Goal: Transaction & Acquisition: Purchase product/service

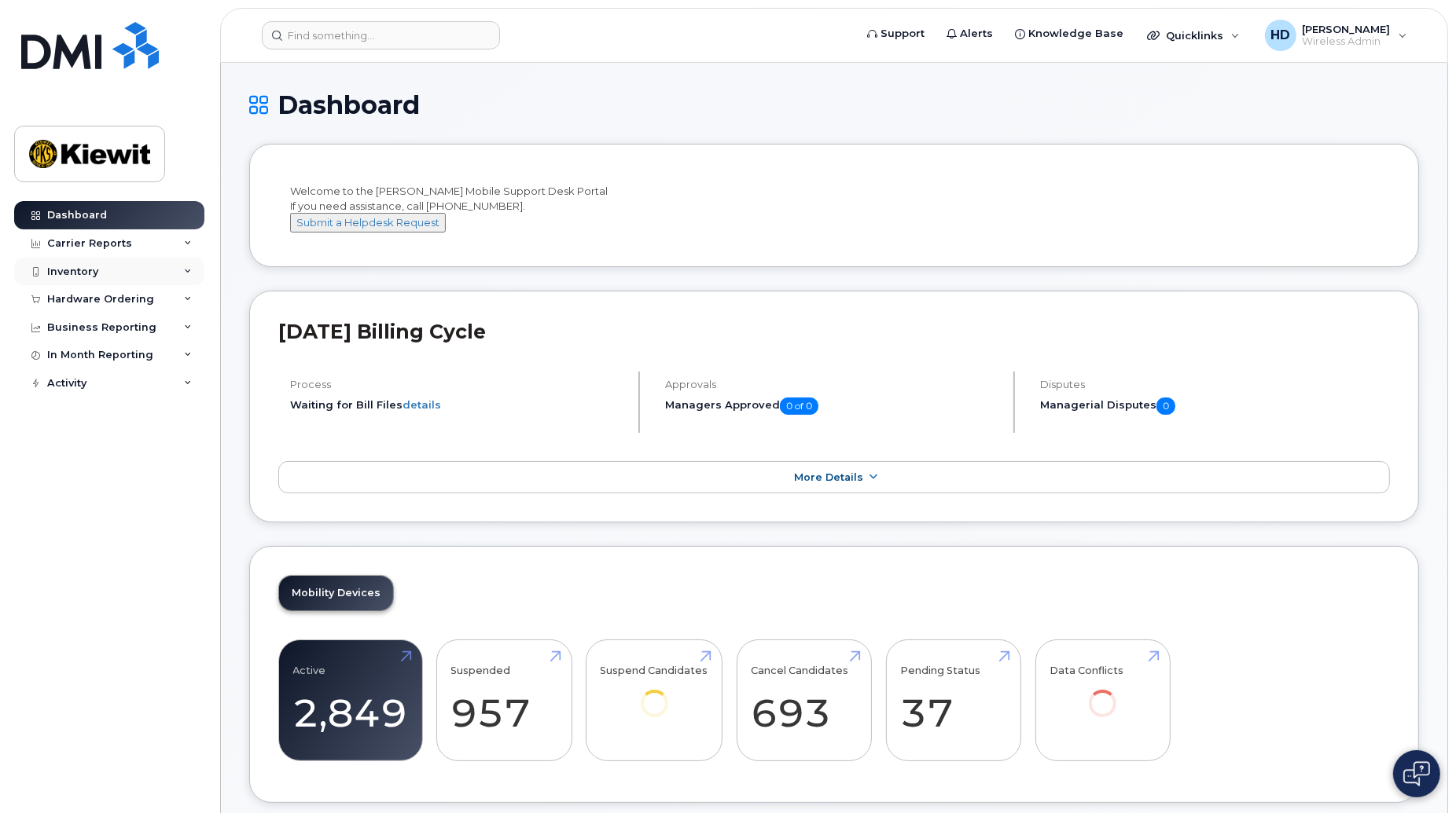
click at [189, 264] on div "Inventory" at bounding box center [108, 271] width 190 height 28
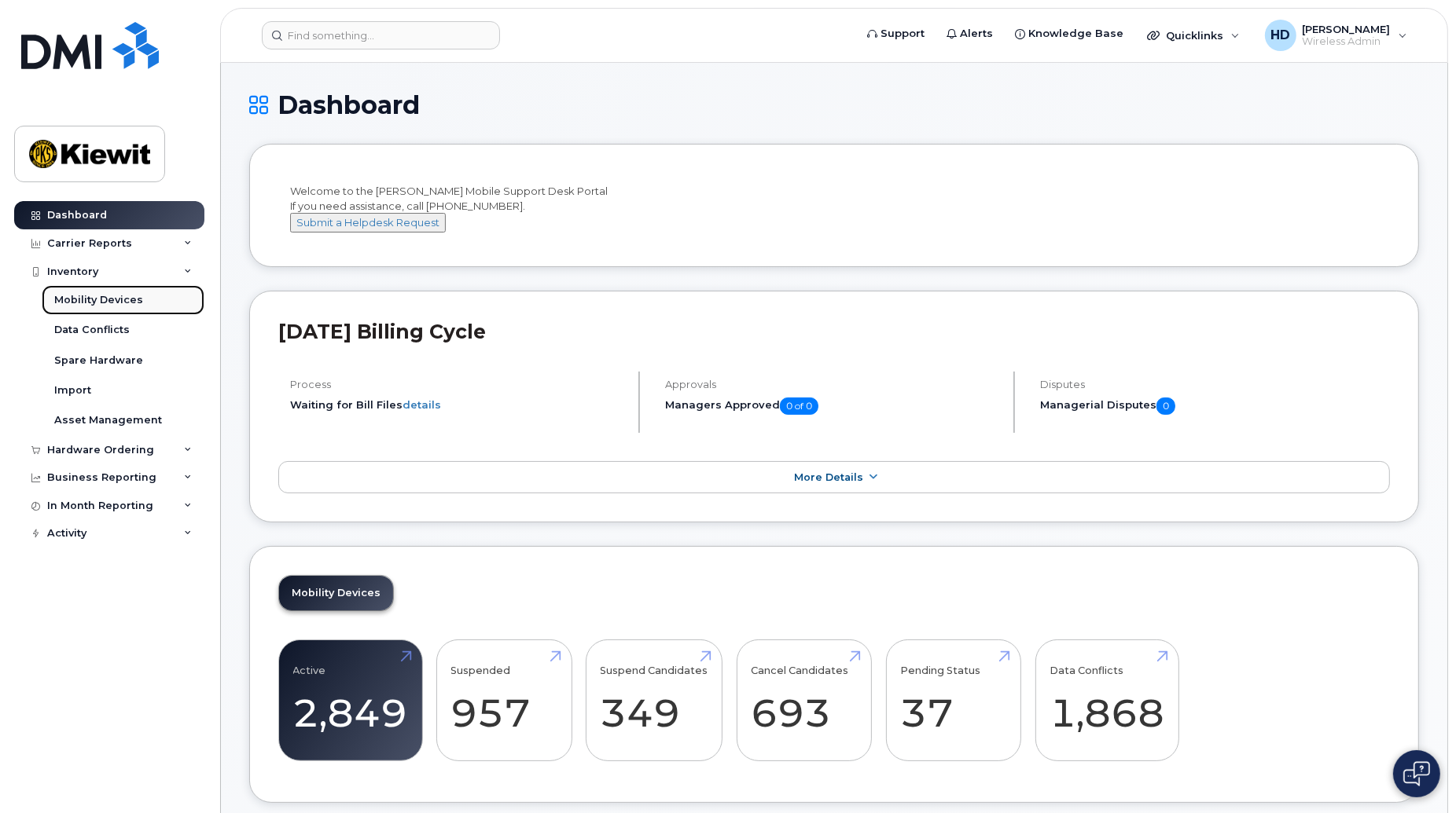
click at [112, 299] on div "Mobility Devices" at bounding box center [98, 300] width 89 height 14
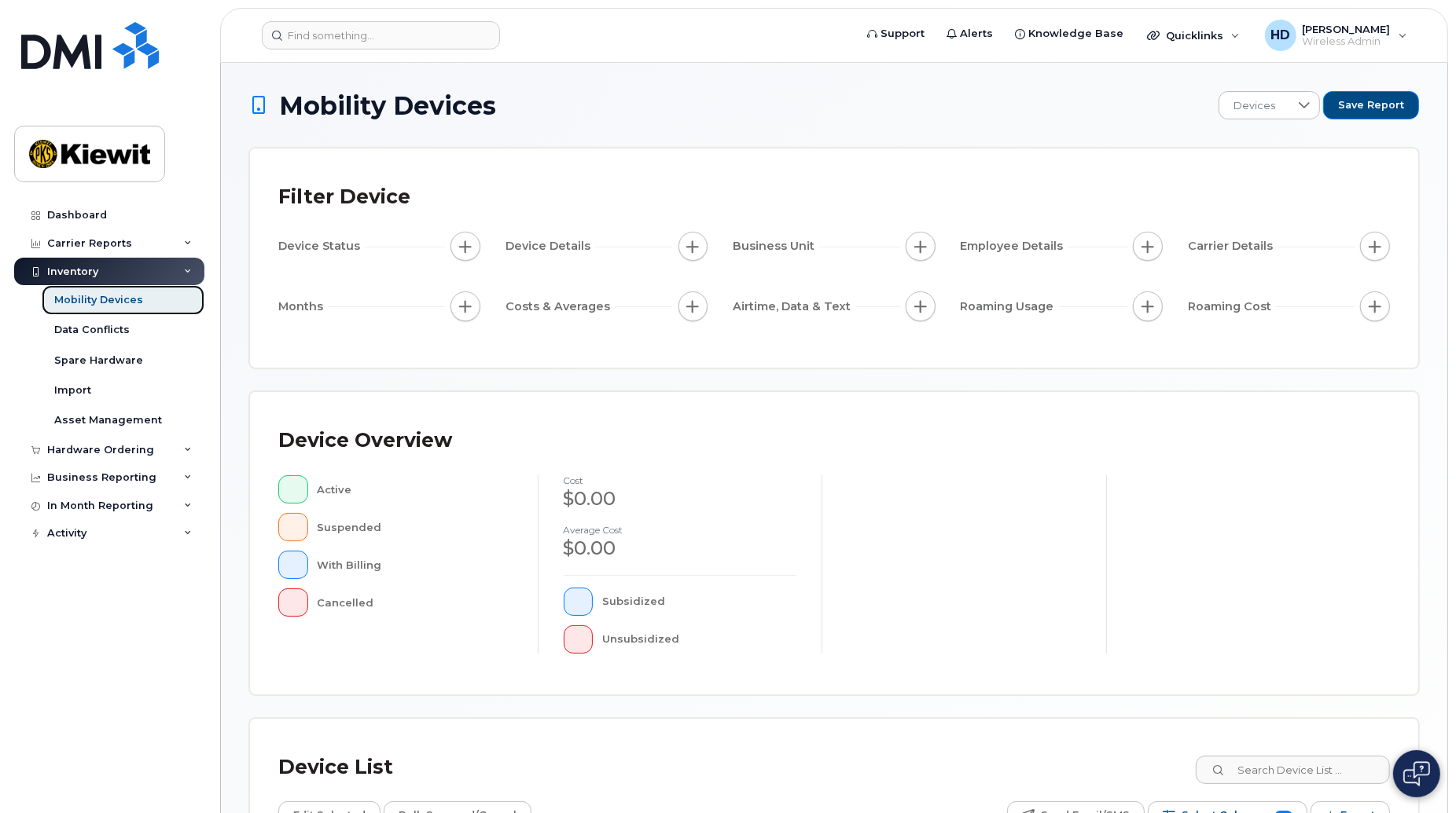
scroll to position [268, 0]
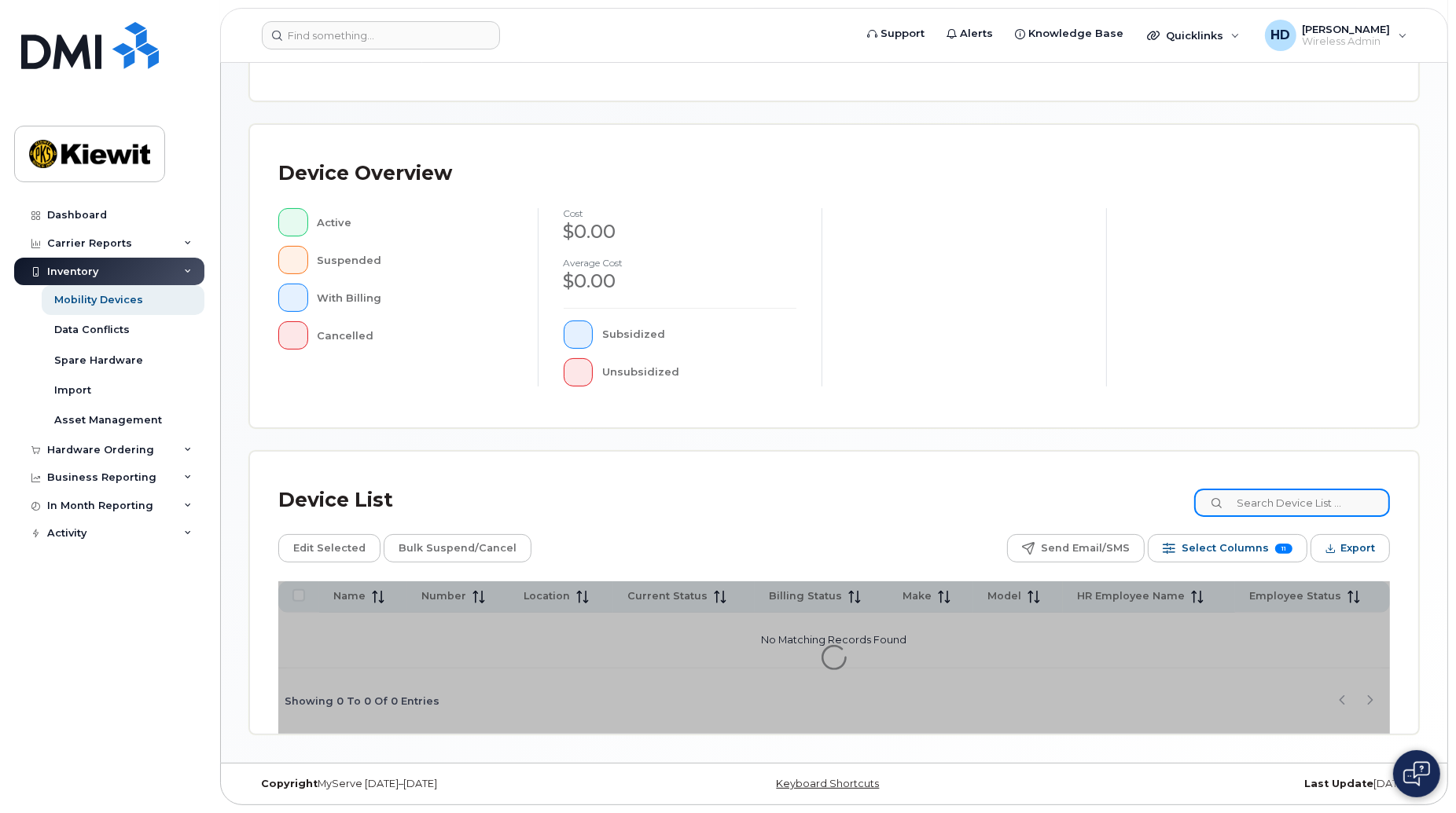
click at [1254, 489] on input at bounding box center [1291, 502] width 195 height 28
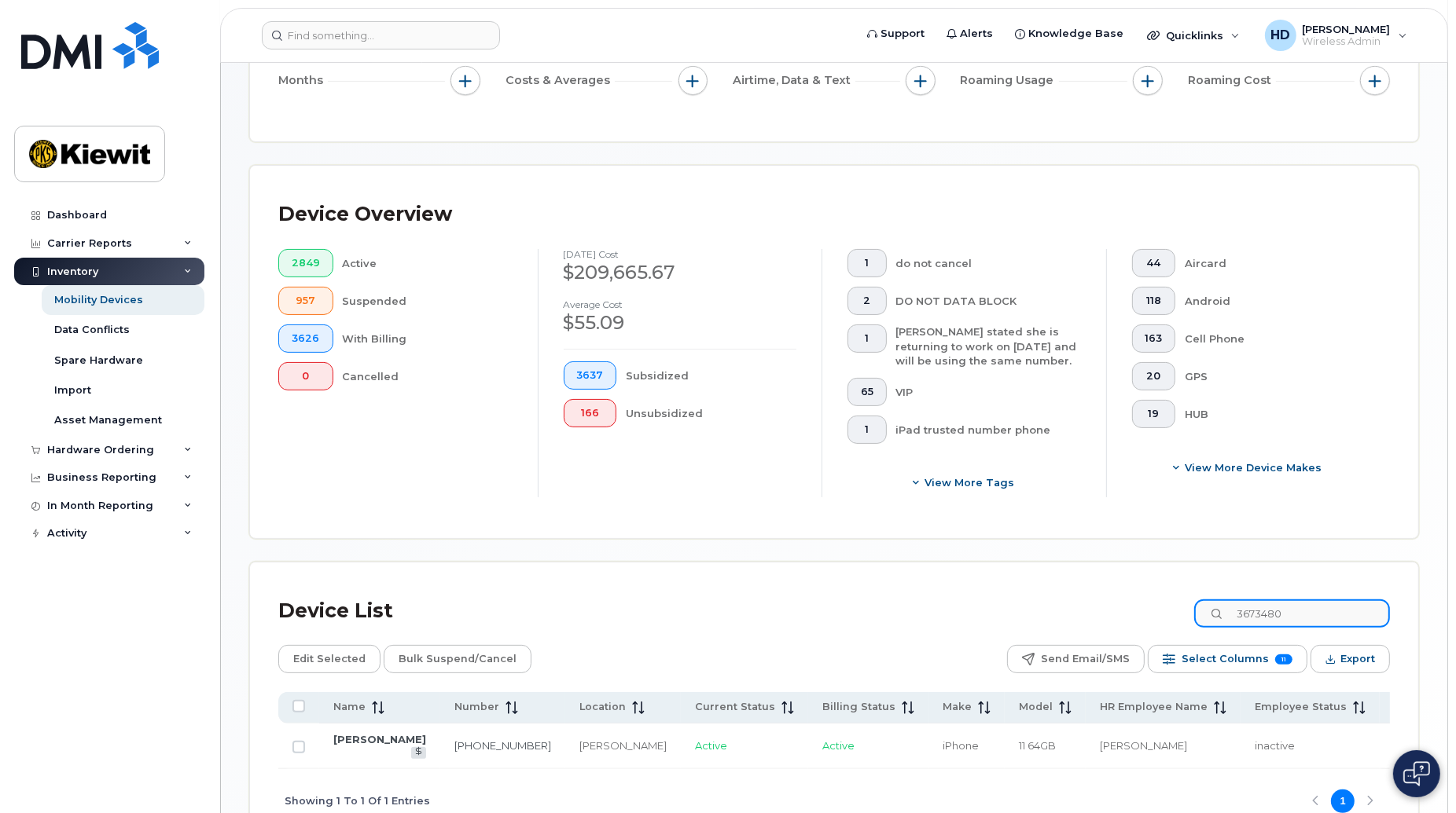
scroll to position [309, 0]
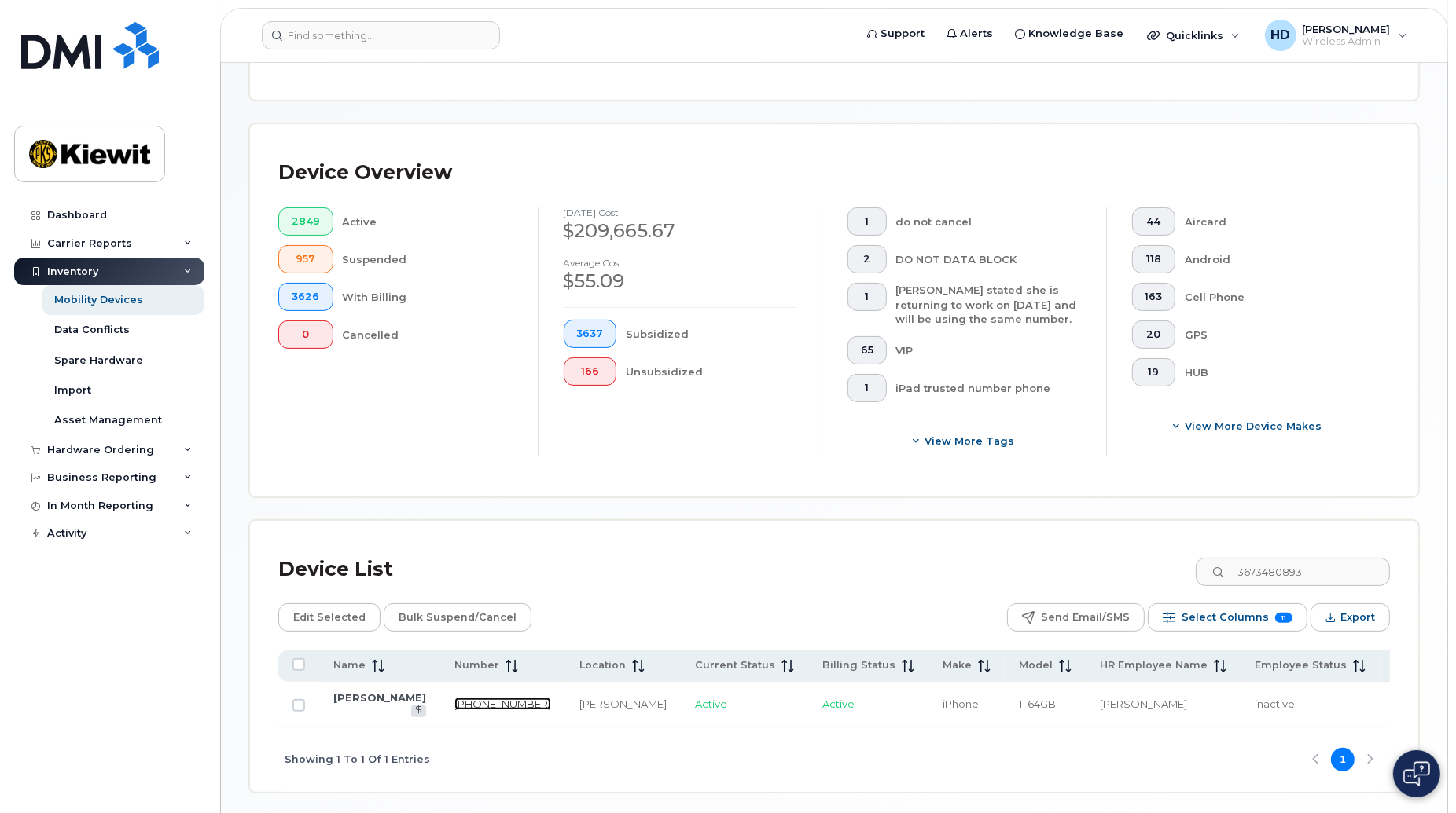
click at [455, 700] on link "367-348-0893" at bounding box center [502, 704] width 96 height 13
drag, startPoint x: 1334, startPoint y: 571, endPoint x: 1128, endPoint y: 578, distance: 206.1
click at [1128, 578] on div "Device List 3673480893" at bounding box center [834, 569] width 1111 height 41
drag, startPoint x: 1353, startPoint y: 570, endPoint x: 1110, endPoint y: 569, distance: 243.0
click at [1110, 569] on div "Device List maxime lavoi" at bounding box center [834, 569] width 1111 height 41
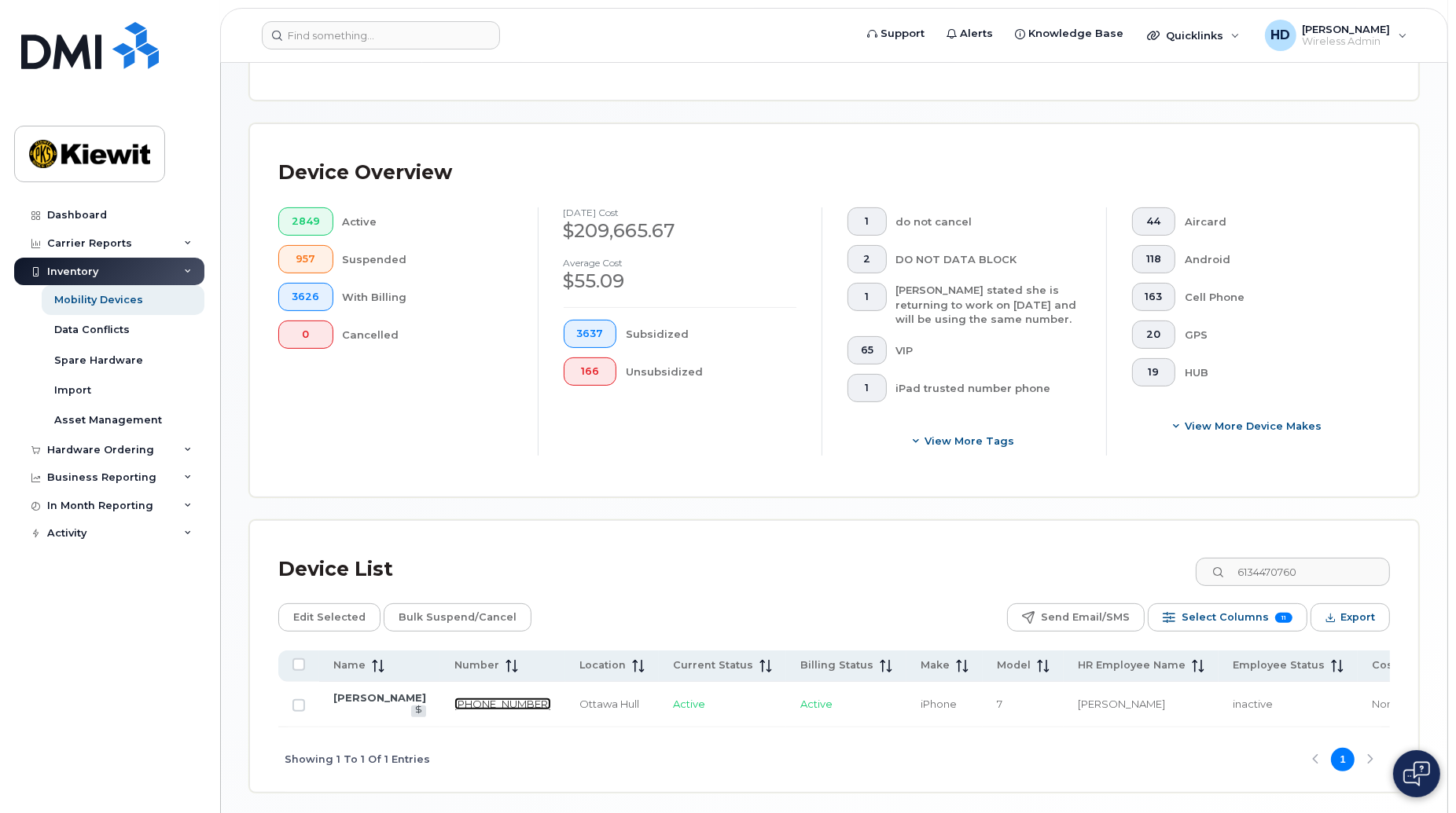
click at [455, 698] on link "613-447-0760" at bounding box center [502, 704] width 96 height 13
drag, startPoint x: 1337, startPoint y: 572, endPoint x: 1096, endPoint y: 570, distance: 241.0
click at [1106, 574] on div "Device List 6134470760" at bounding box center [834, 569] width 1111 height 41
click at [455, 710] on link "343-572-6793" at bounding box center [502, 704] width 96 height 13
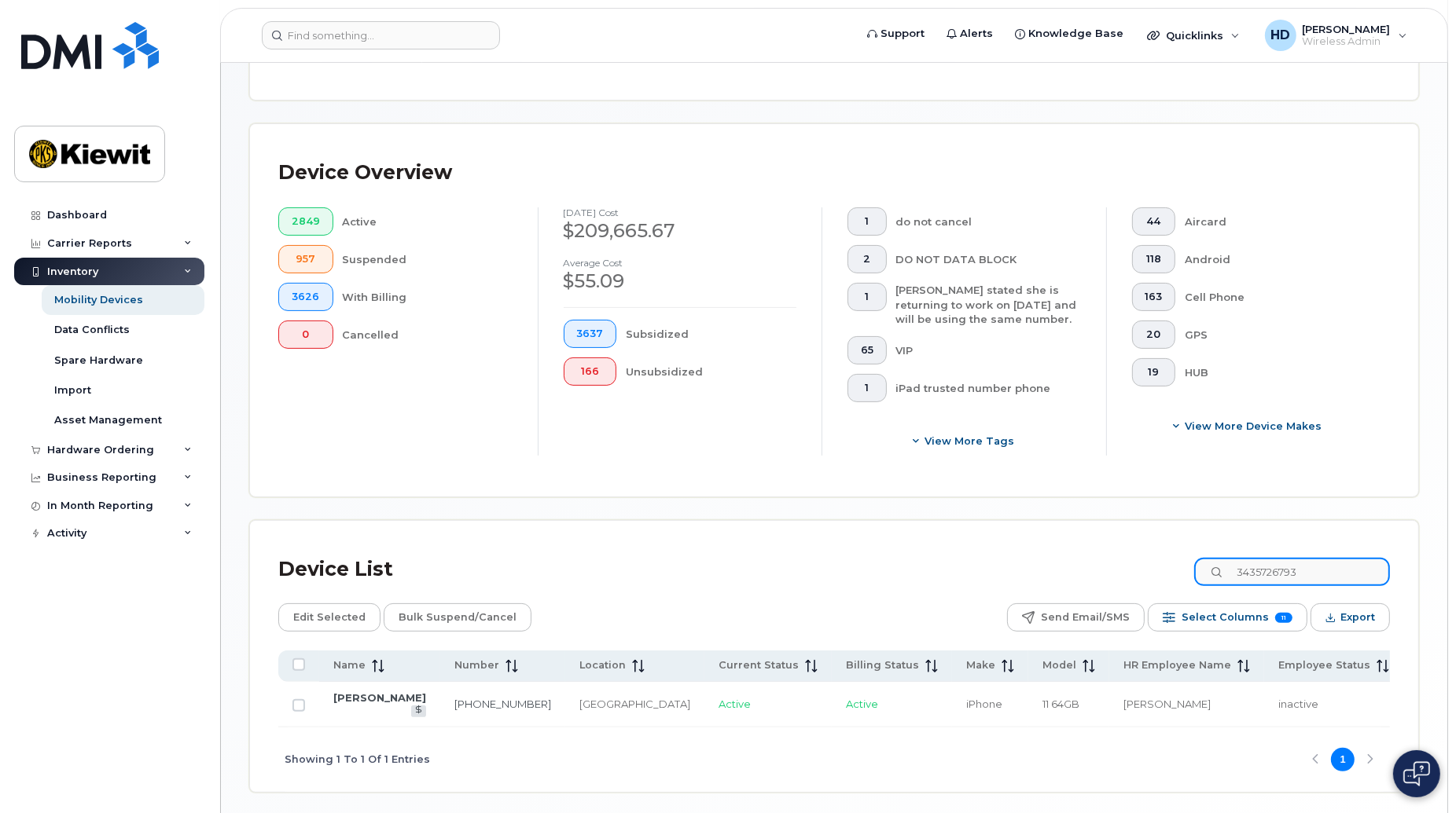
drag, startPoint x: 1326, startPoint y: 569, endPoint x: 1075, endPoint y: 570, distance: 251.0
click at [1075, 570] on div "Device List 3435726793" at bounding box center [834, 569] width 1111 height 41
type input "3435511472"
click at [455, 700] on link "343-551-1472" at bounding box center [502, 704] width 96 height 13
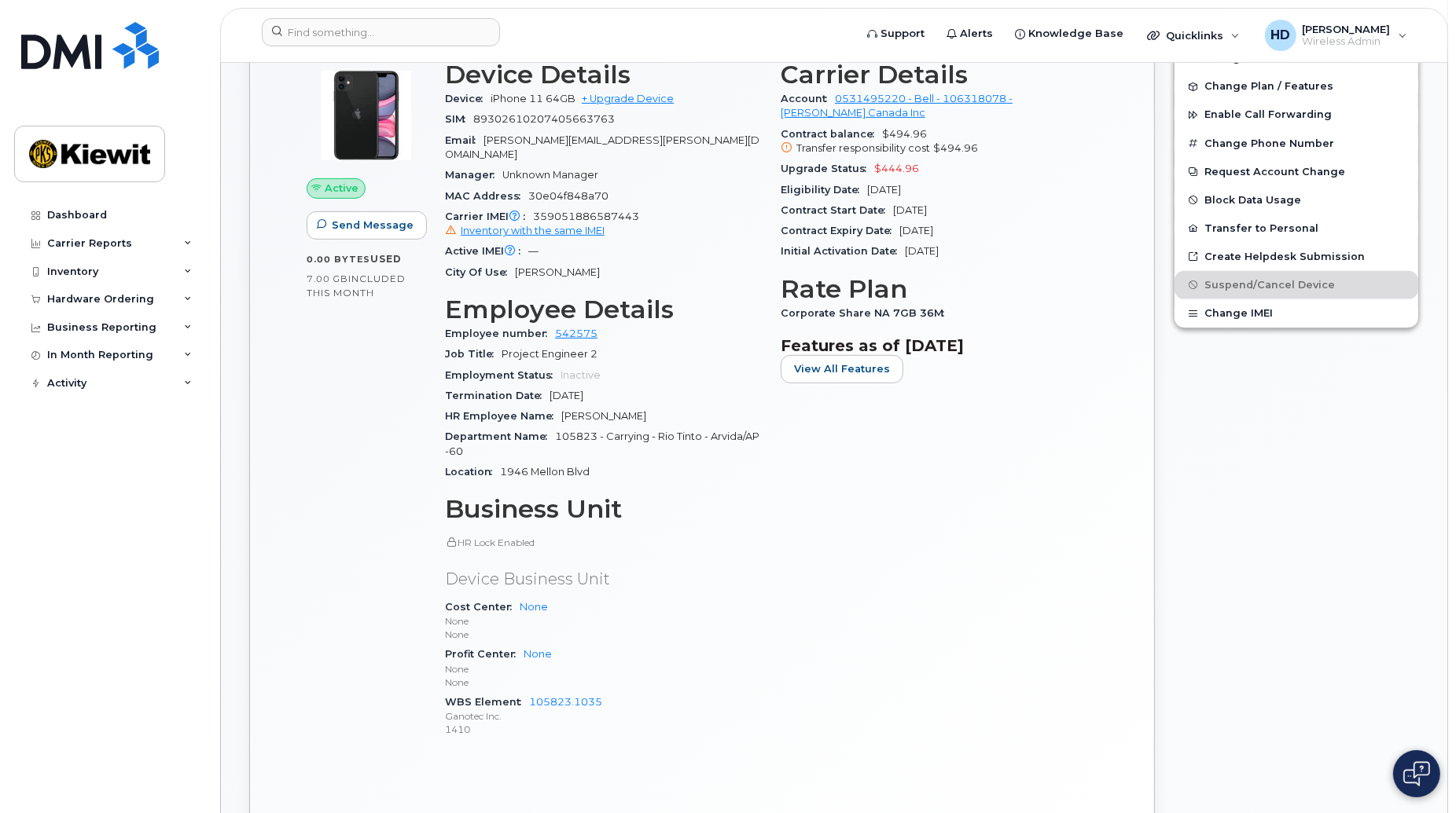
scroll to position [386, 0]
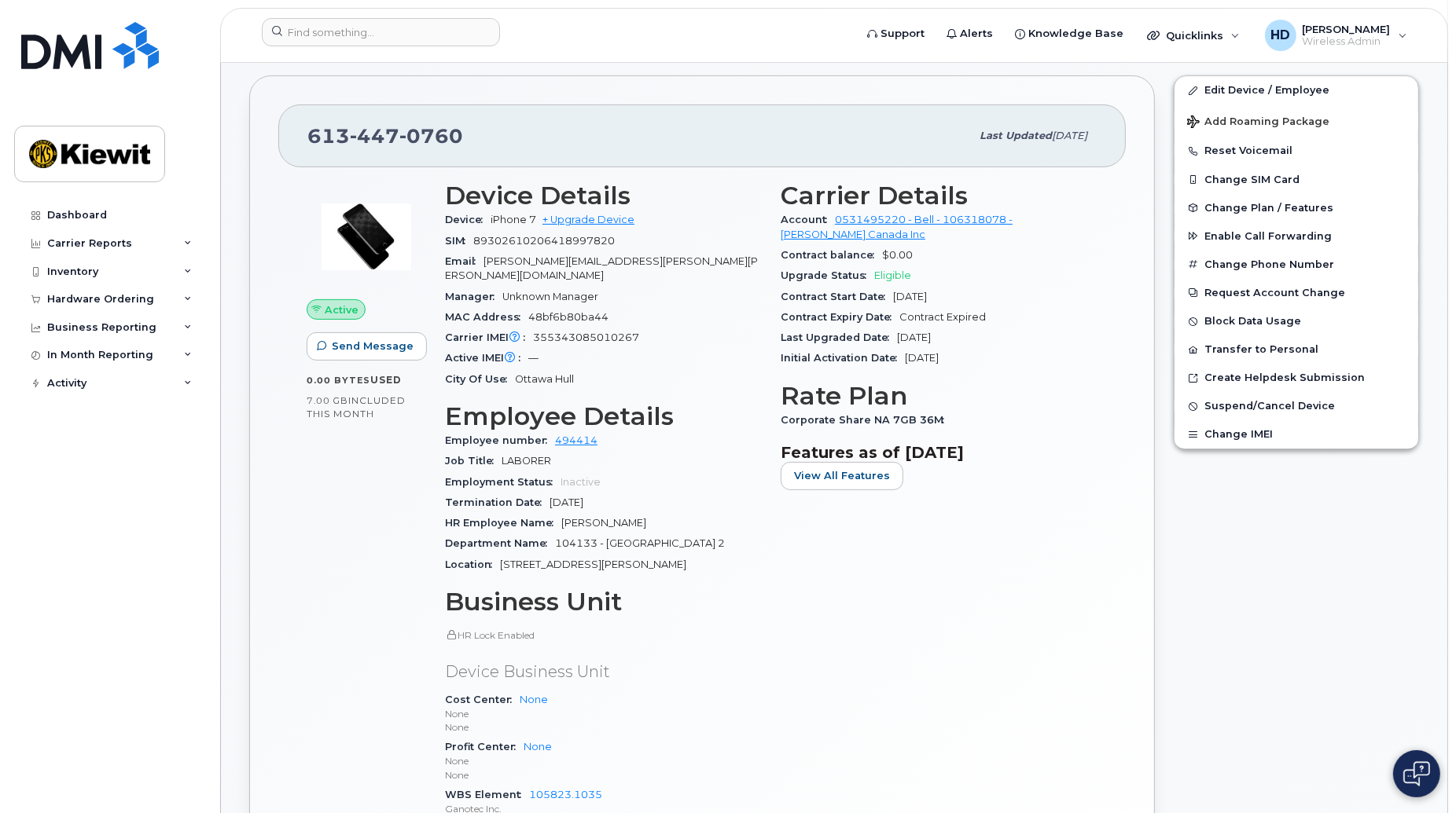
scroll to position [256, 0]
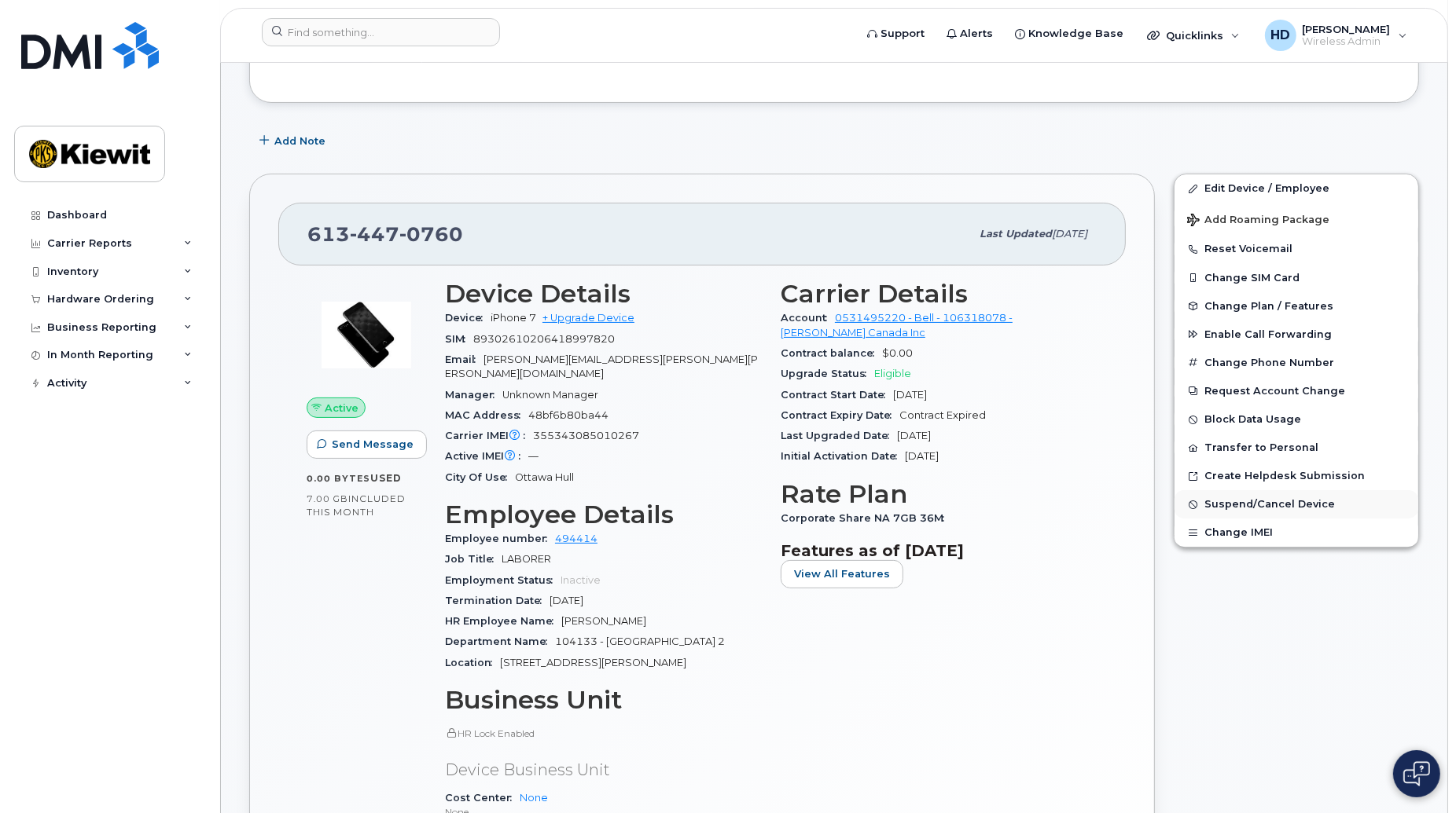
click at [1297, 511] on span "Suspend/Cancel Device" at bounding box center [1270, 504] width 130 height 12
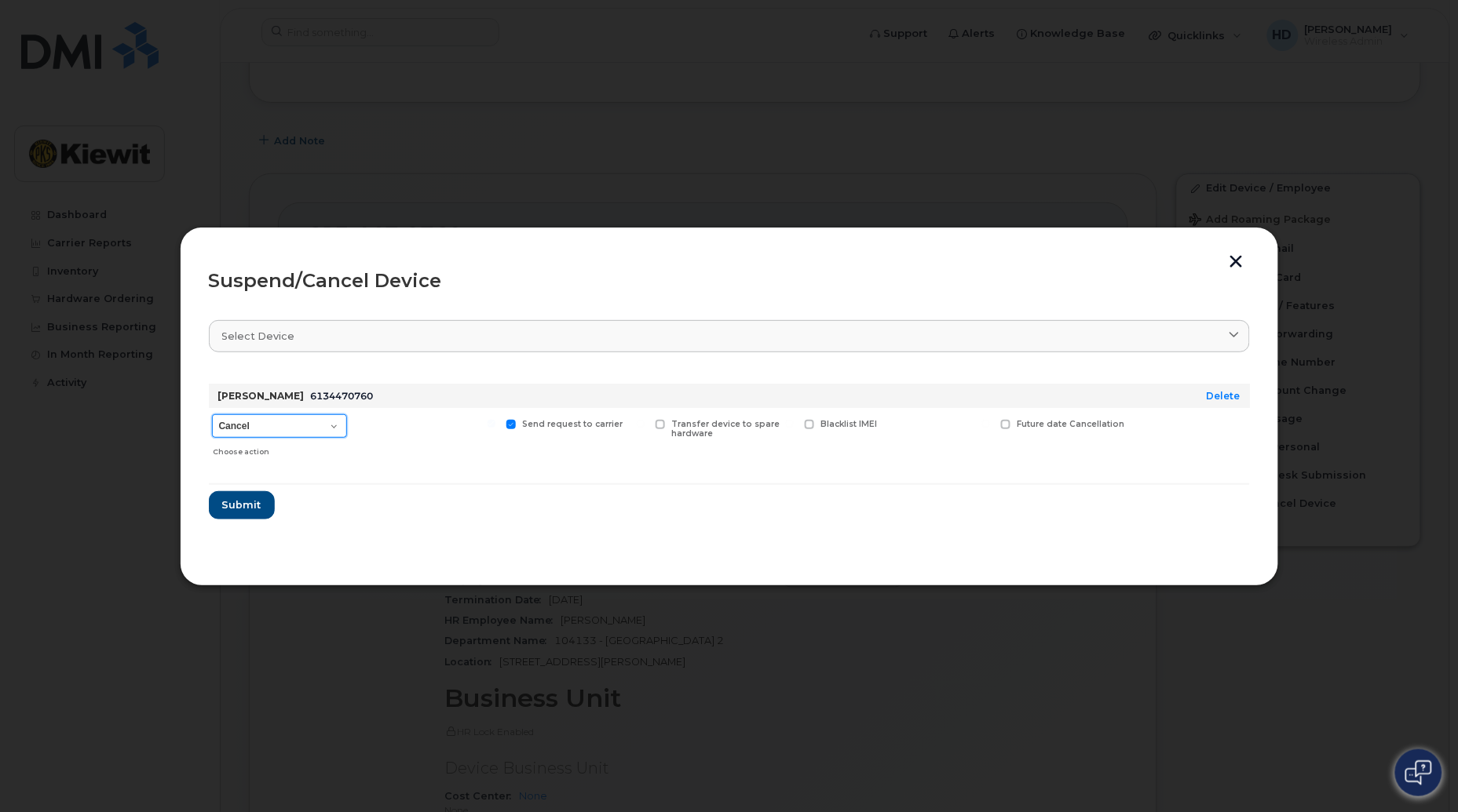
click at [341, 427] on select "Cancel Suspend - Extend Suspension Suspend - Reduced Rate Suspend - Full Rate S…" at bounding box center [278, 427] width 135 height 24
click at [456, 454] on div at bounding box center [427, 436] width 146 height 56
click at [256, 510] on span "Submit" at bounding box center [241, 505] width 39 height 15
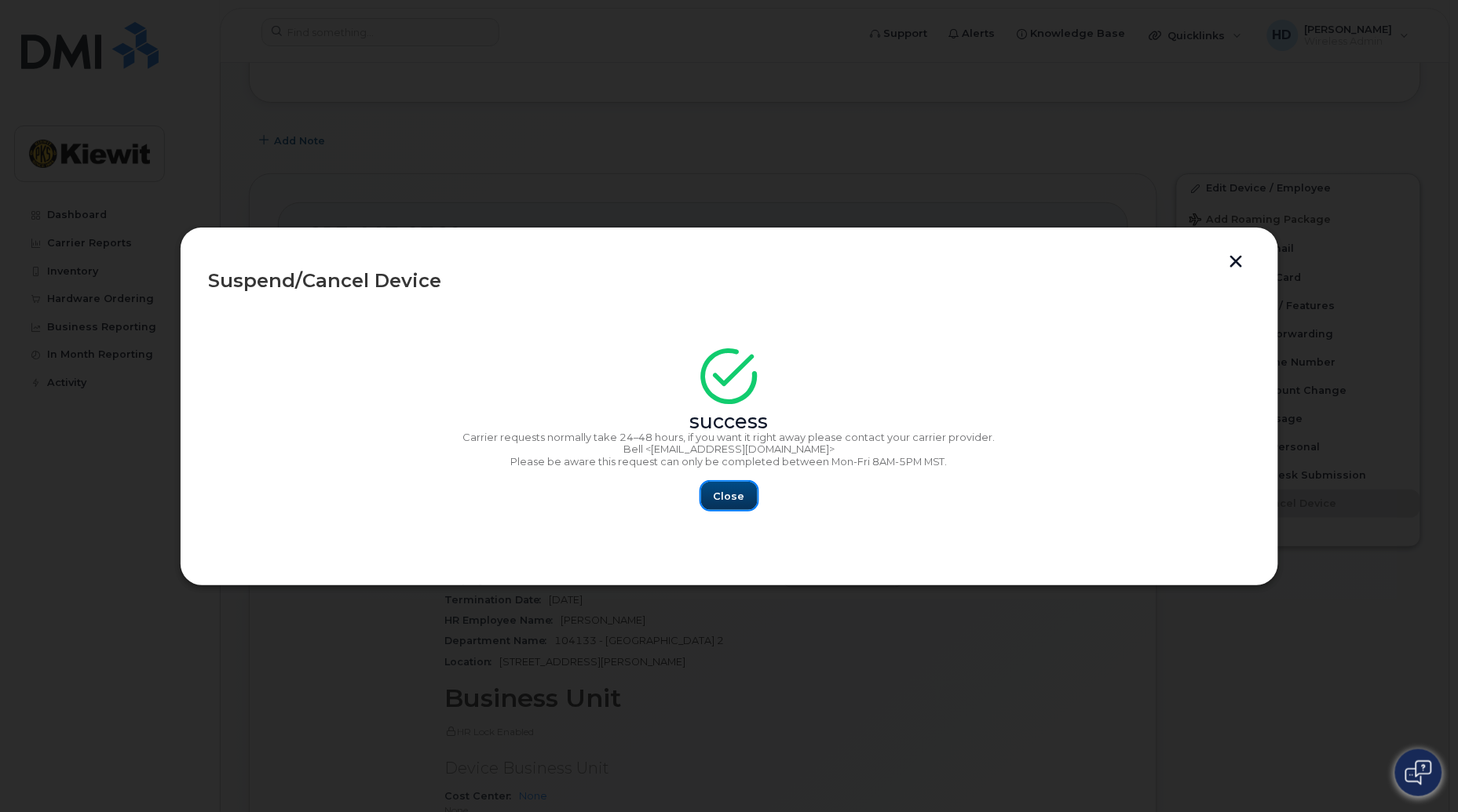
click at [724, 490] on span "Close" at bounding box center [729, 496] width 31 height 15
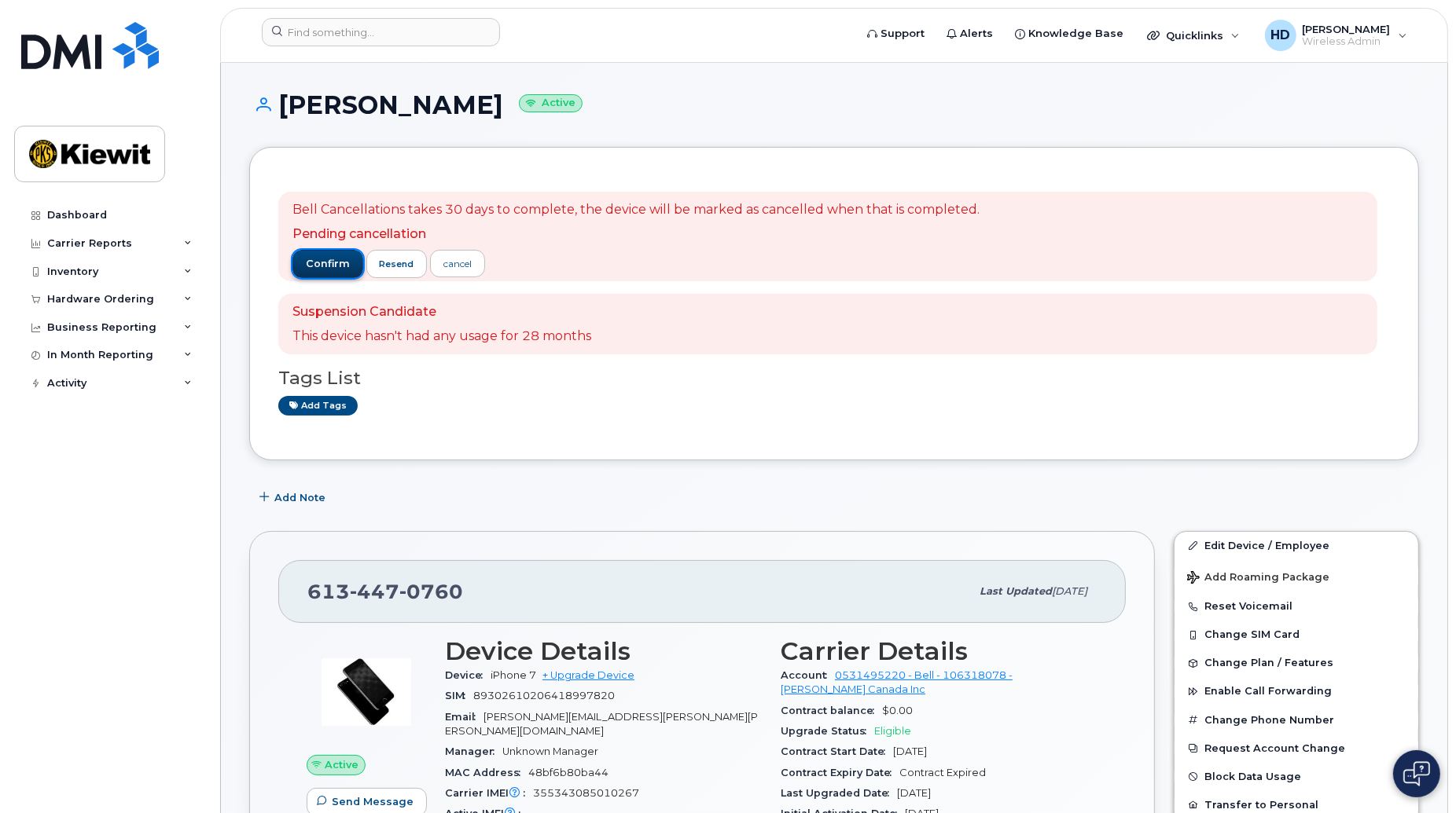
click at [325, 258] on span "confirm" at bounding box center [328, 263] width 44 height 14
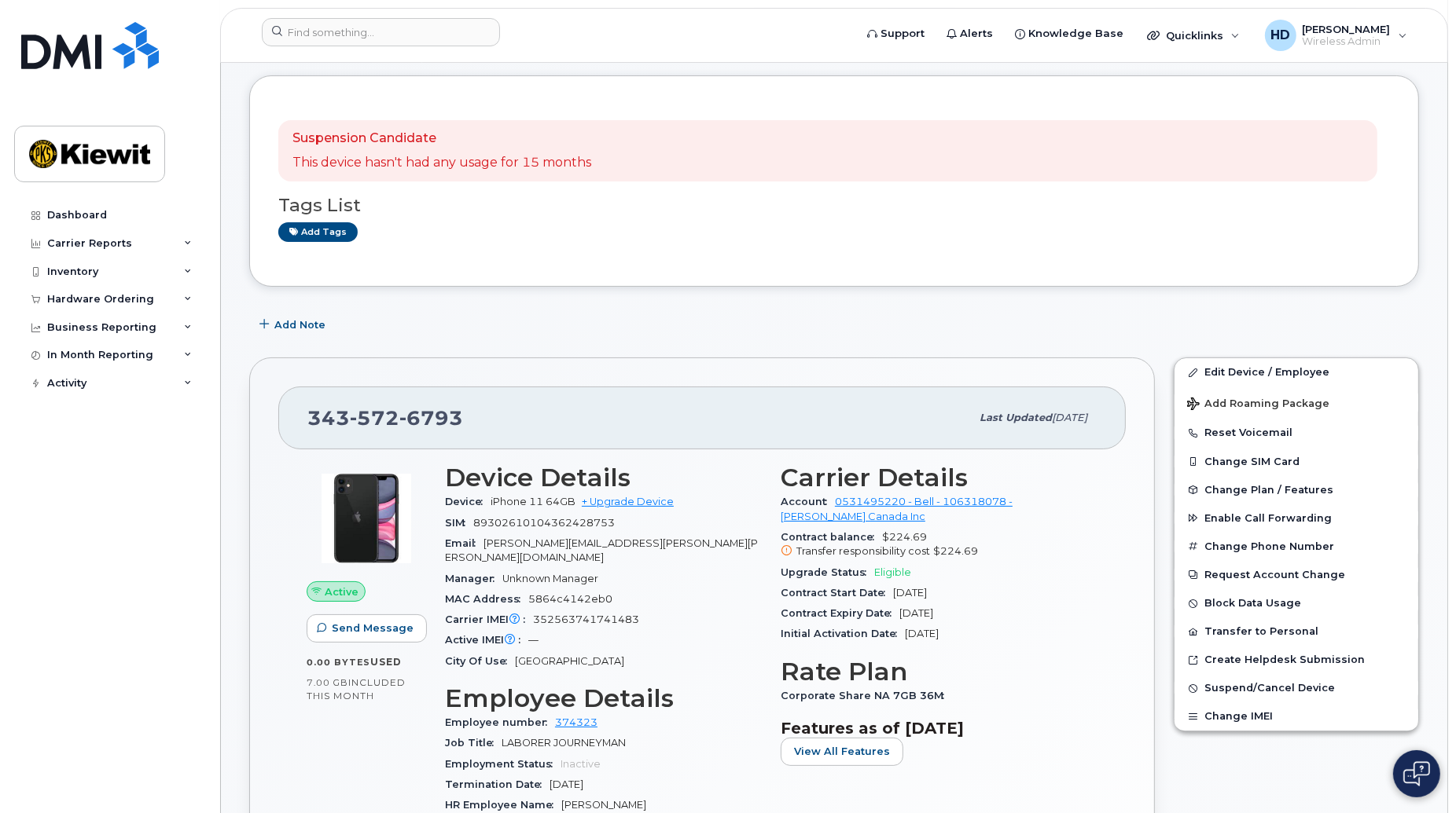
scroll to position [12, 0]
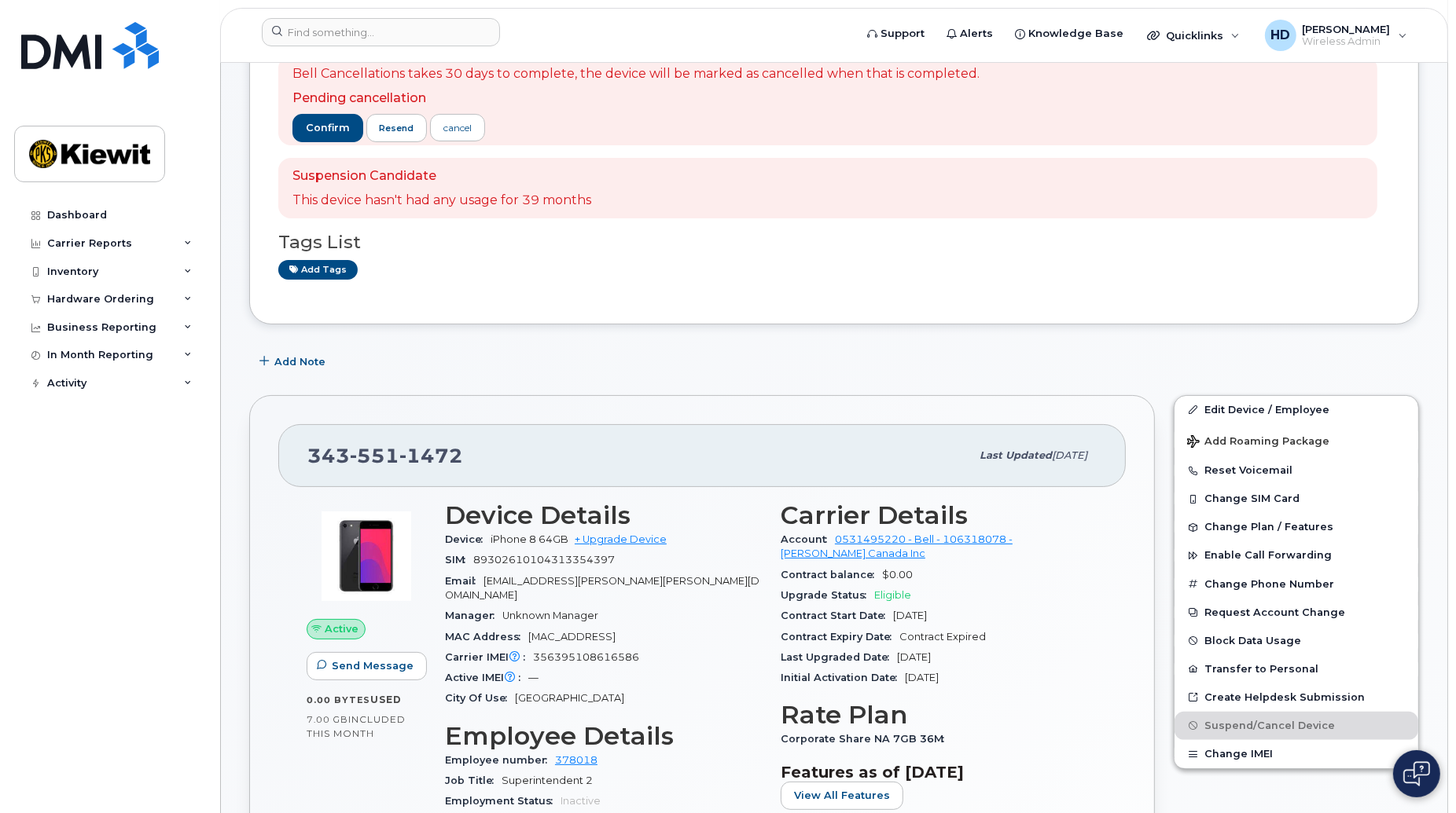
scroll to position [115, 0]
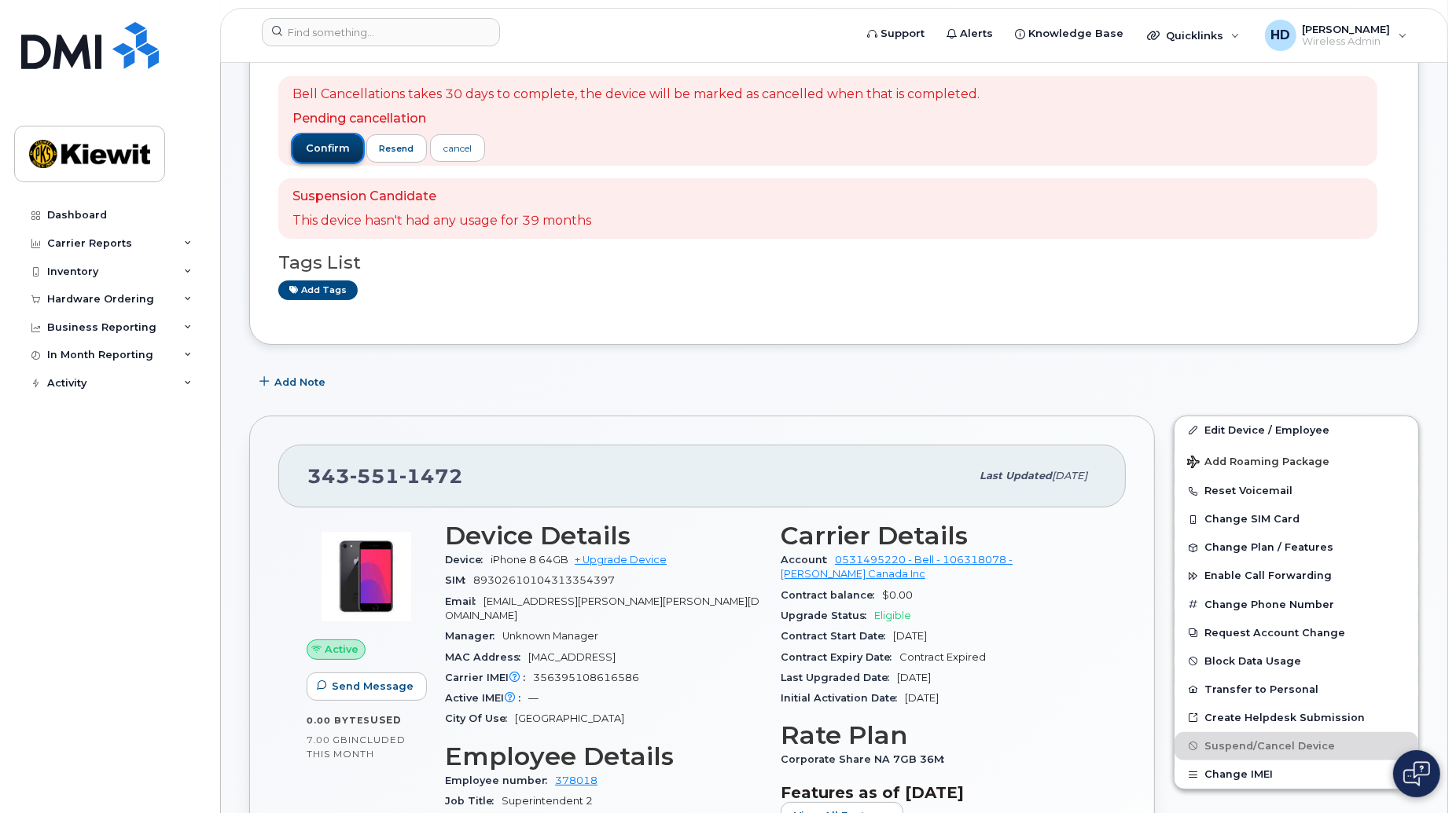
click at [326, 146] on span "confirm" at bounding box center [328, 148] width 44 height 14
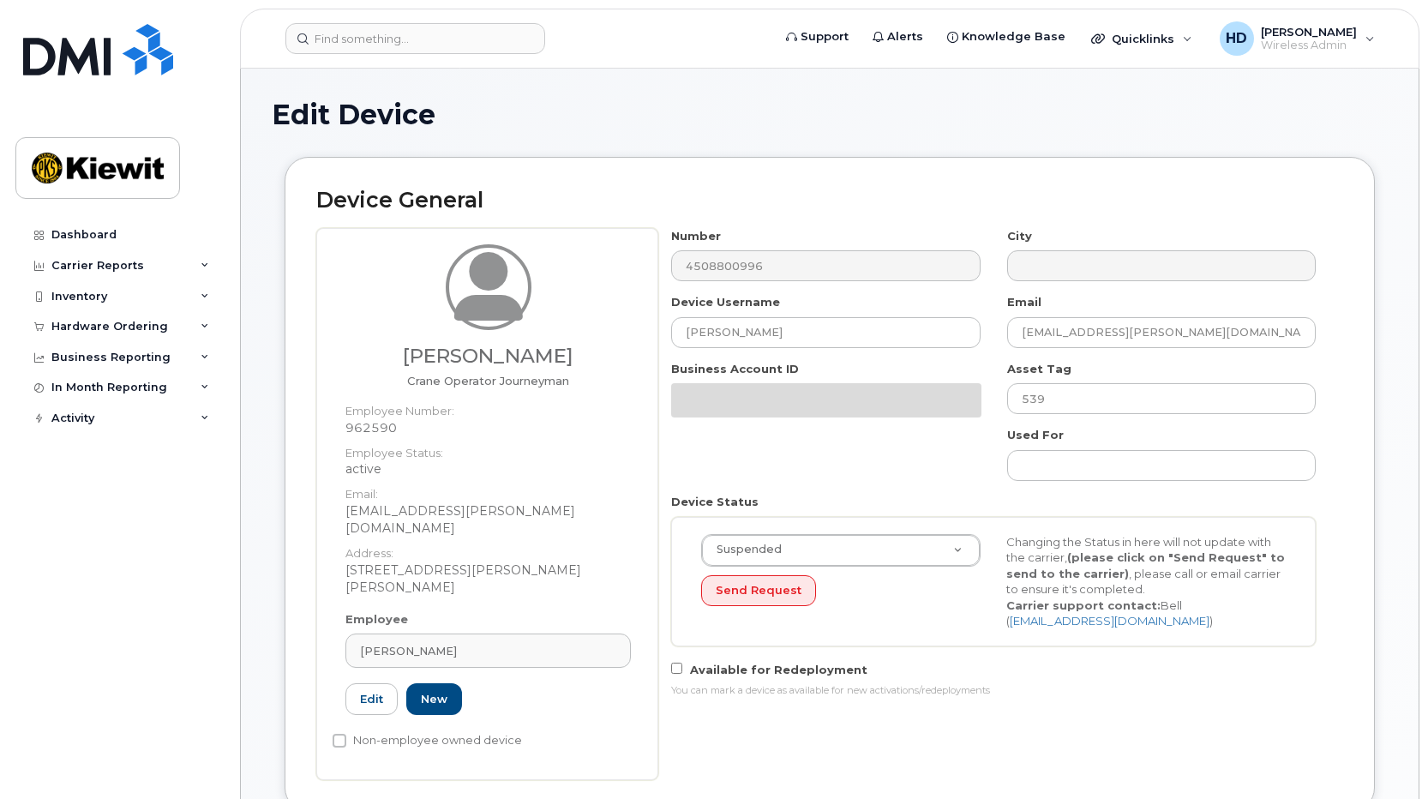
select select "14059"
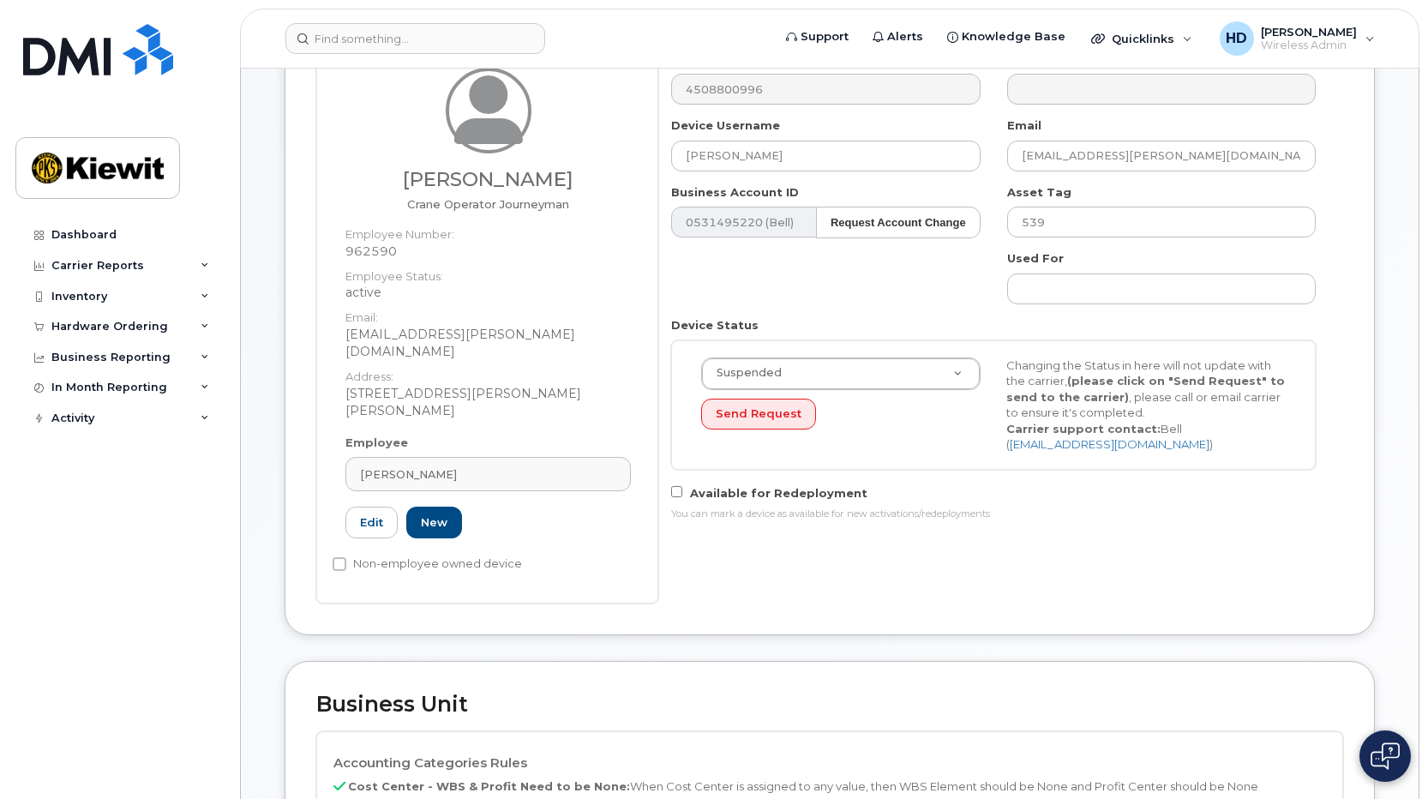
scroll to position [171, 0]
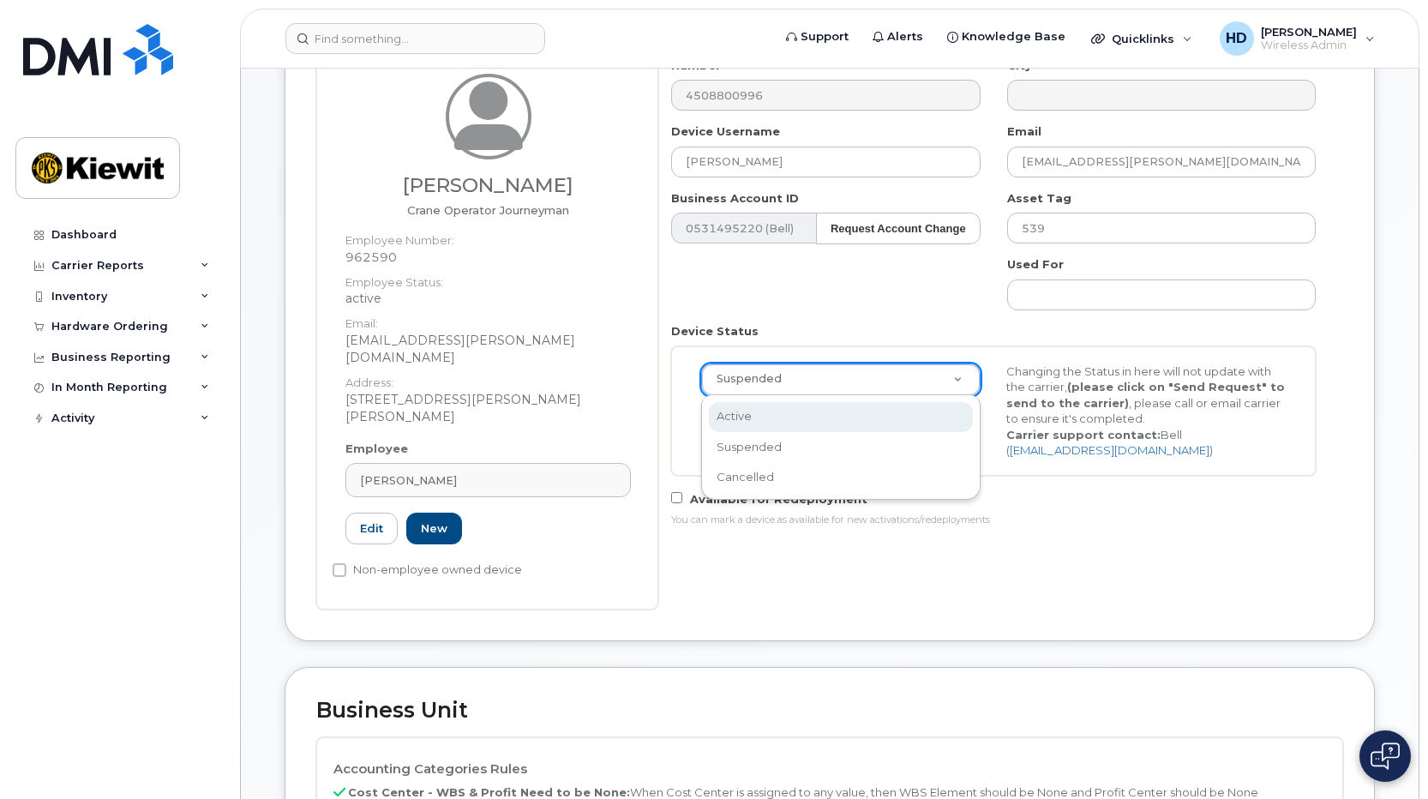
select select "active"
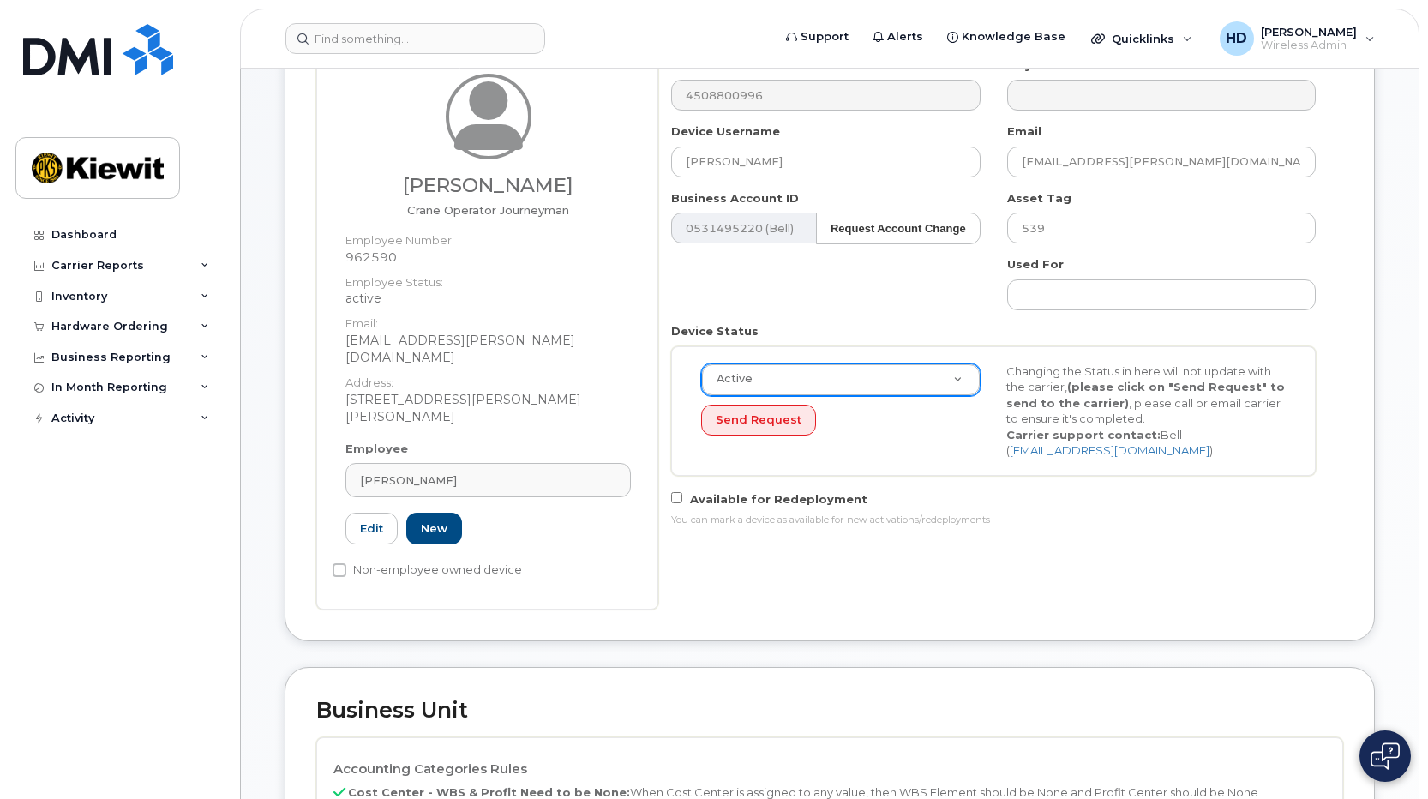
drag, startPoint x: 1424, startPoint y: 348, endPoint x: 1435, endPoint y: 508, distance: 160.7
click at [1428, 508] on html "Support Alerts Knowledge Base Quicklinks Suspend / Cancel Device Change SIM Car…" at bounding box center [714, 739] width 1428 height 1820
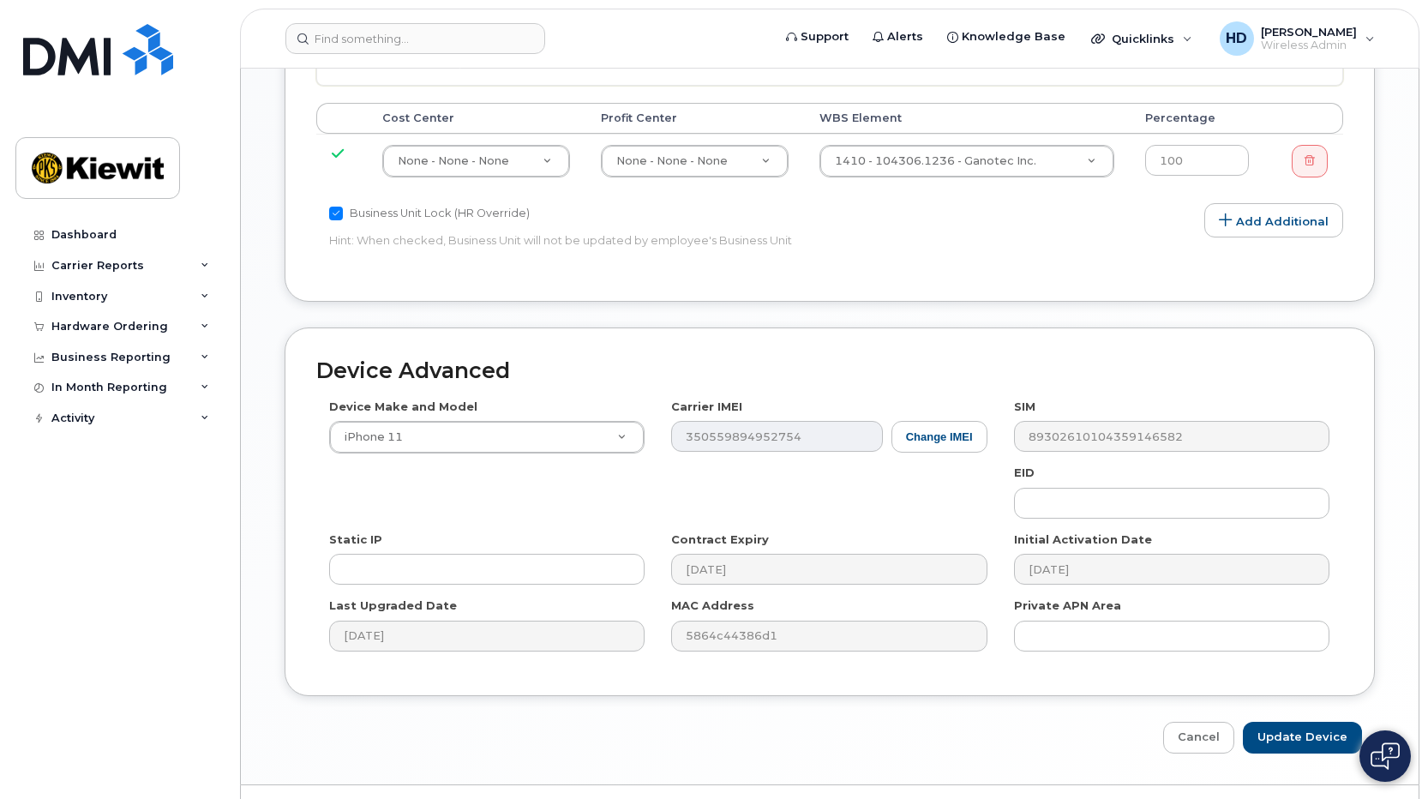
scroll to position [987, 0]
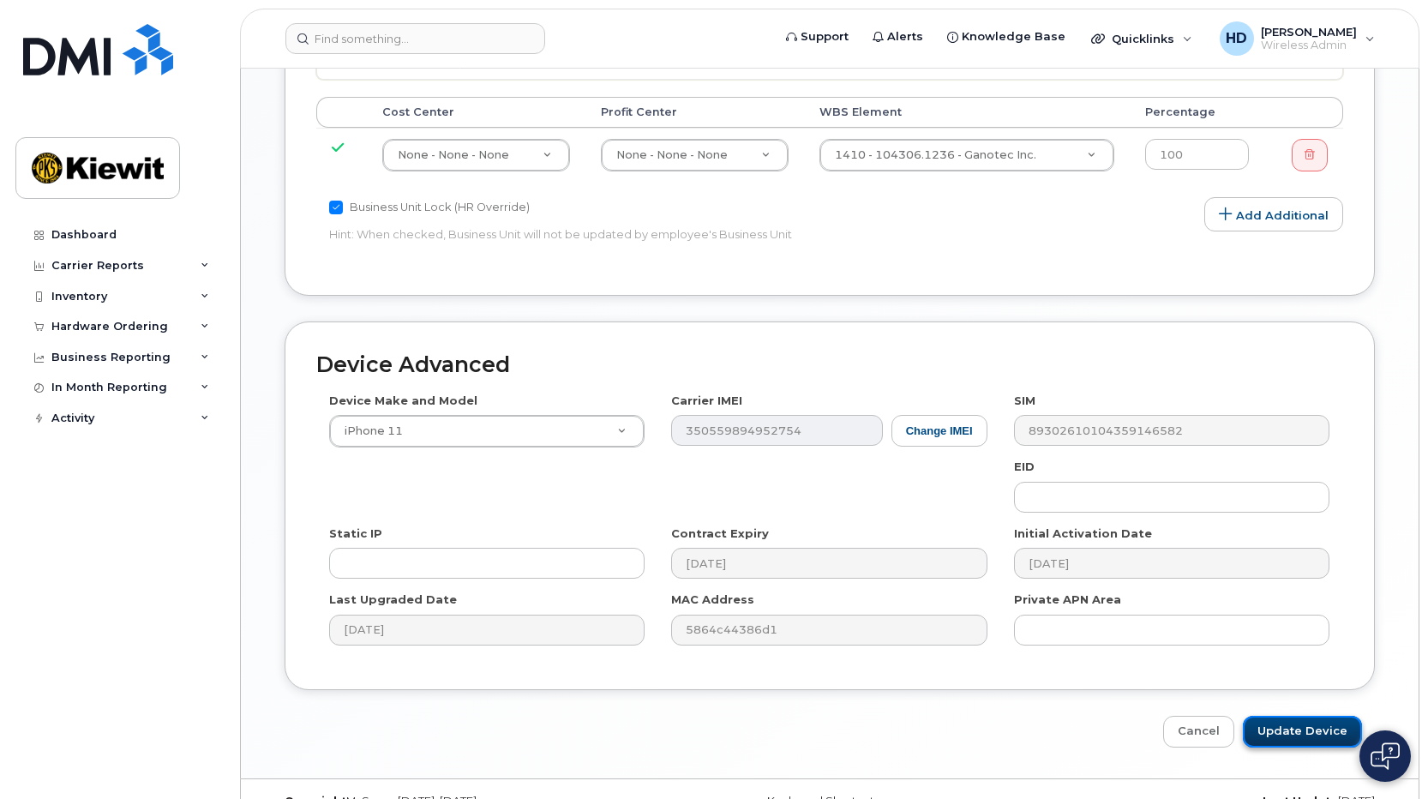
click at [1307, 716] on input "Update Device" at bounding box center [1302, 732] width 119 height 32
type input "Saving..."
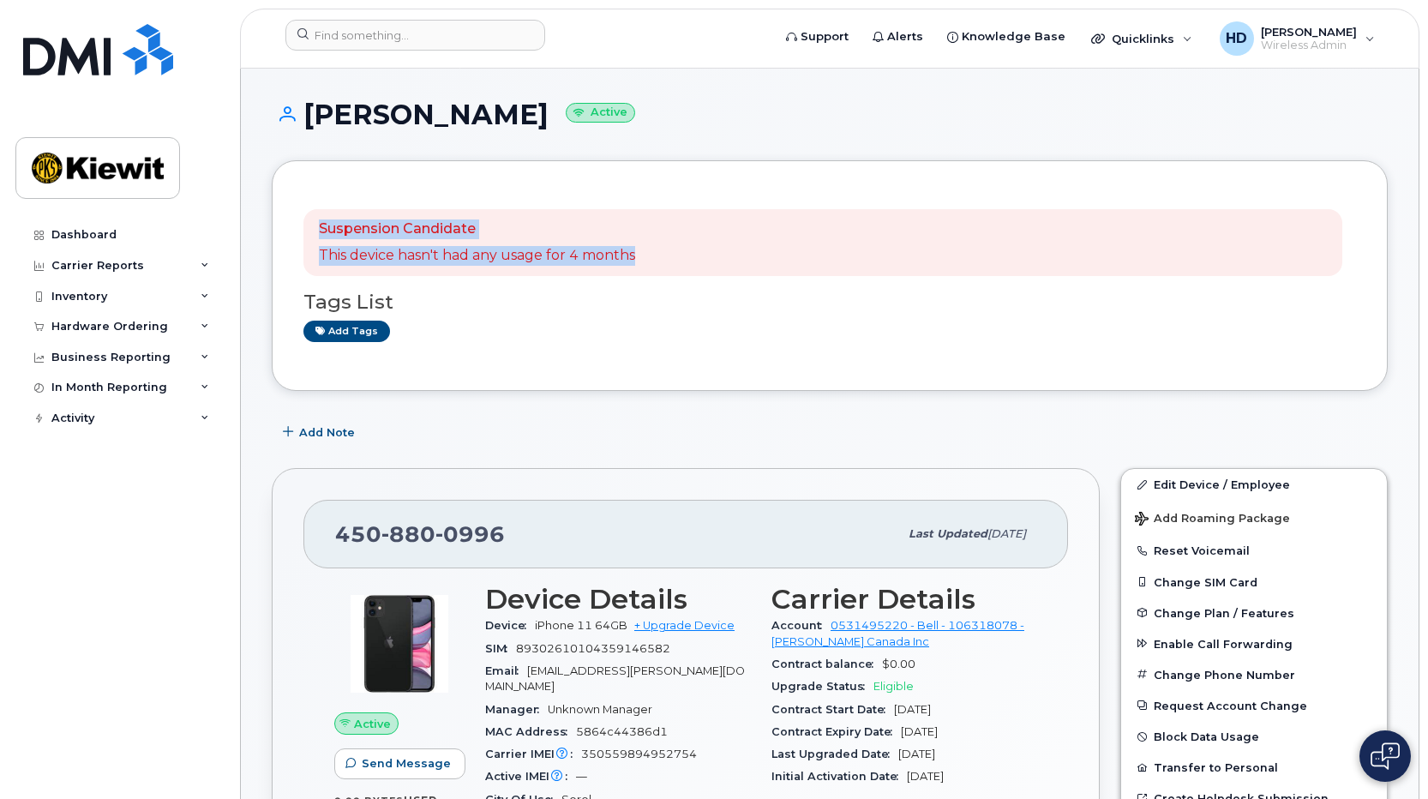
drag, startPoint x: 1428, startPoint y: 152, endPoint x: 1429, endPoint y: 274, distance: 122.6
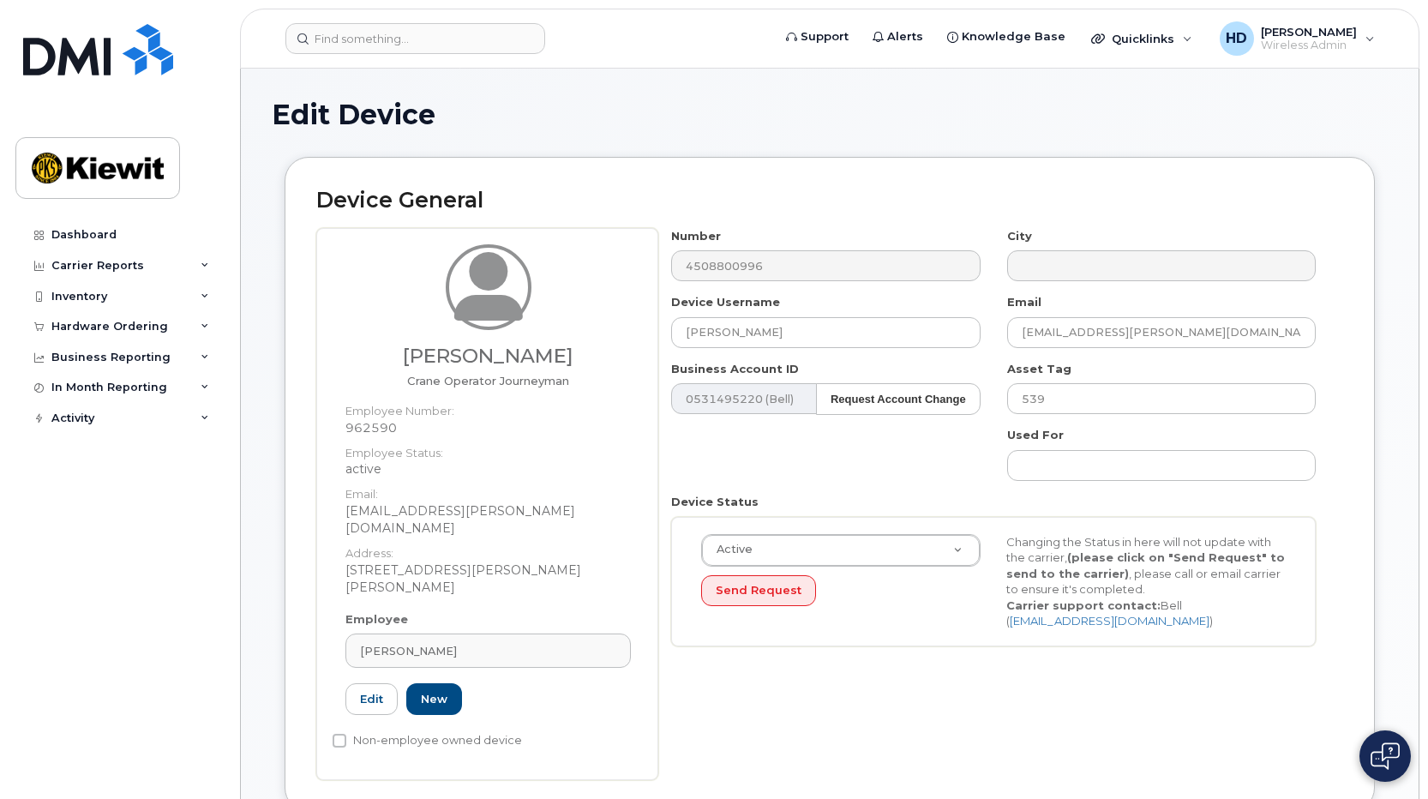
select select "14059"
drag, startPoint x: 1428, startPoint y: 274, endPoint x: 1434, endPoint y: 455, distance: 181.9
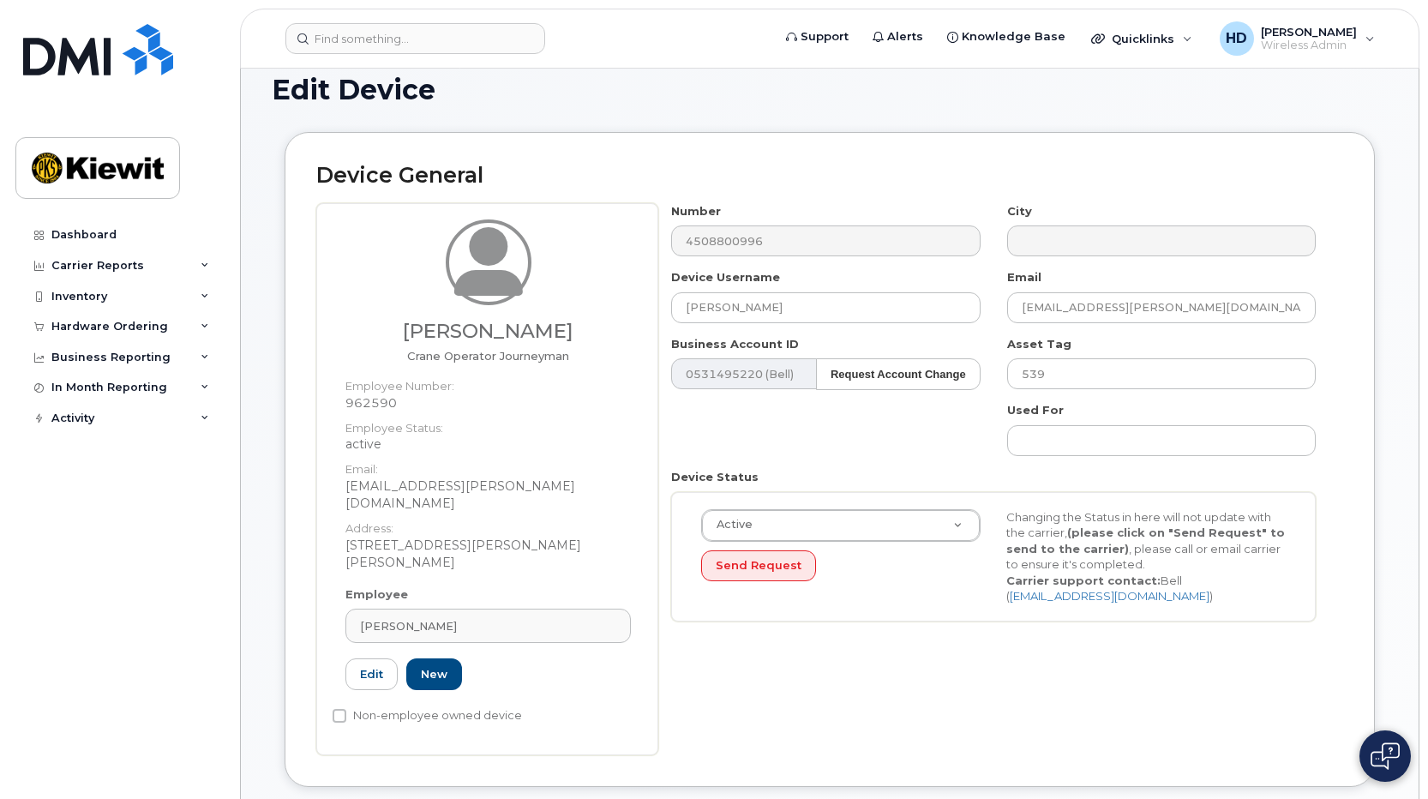
scroll to position [15, 0]
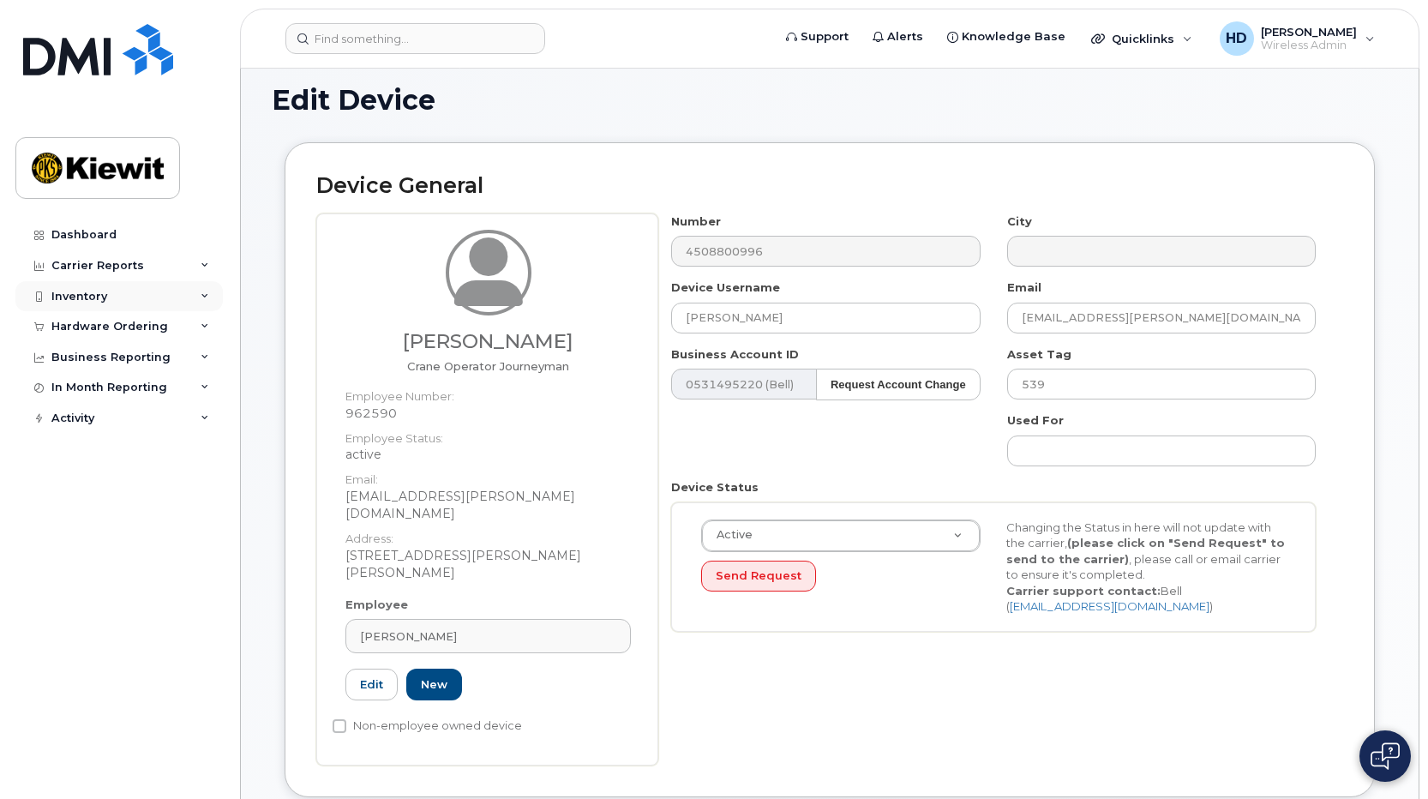
click at [213, 288] on div "Inventory" at bounding box center [118, 296] width 207 height 31
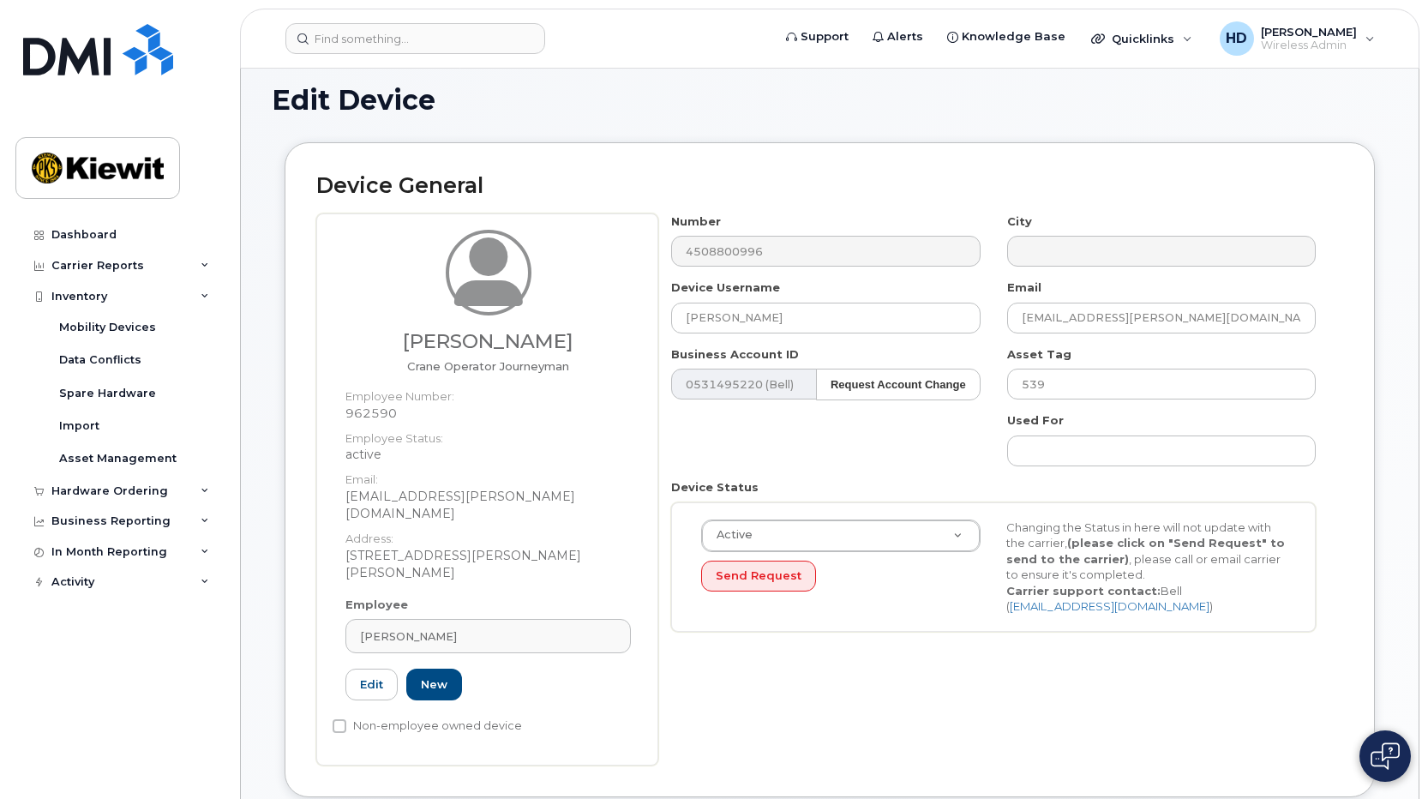
click at [558, 250] on div "Yves Plante Crane Operator Journeyman Employee Number: 962590 Employee Status: …" at bounding box center [829, 489] width 1027 height 552
click at [98, 325] on div "Mobility Devices" at bounding box center [107, 327] width 97 height 15
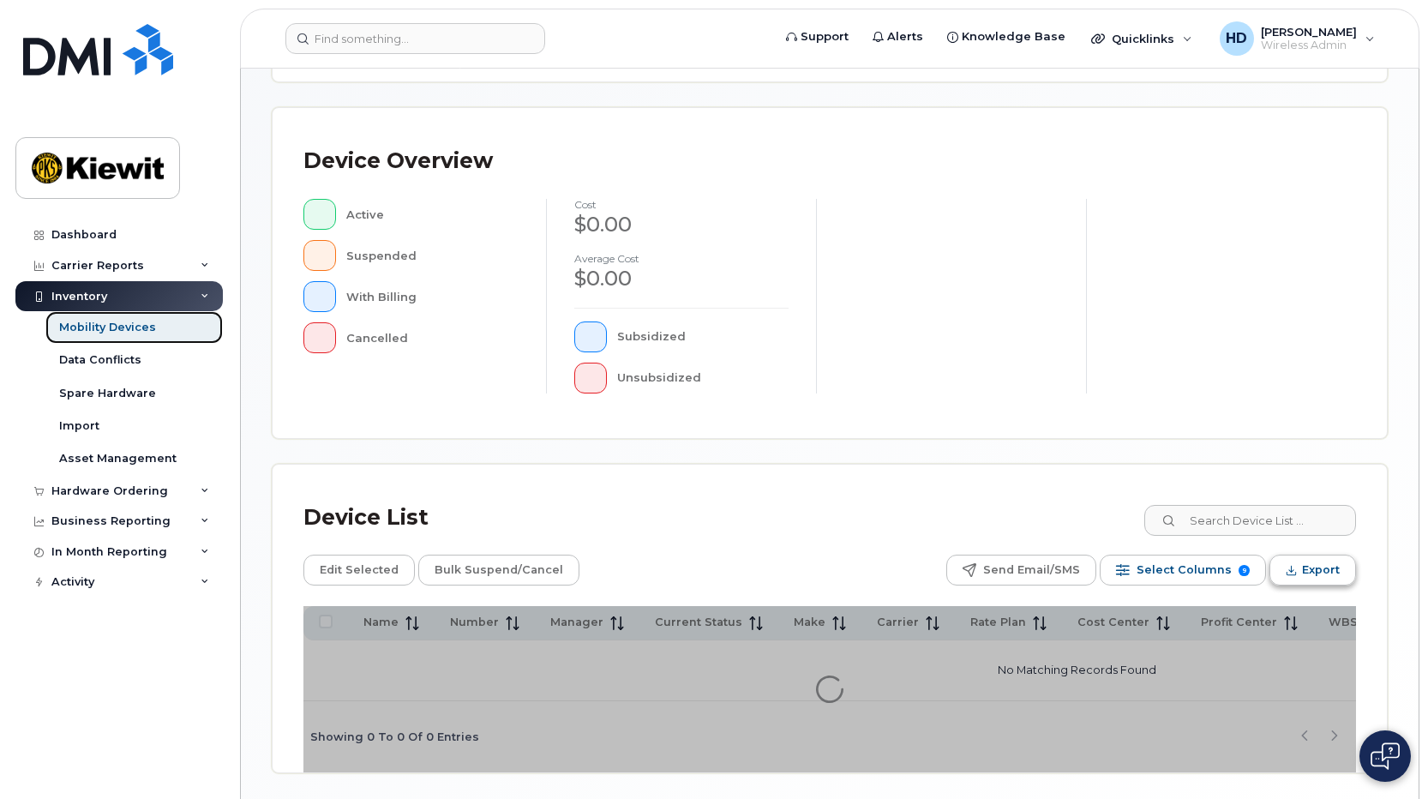
scroll to position [355, 0]
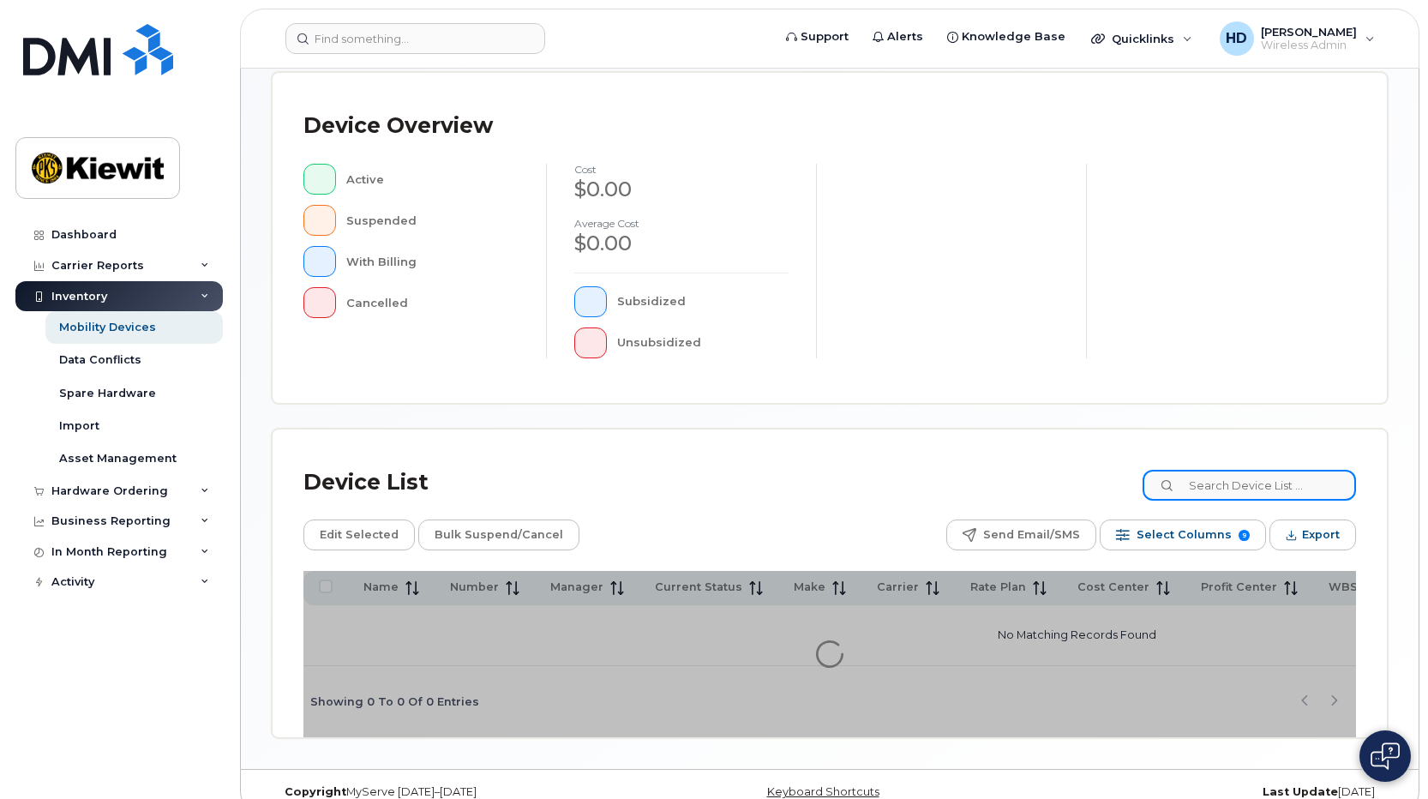
click at [1313, 486] on input at bounding box center [1249, 485] width 213 height 31
paste input "4508800996"
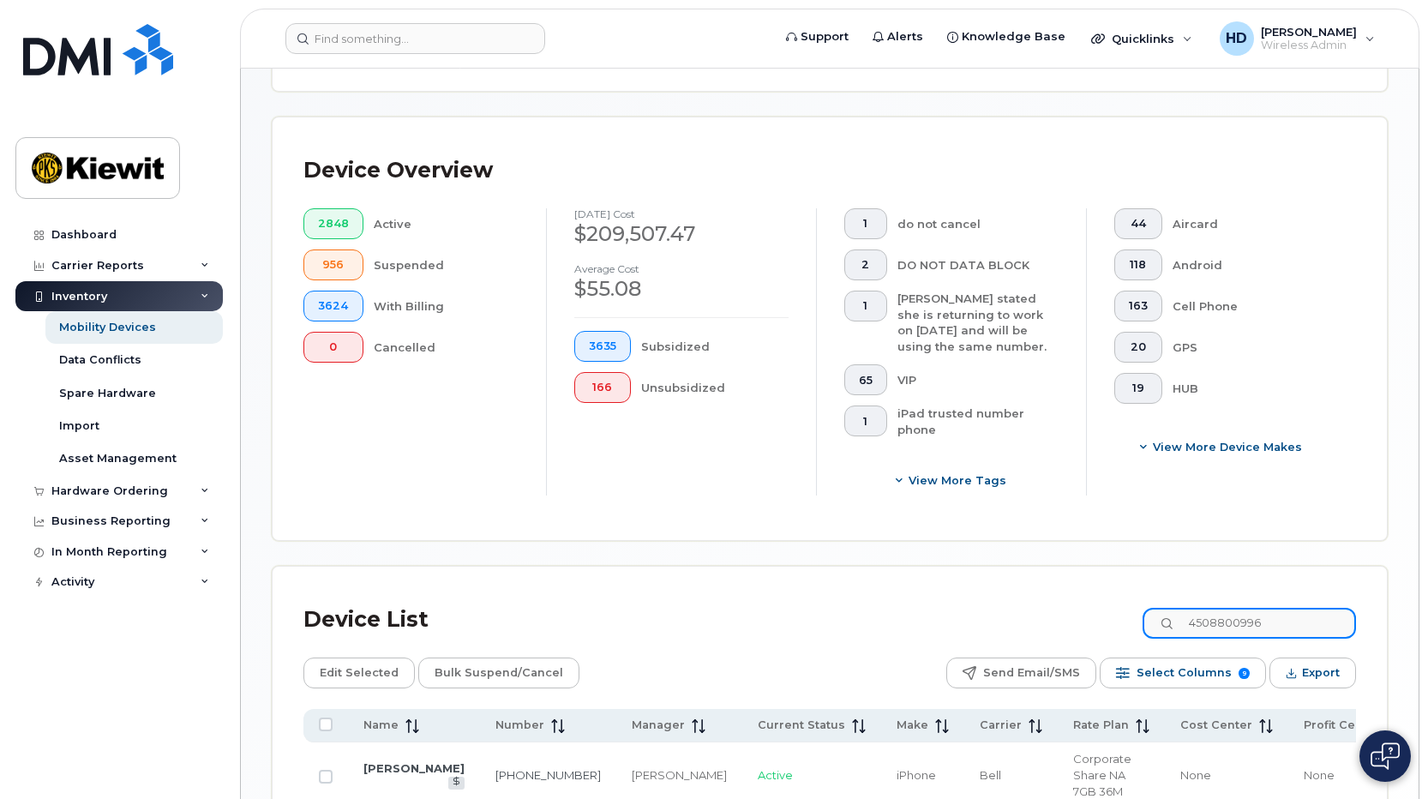
scroll to position [400, 0]
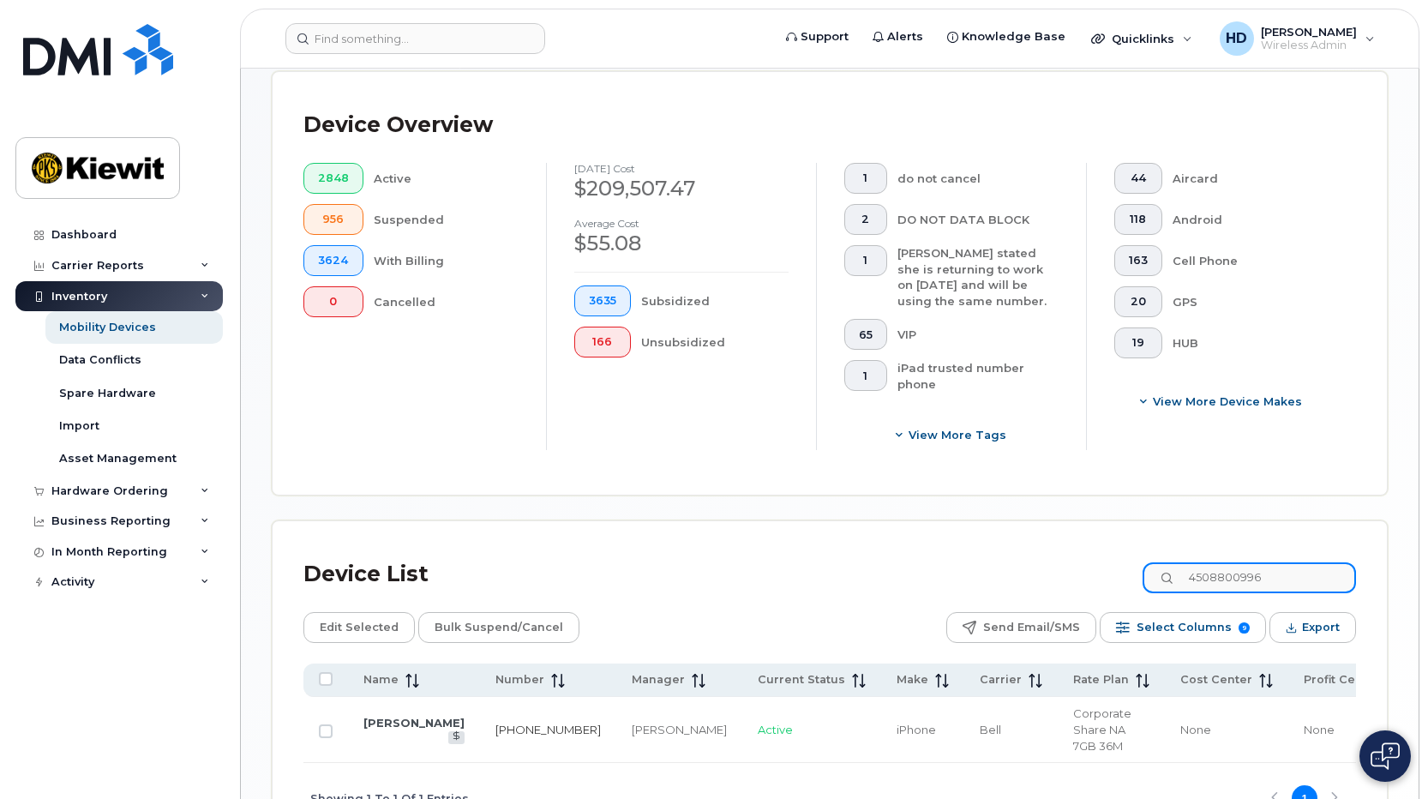
type input "4508800996"
click at [496, 725] on link "450-880-0996" at bounding box center [548, 730] width 105 height 14
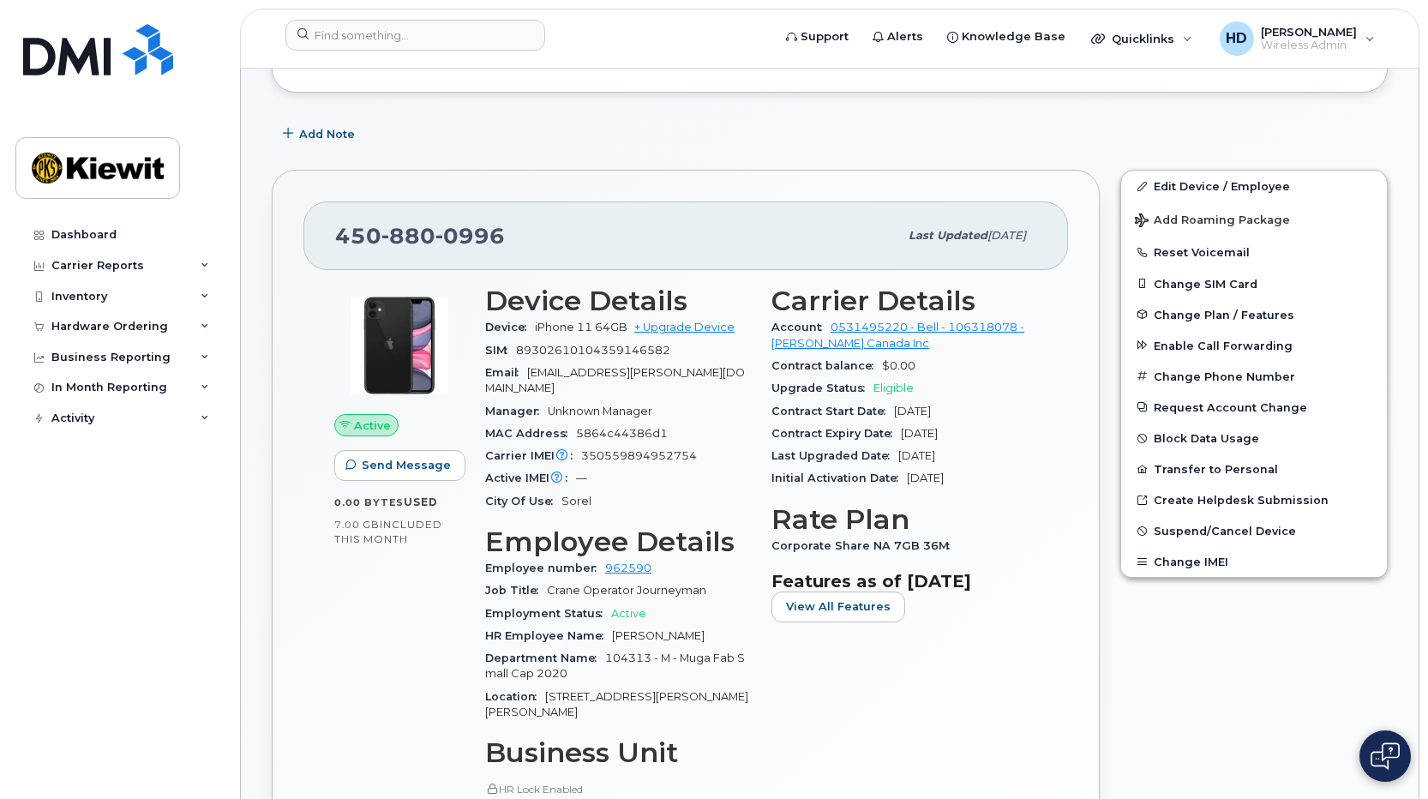
scroll to position [291, 0]
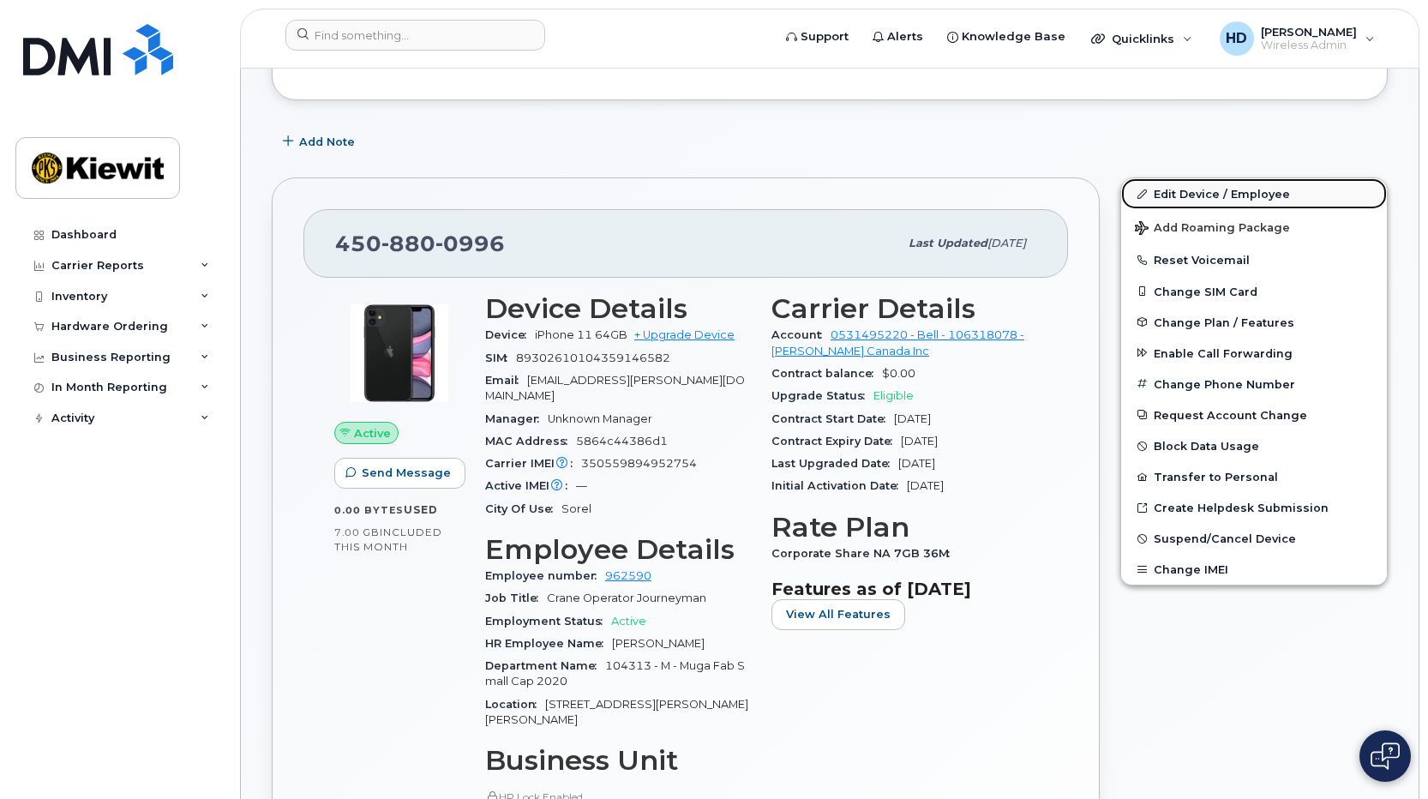
click at [1237, 190] on link "Edit Device / Employee" at bounding box center [1254, 193] width 266 height 31
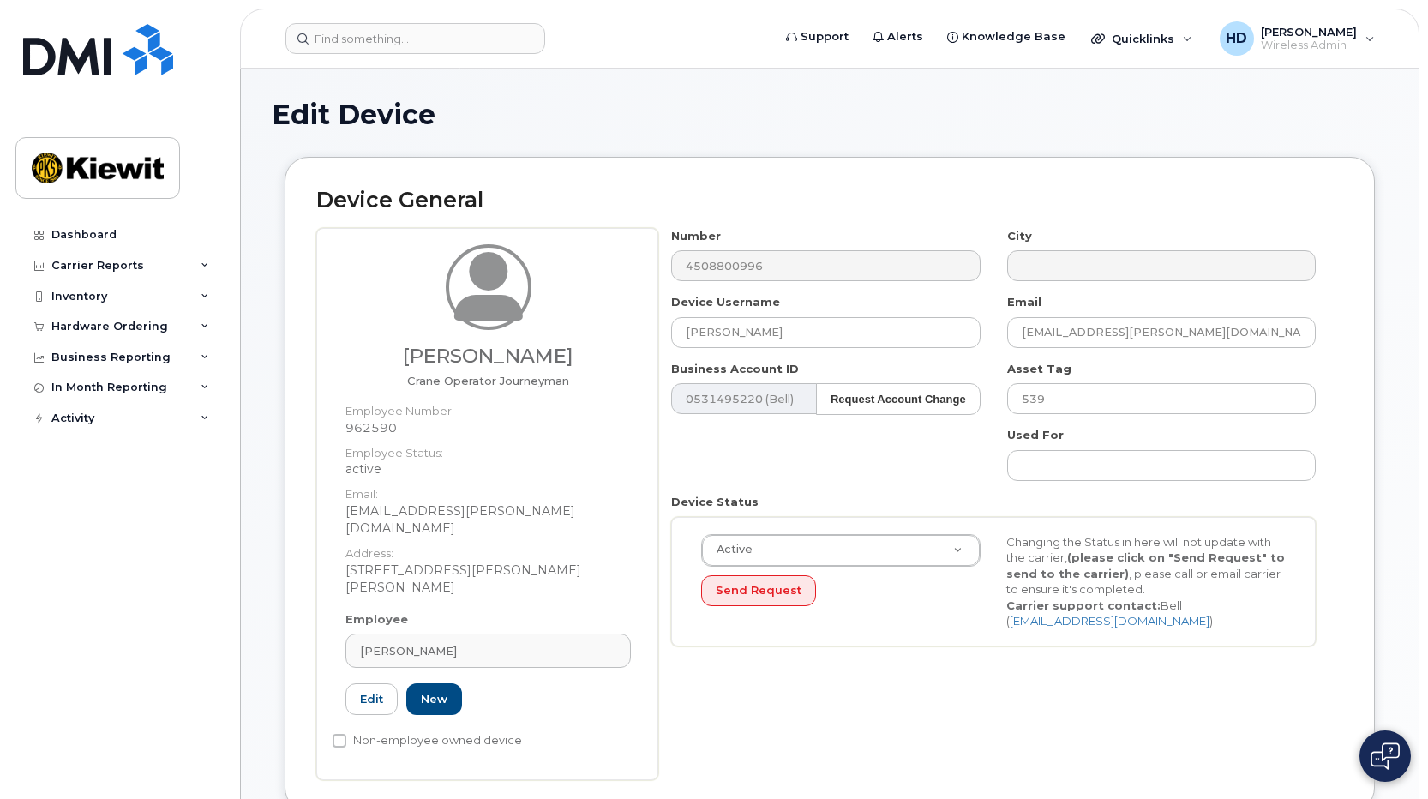
select select "14059"
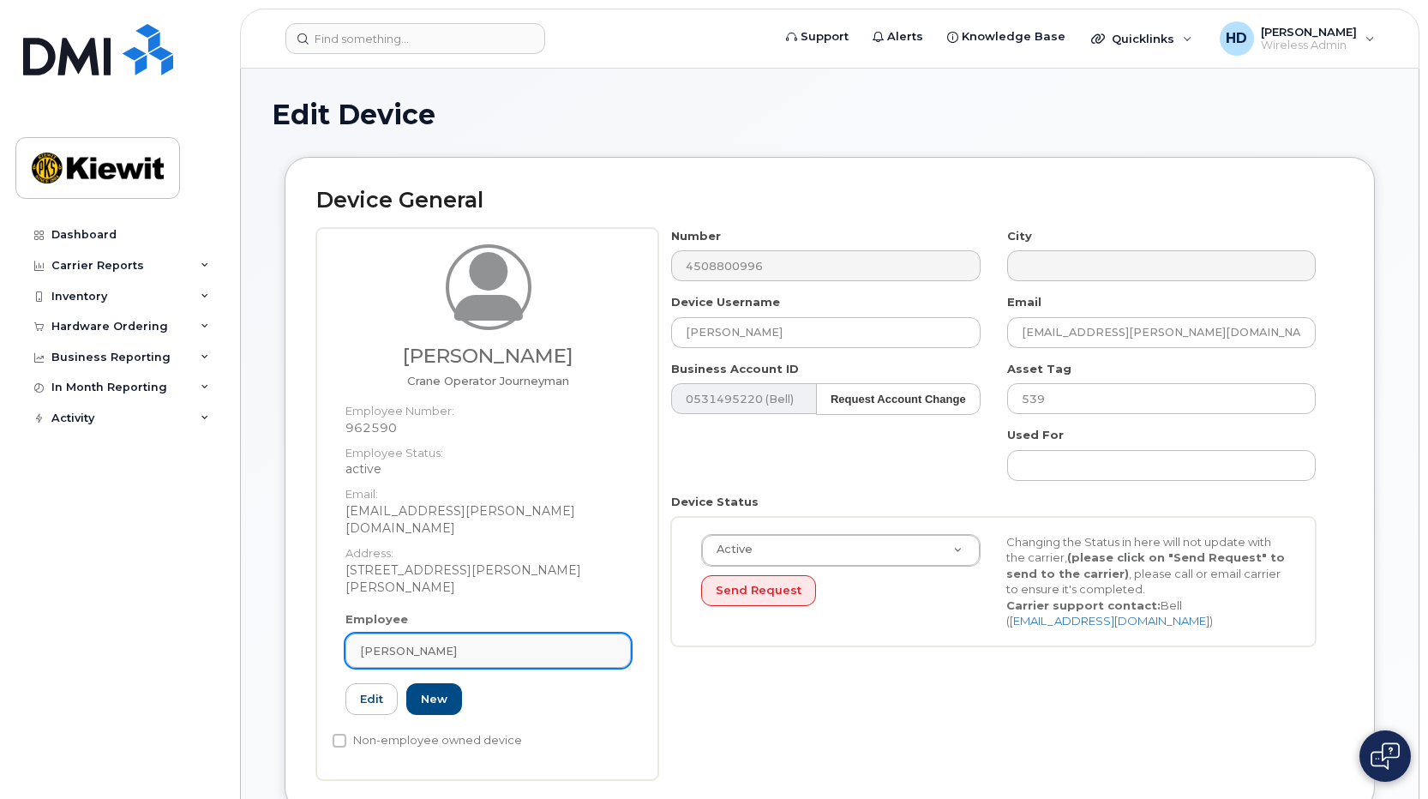
click at [498, 643] on div "[PERSON_NAME]" at bounding box center [488, 651] width 256 height 16
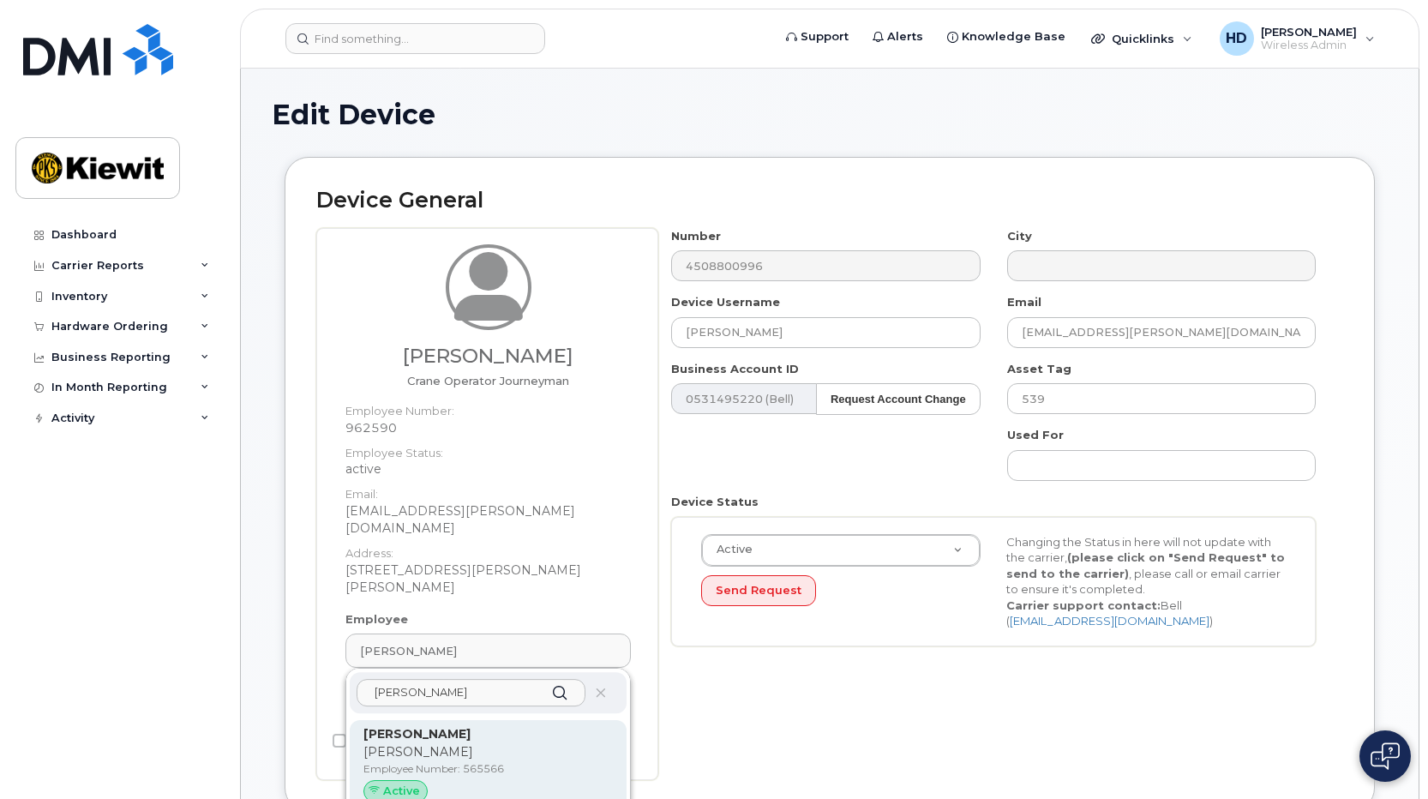
type input "rubens p"
click at [481, 761] on p "Employee Number: 565566" at bounding box center [489, 768] width 250 height 15
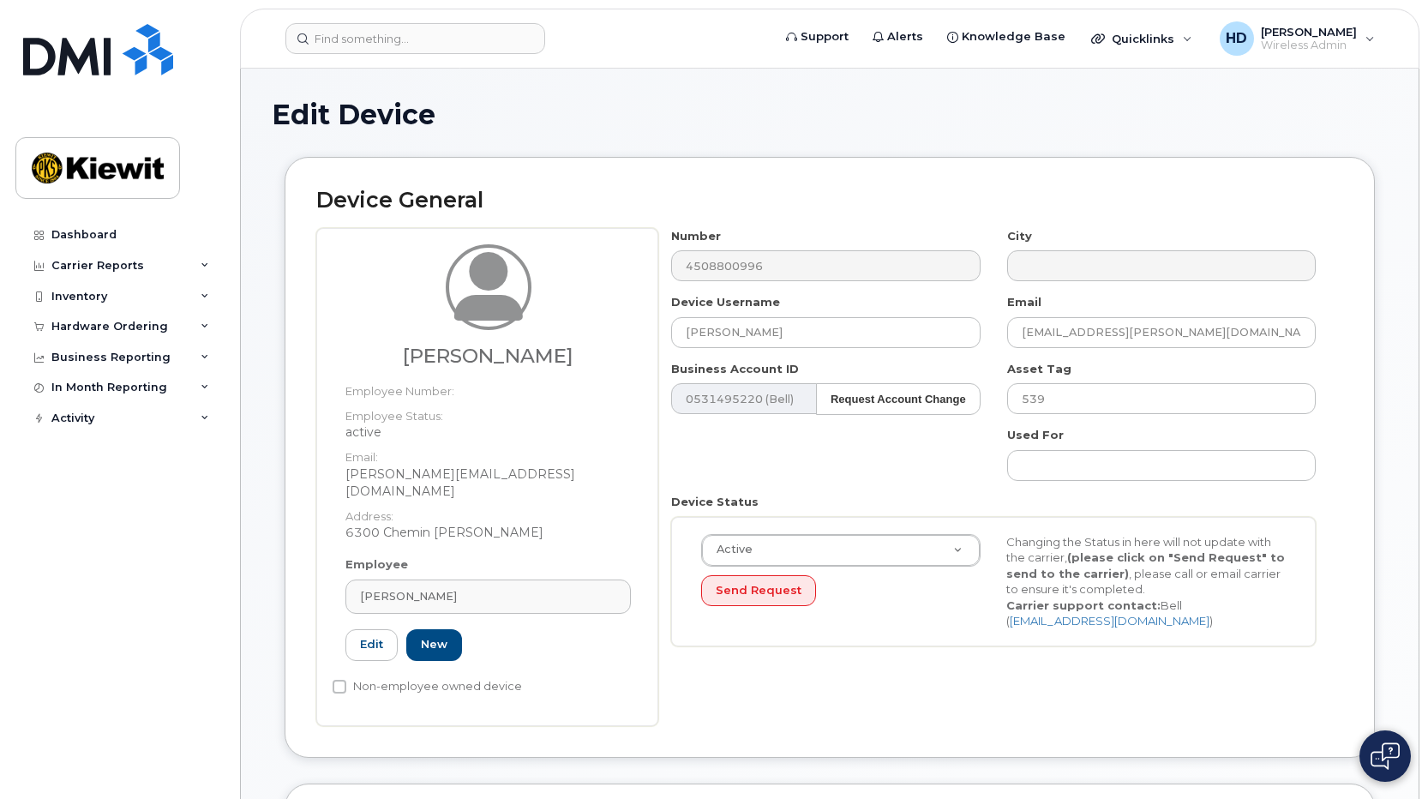
type input "565566"
type input "Rubens Petiot"
type input "rubens.petiot@ganotec.com"
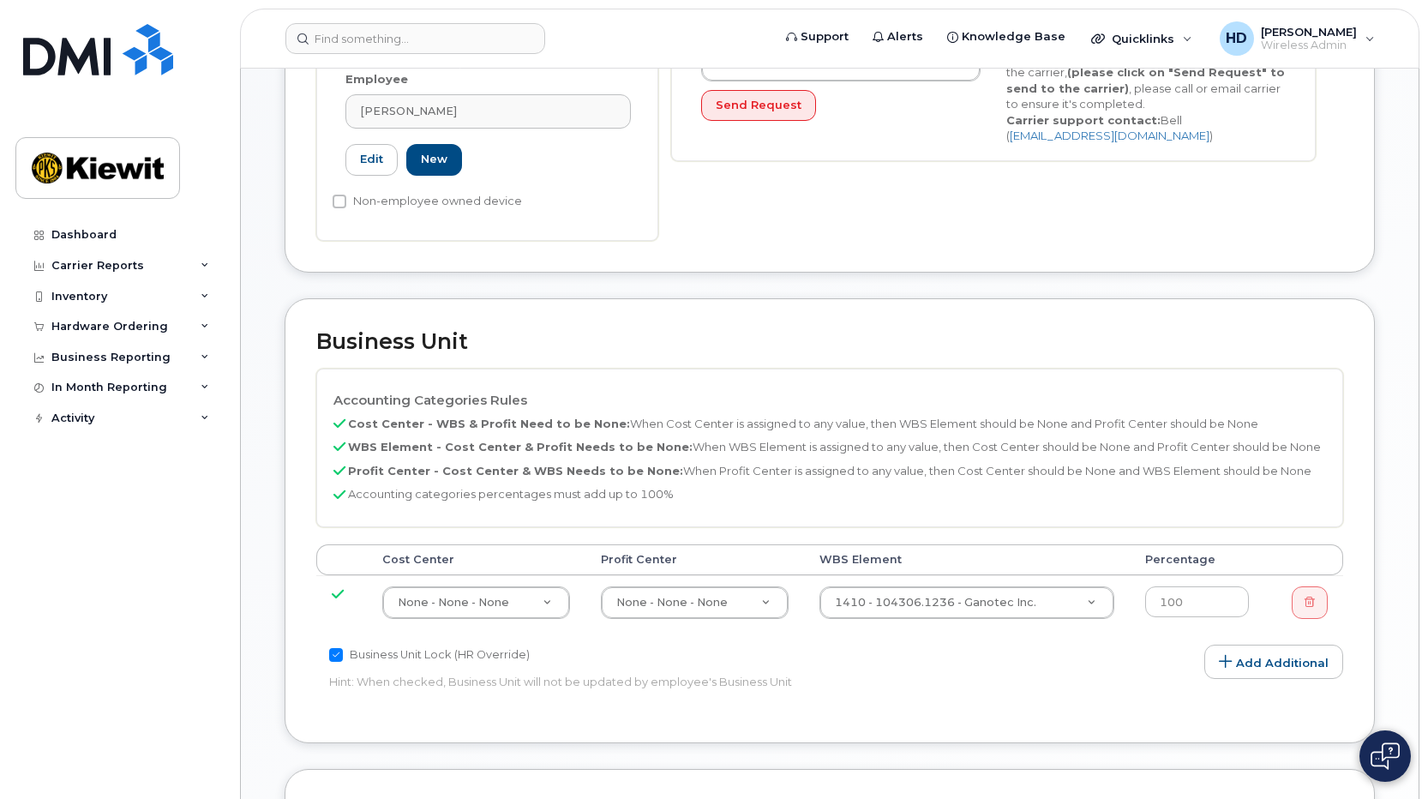
scroll to position [503, 0]
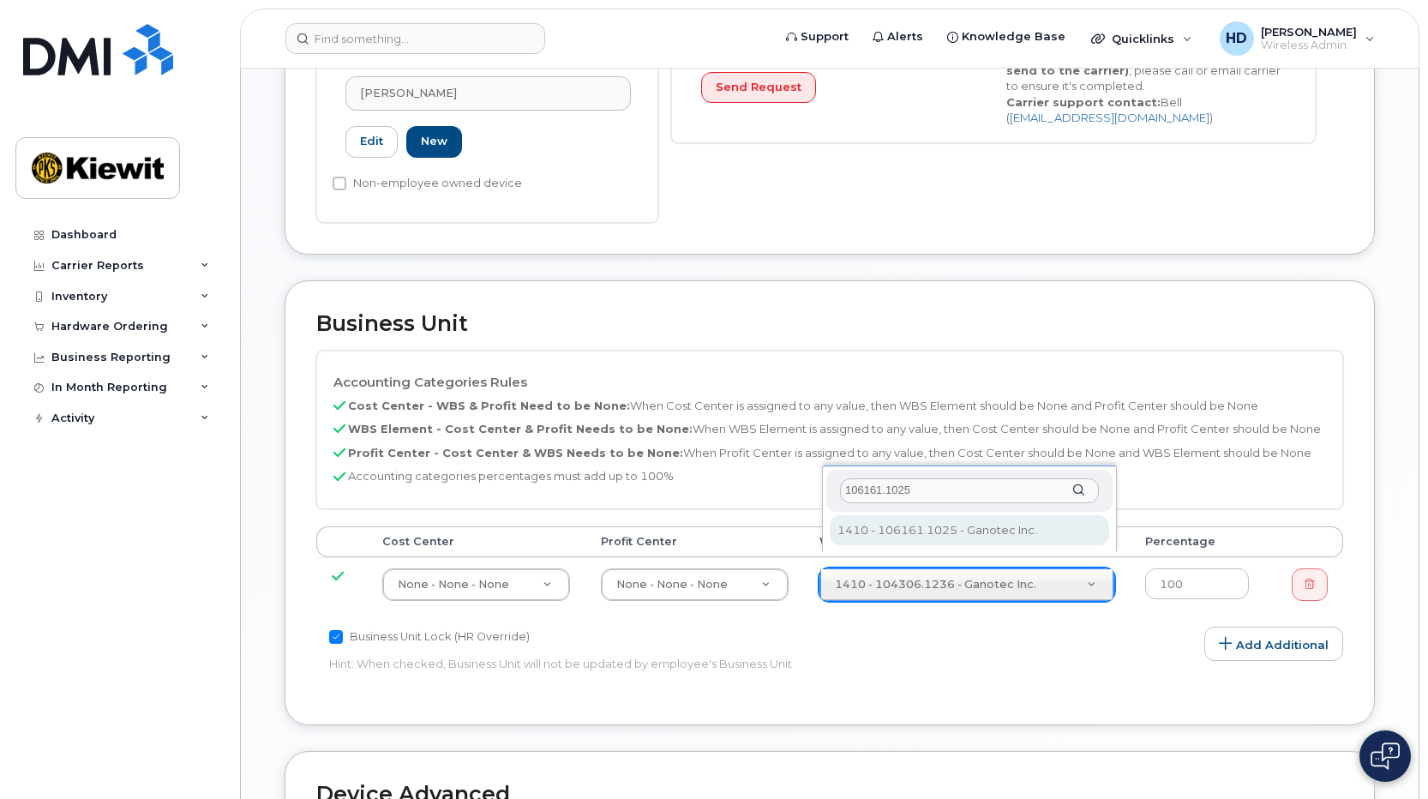
type input "106161.1025"
type input "33447759"
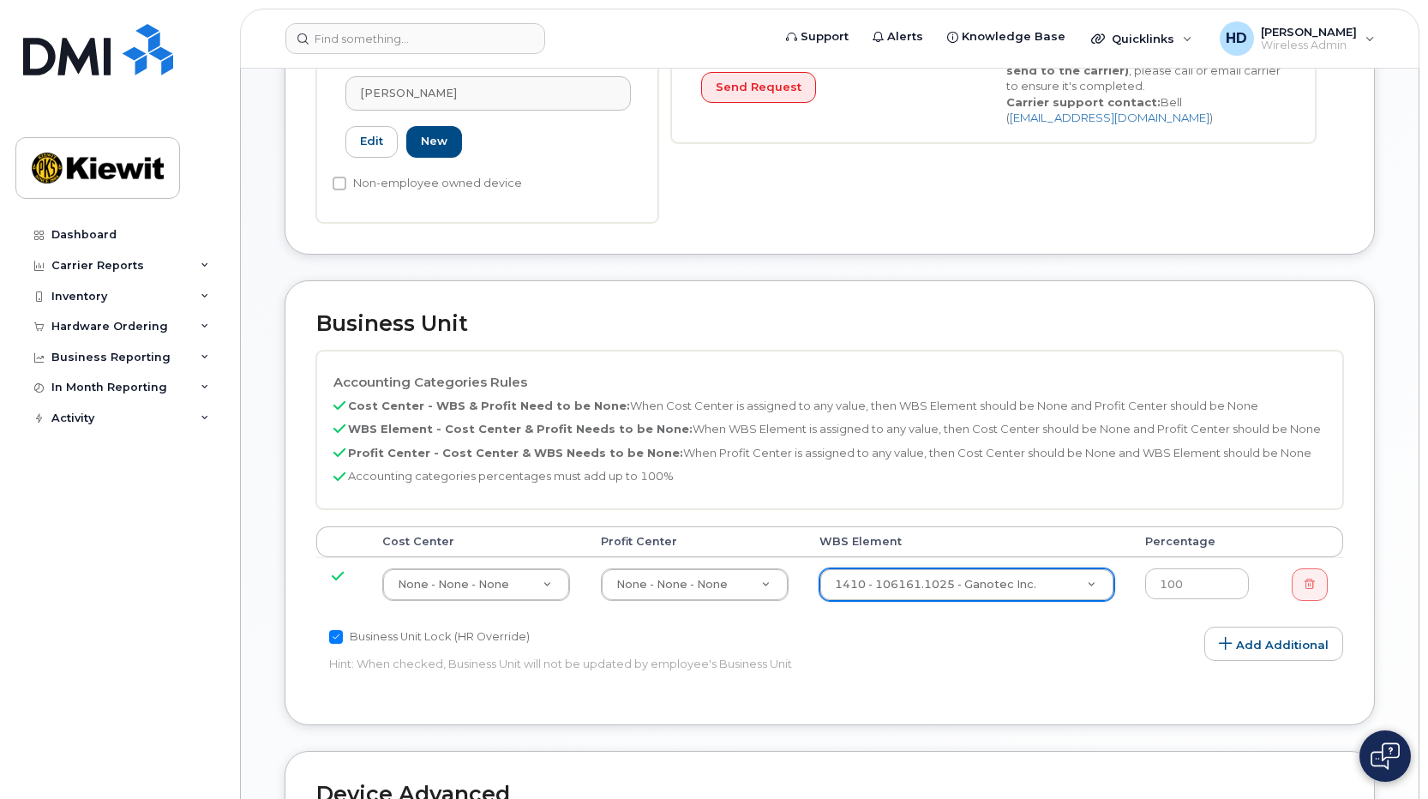
click at [979, 656] on p "Hint: When checked, Business Unit will not be updated by employee's Business Un…" at bounding box center [658, 664] width 658 height 16
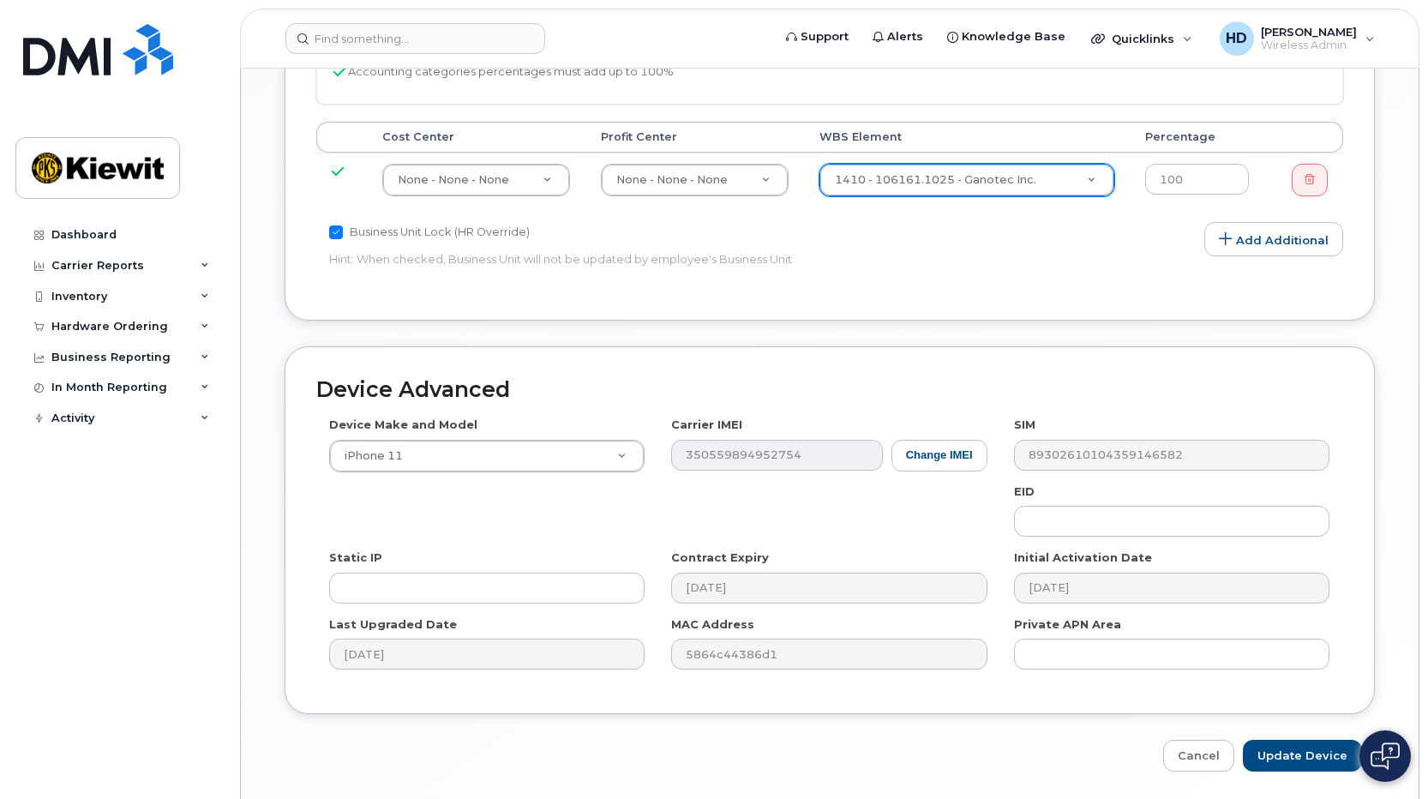
scroll to position [949, 0]
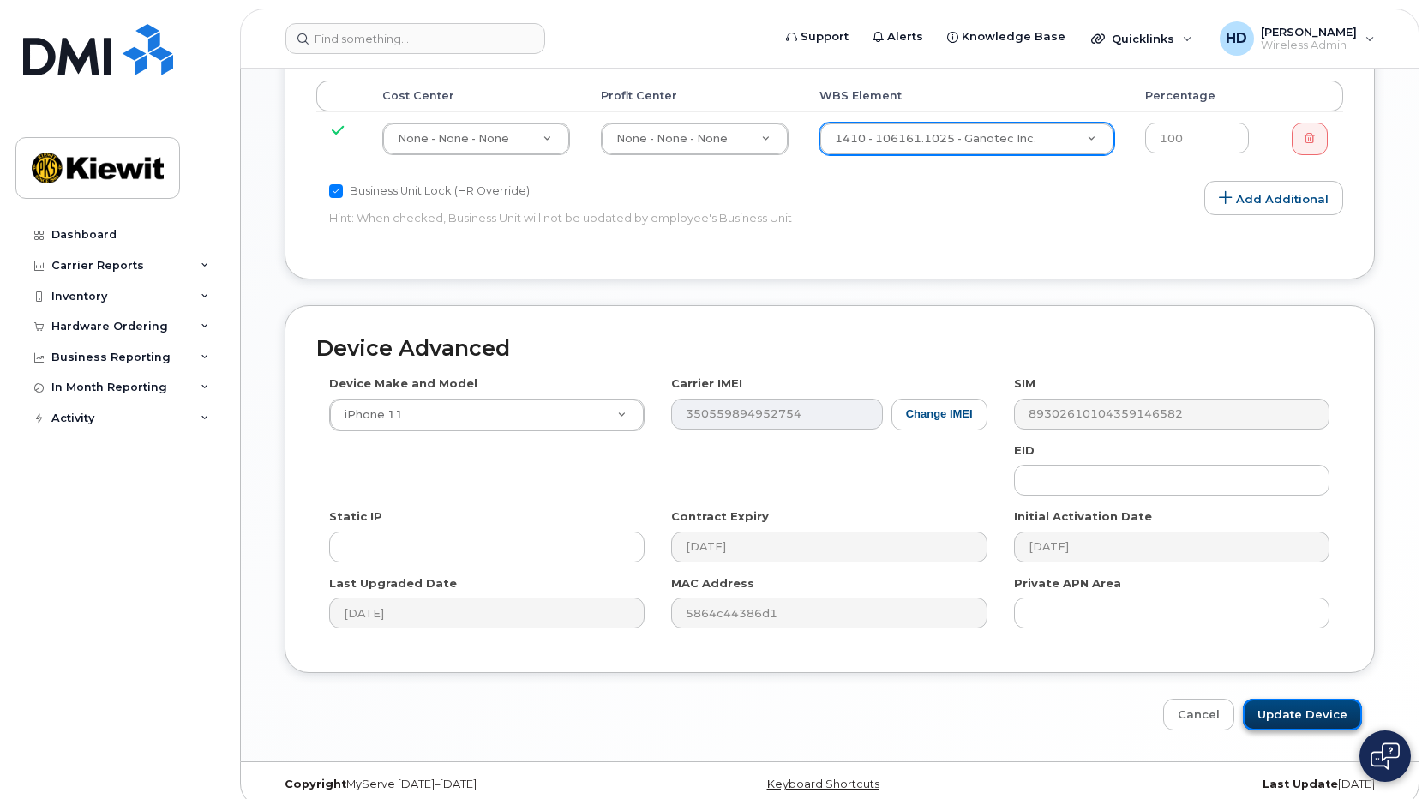
click at [1317, 699] on input "Update Device" at bounding box center [1302, 715] width 119 height 32
type input "Saving..."
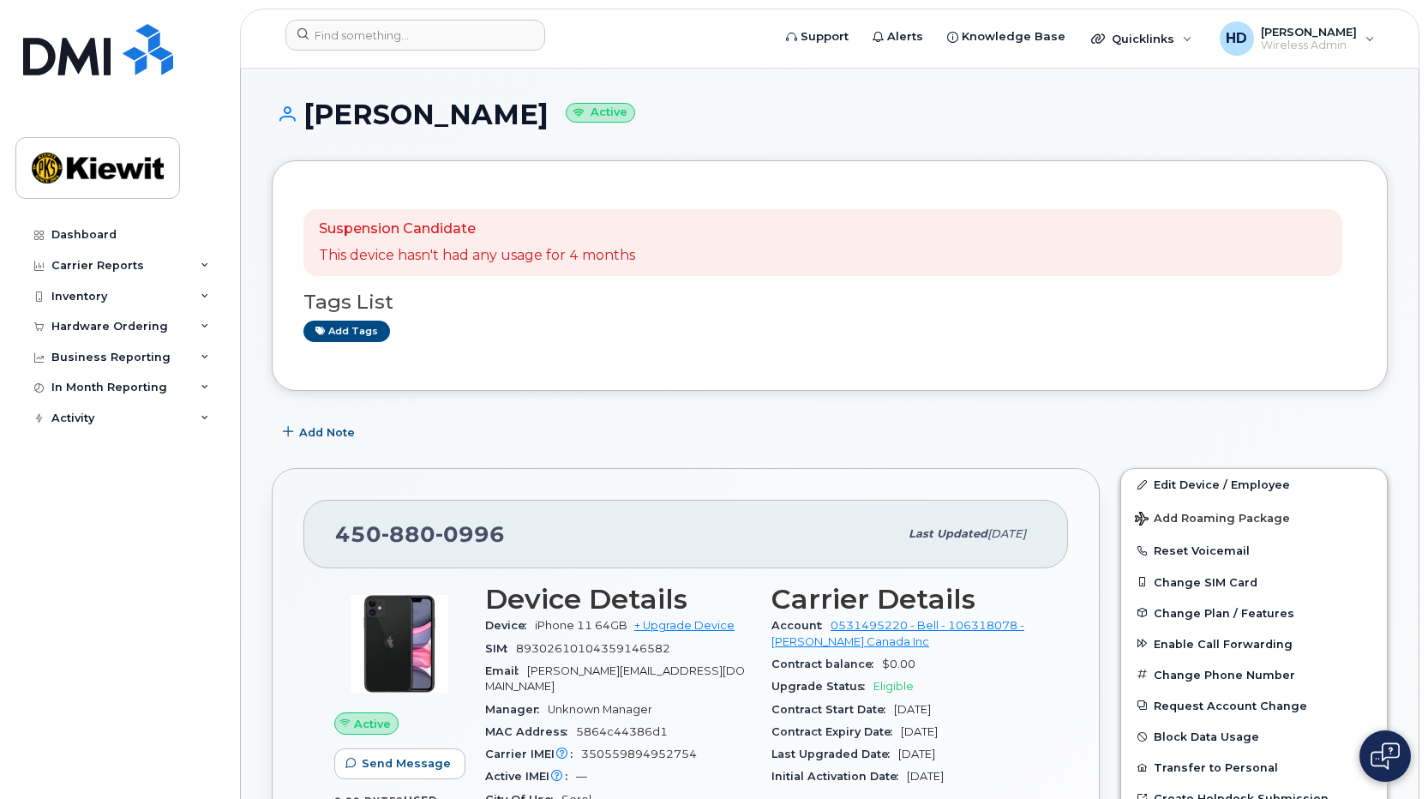
click at [1071, 417] on div "Add Note" at bounding box center [830, 432] width 1116 height 31
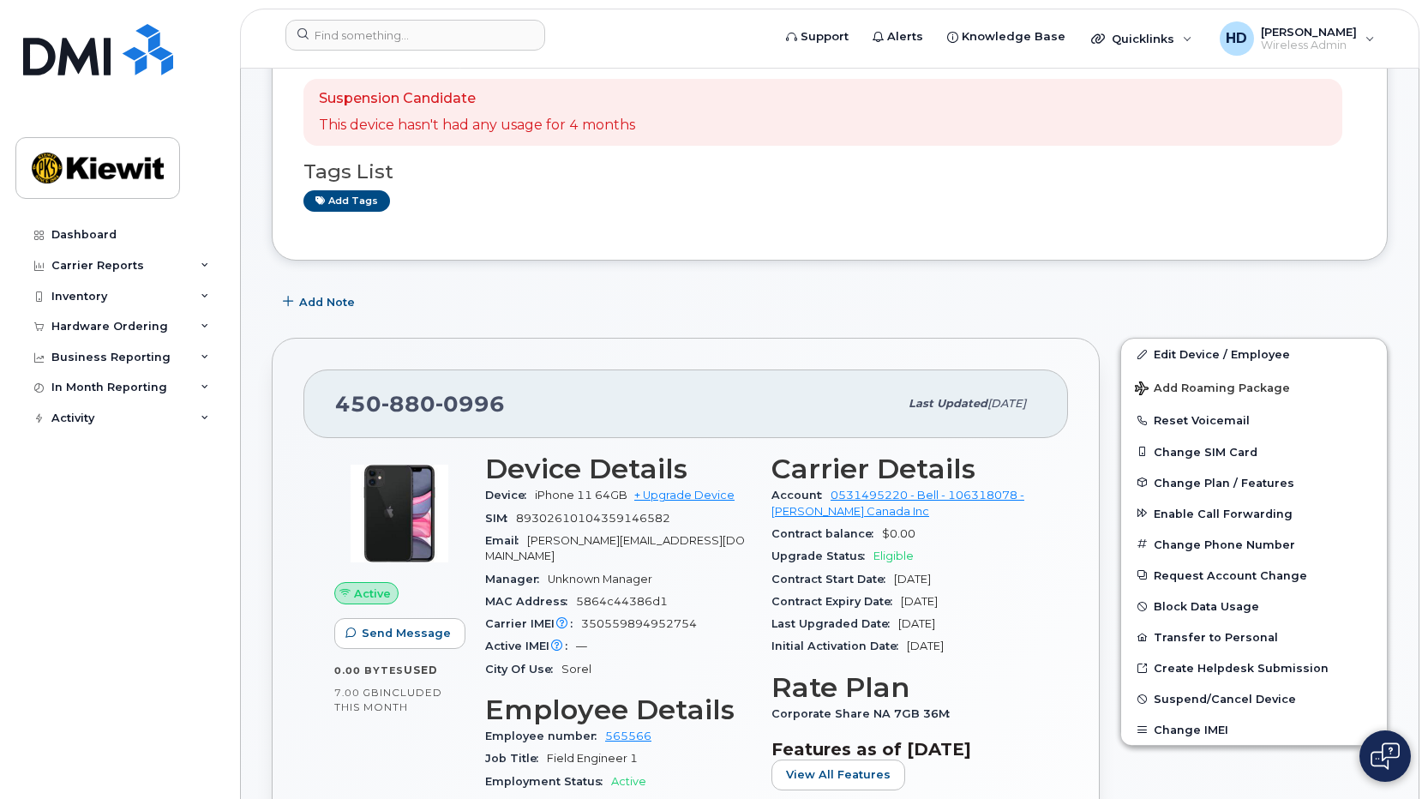
scroll to position [197, 0]
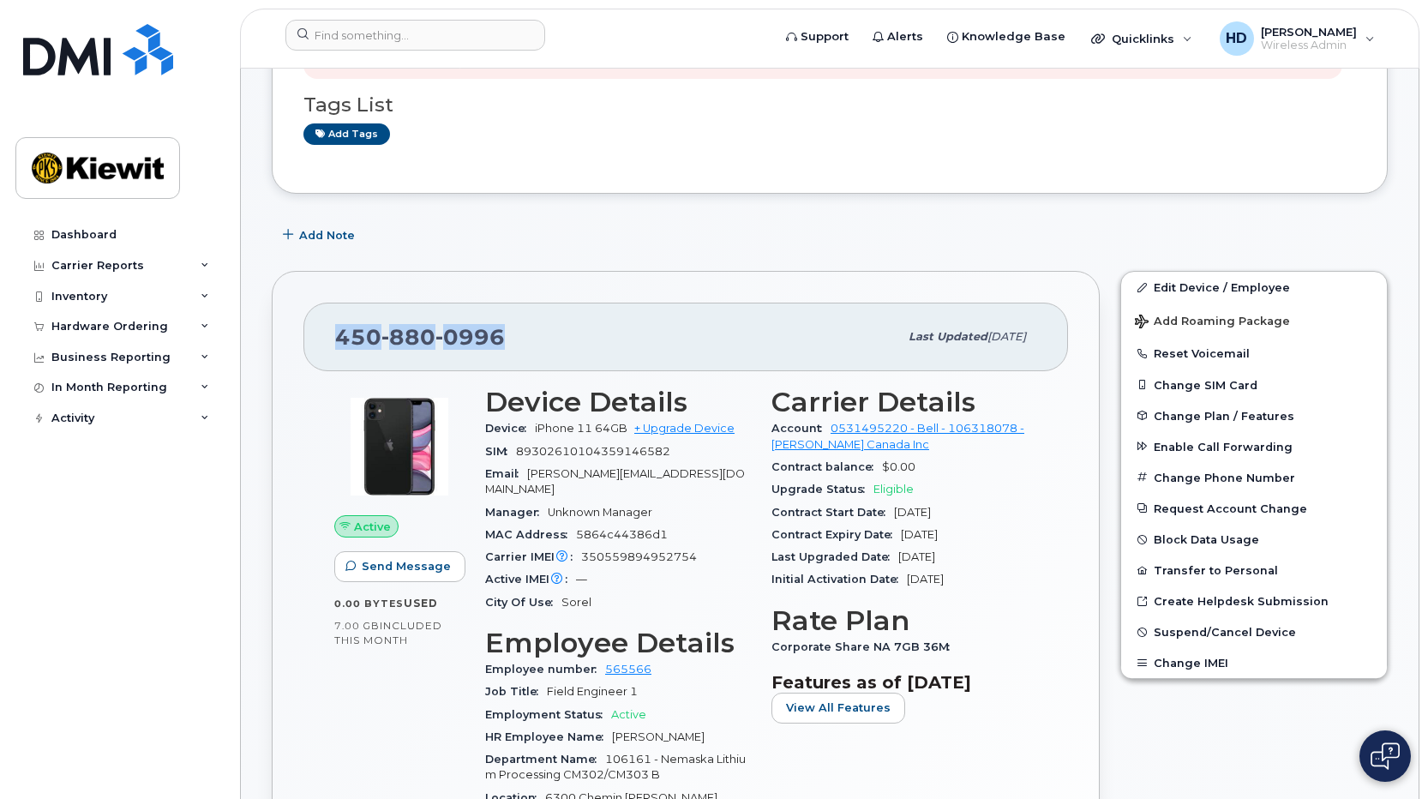
drag, startPoint x: 507, startPoint y: 337, endPoint x: 340, endPoint y: 340, distance: 166.4
click at [340, 340] on div "[PHONE_NUMBER]" at bounding box center [616, 337] width 563 height 36
copy span "450 880 0996"
click at [700, 430] on link "+ Upgrade Device" at bounding box center [684, 428] width 100 height 13
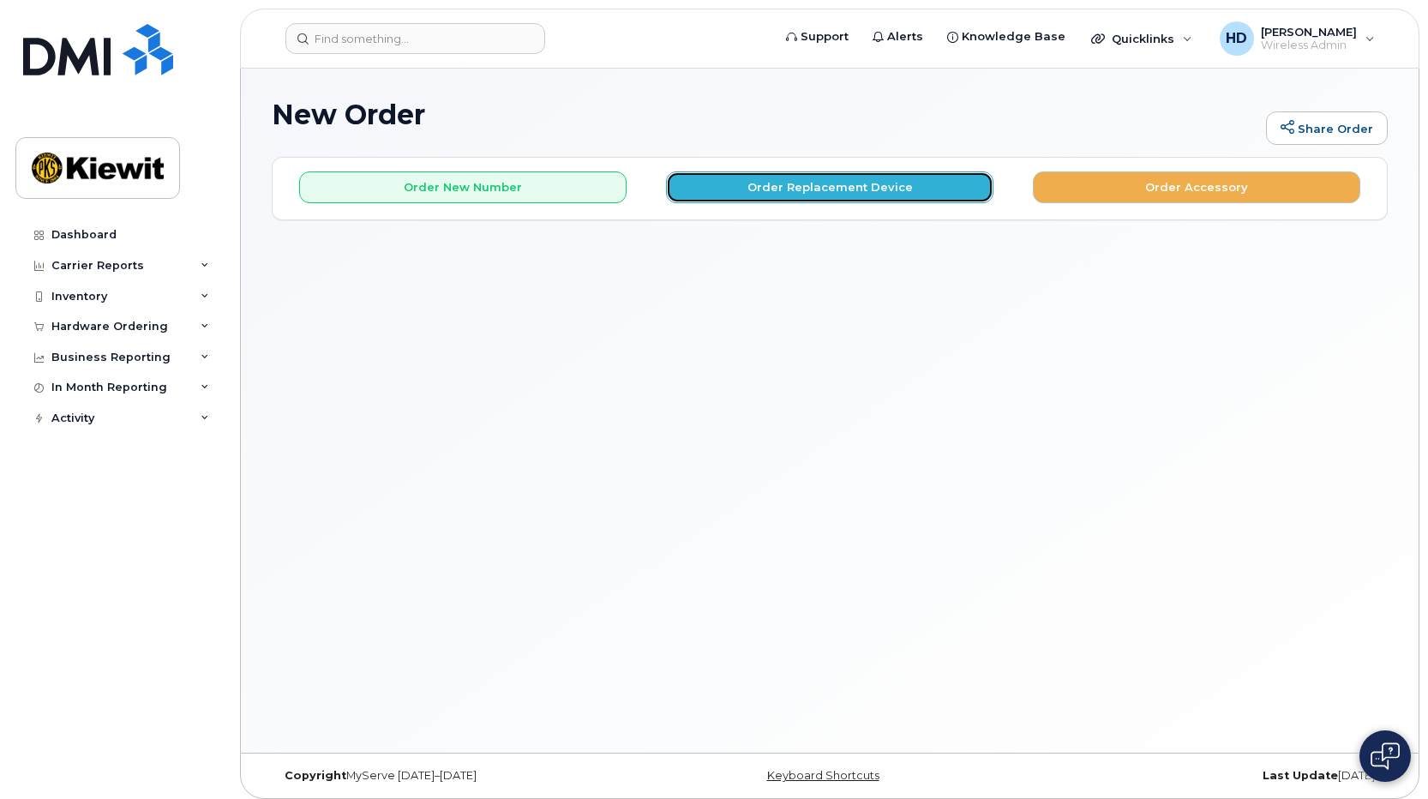
click at [872, 191] on button "Order Replacement Device" at bounding box center [830, 187] width 328 height 32
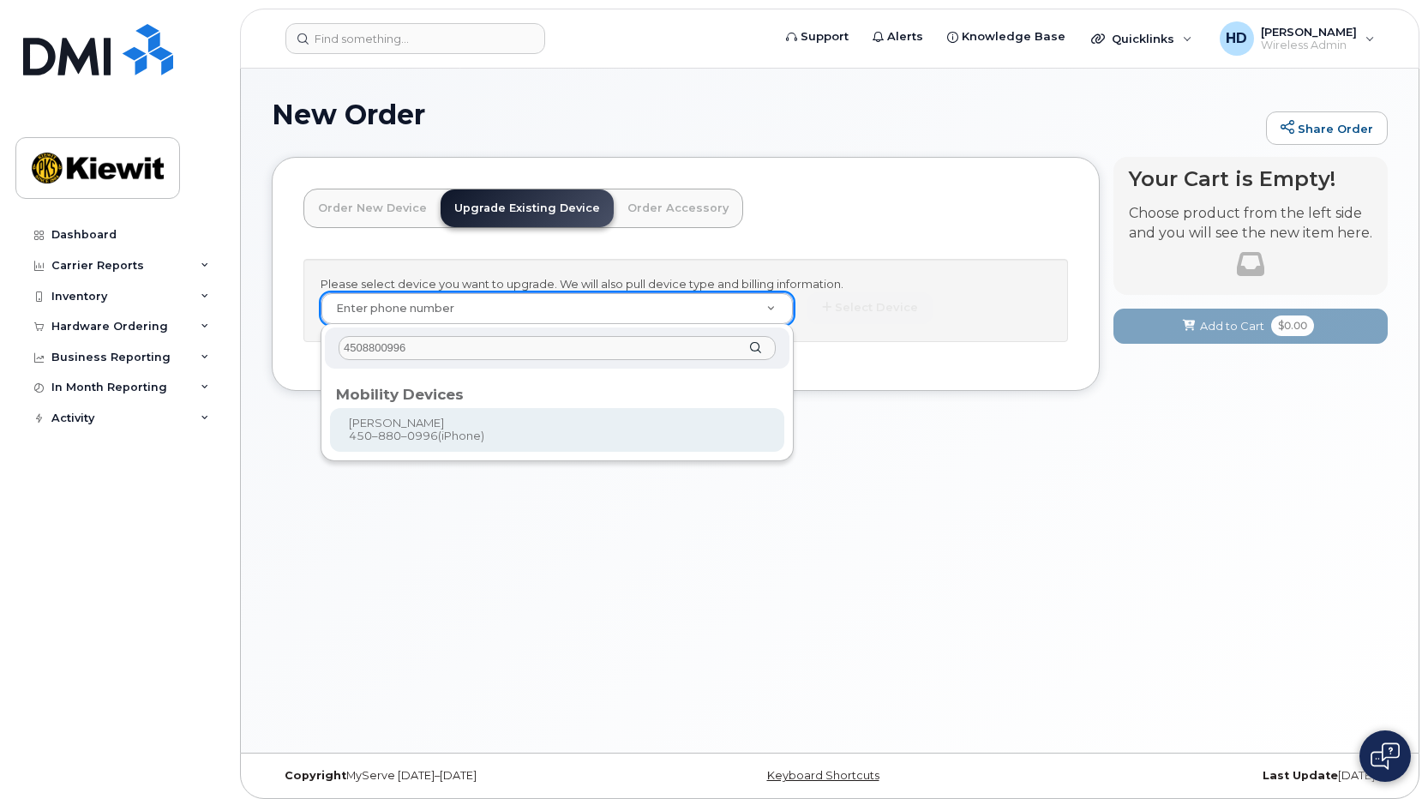
type input "4508800996"
type input "259471"
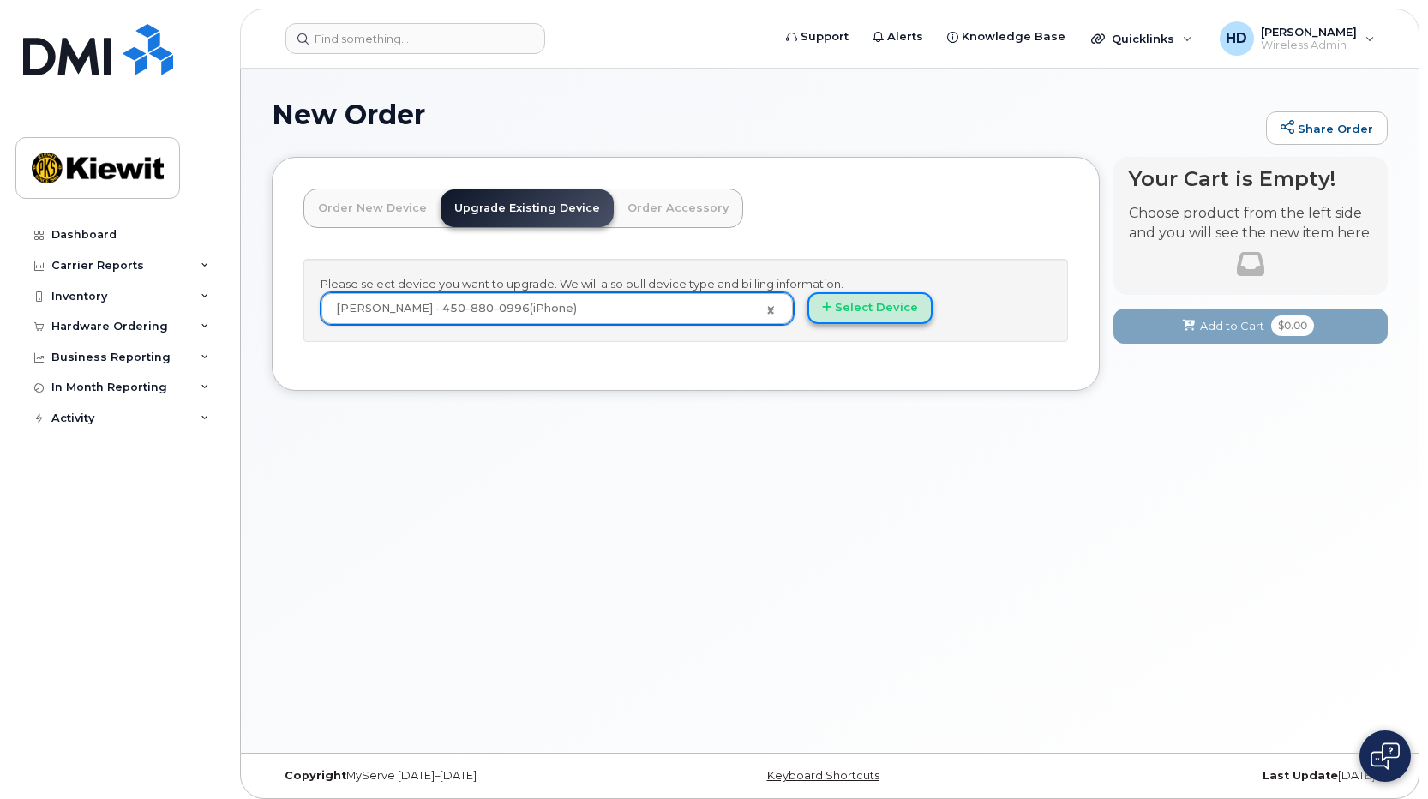
click at [875, 305] on button "Select Device" at bounding box center [870, 308] width 125 height 32
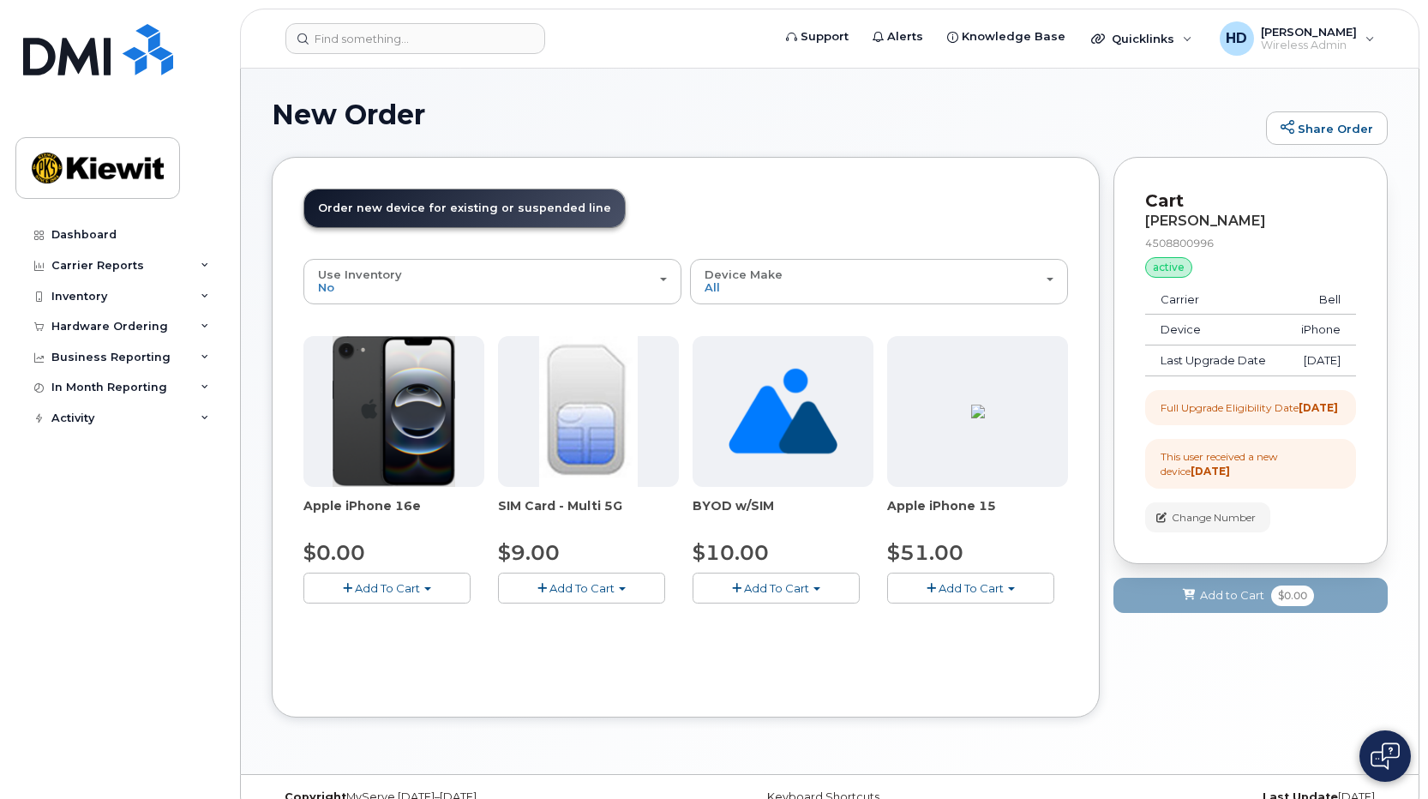
click at [402, 588] on span "Add To Cart" at bounding box center [387, 588] width 65 height 14
click at [457, 620] on link "$0.00 - 3 year upgrade (128GB)" at bounding box center [414, 620] width 213 height 21
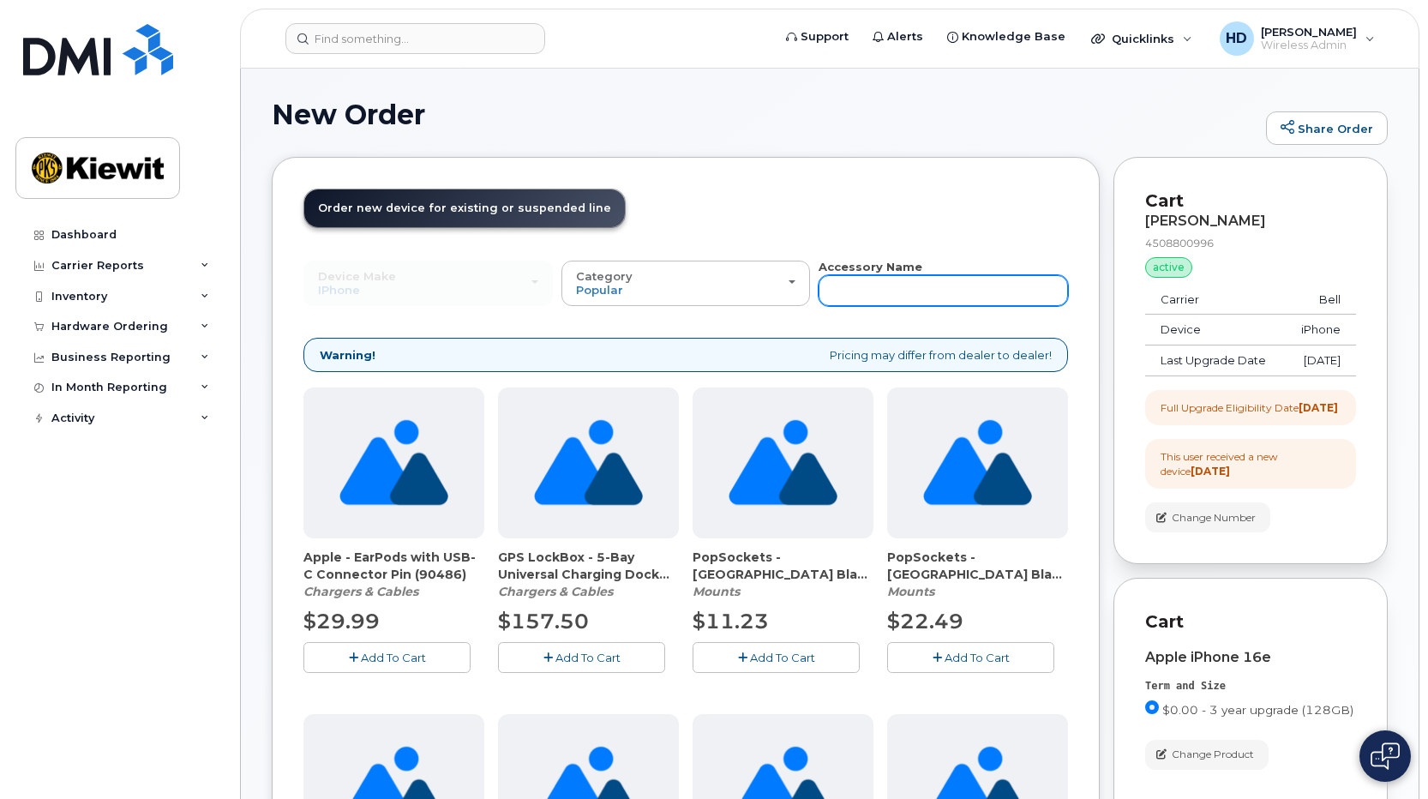
click at [918, 300] on input "text" at bounding box center [944, 290] width 250 height 31
type input "screen"
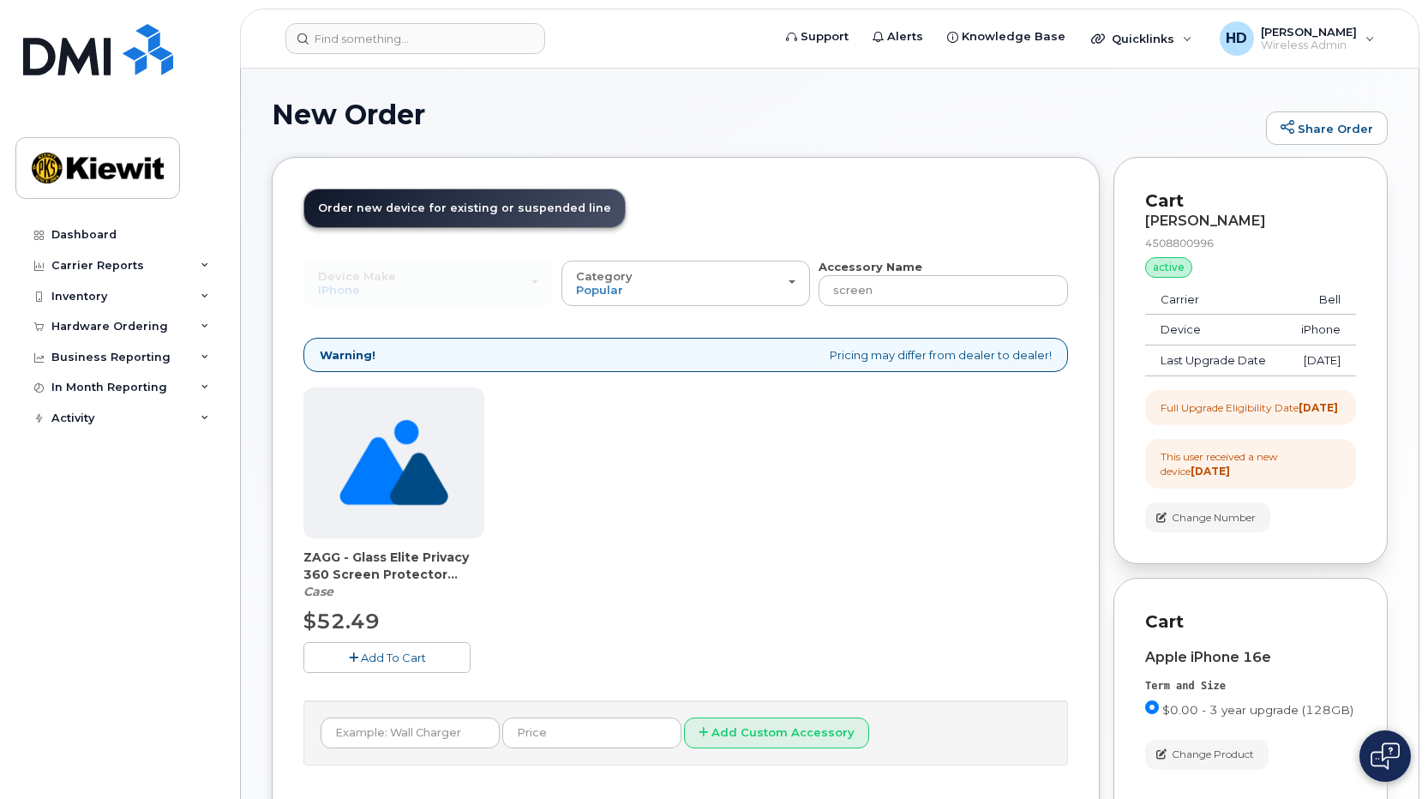
click at [389, 653] on span "Add To Cart" at bounding box center [393, 658] width 65 height 14
click at [857, 296] on input "screen" at bounding box center [944, 290] width 250 height 31
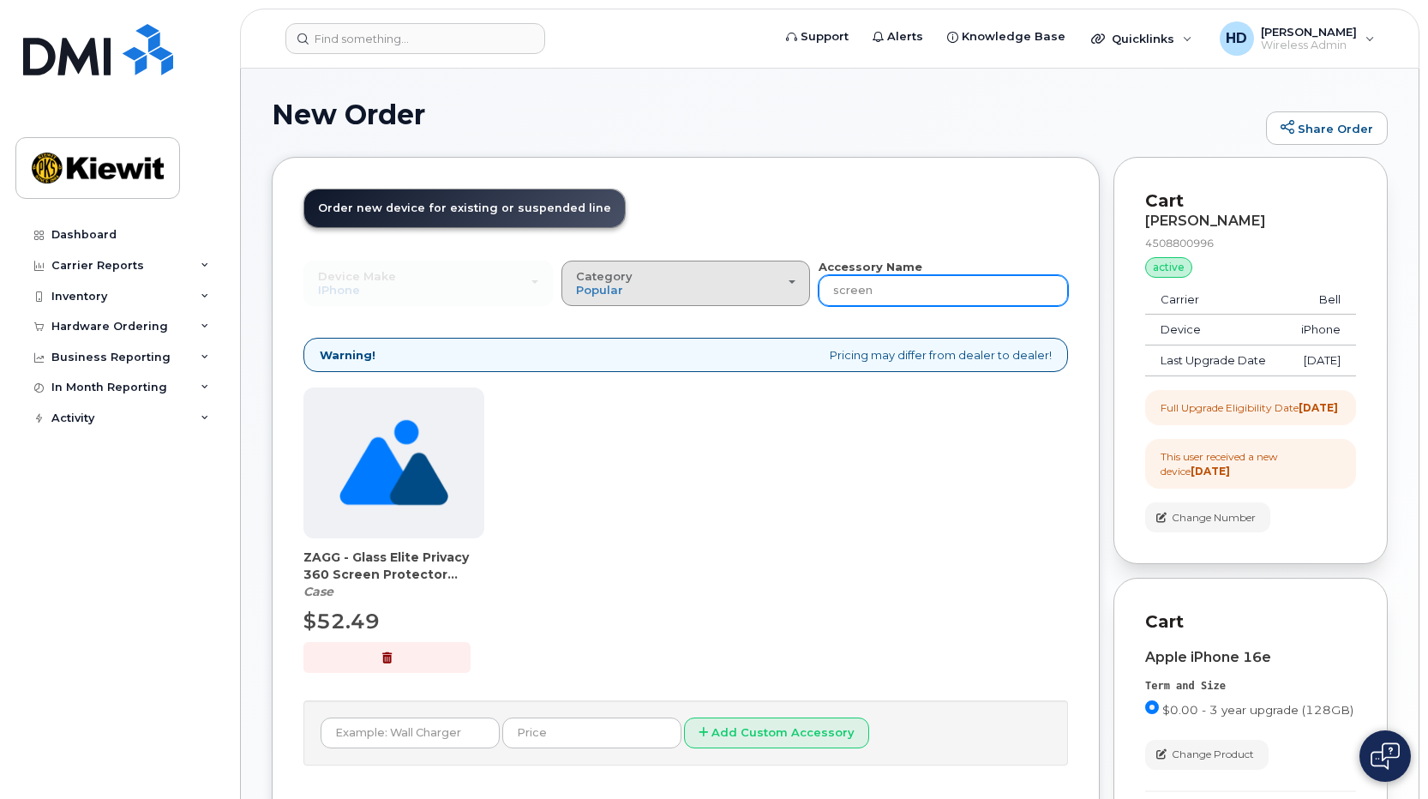
drag, startPoint x: 913, startPoint y: 288, endPoint x: 726, endPoint y: 287, distance: 186.9
click at [728, 287] on div "Device Make All Android Cell Phone HUB iPhone Modem Tablet All Android Cell Pho…" at bounding box center [686, 282] width 765 height 47
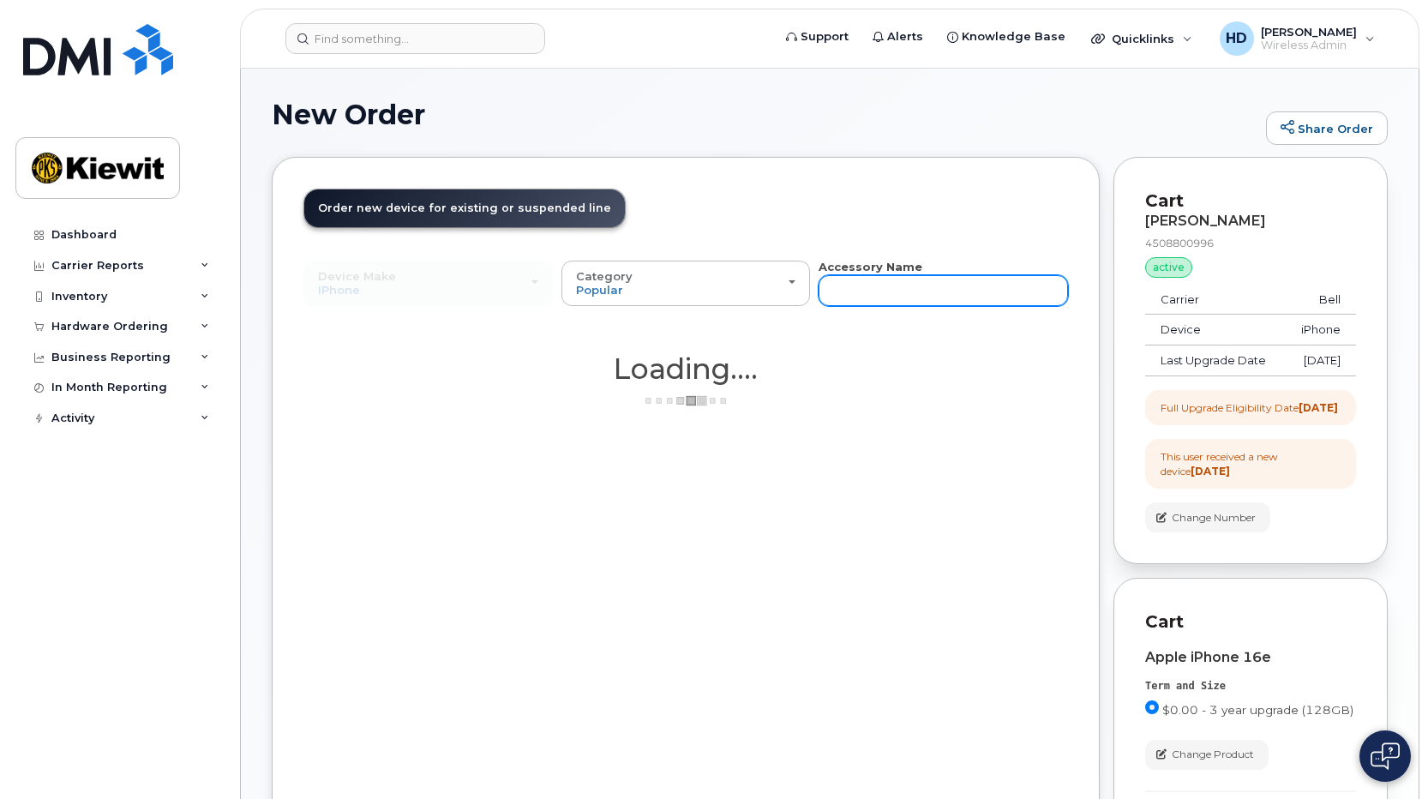
click at [889, 288] on input "text" at bounding box center [944, 290] width 250 height 31
type input "otterbox"
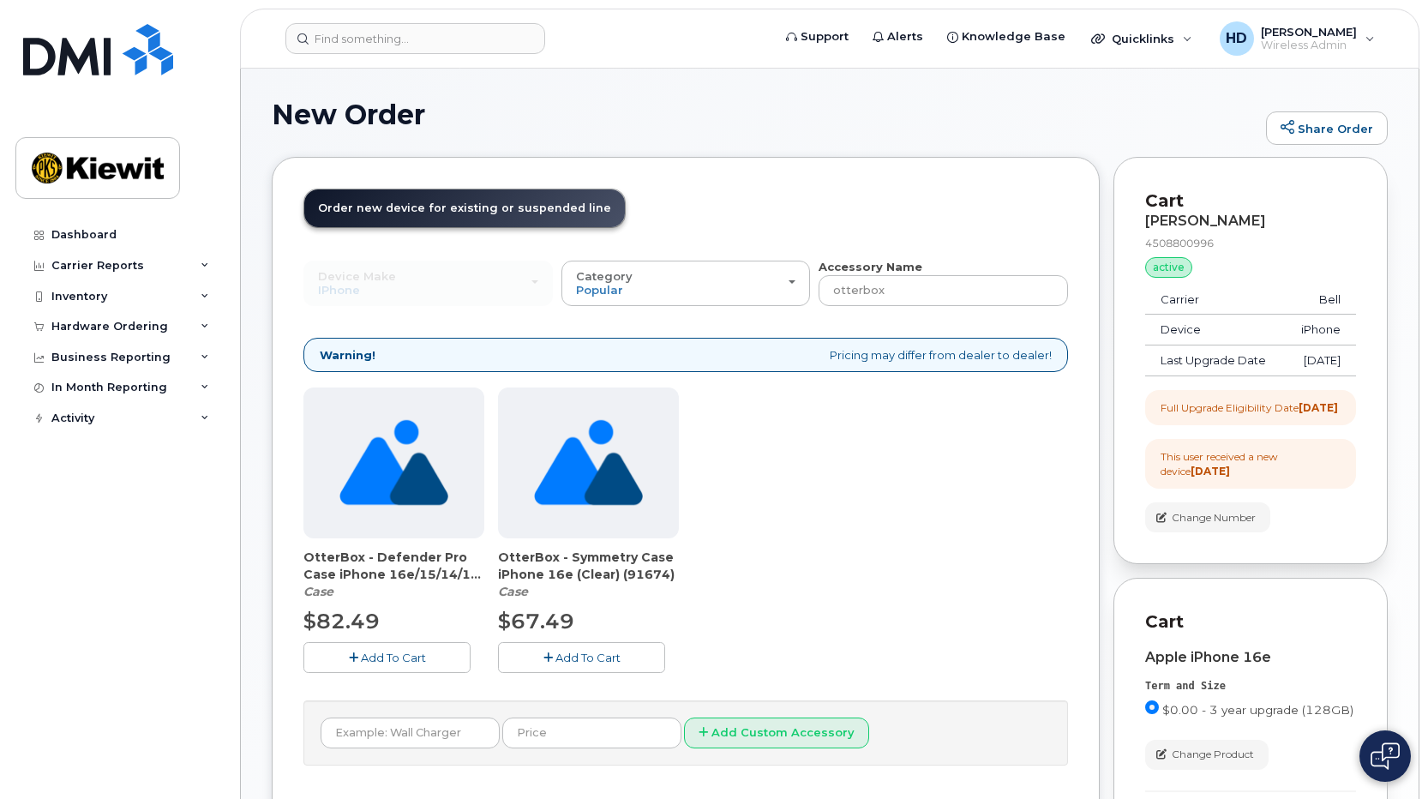
click at [582, 652] on span "Add To Cart" at bounding box center [588, 658] width 65 height 14
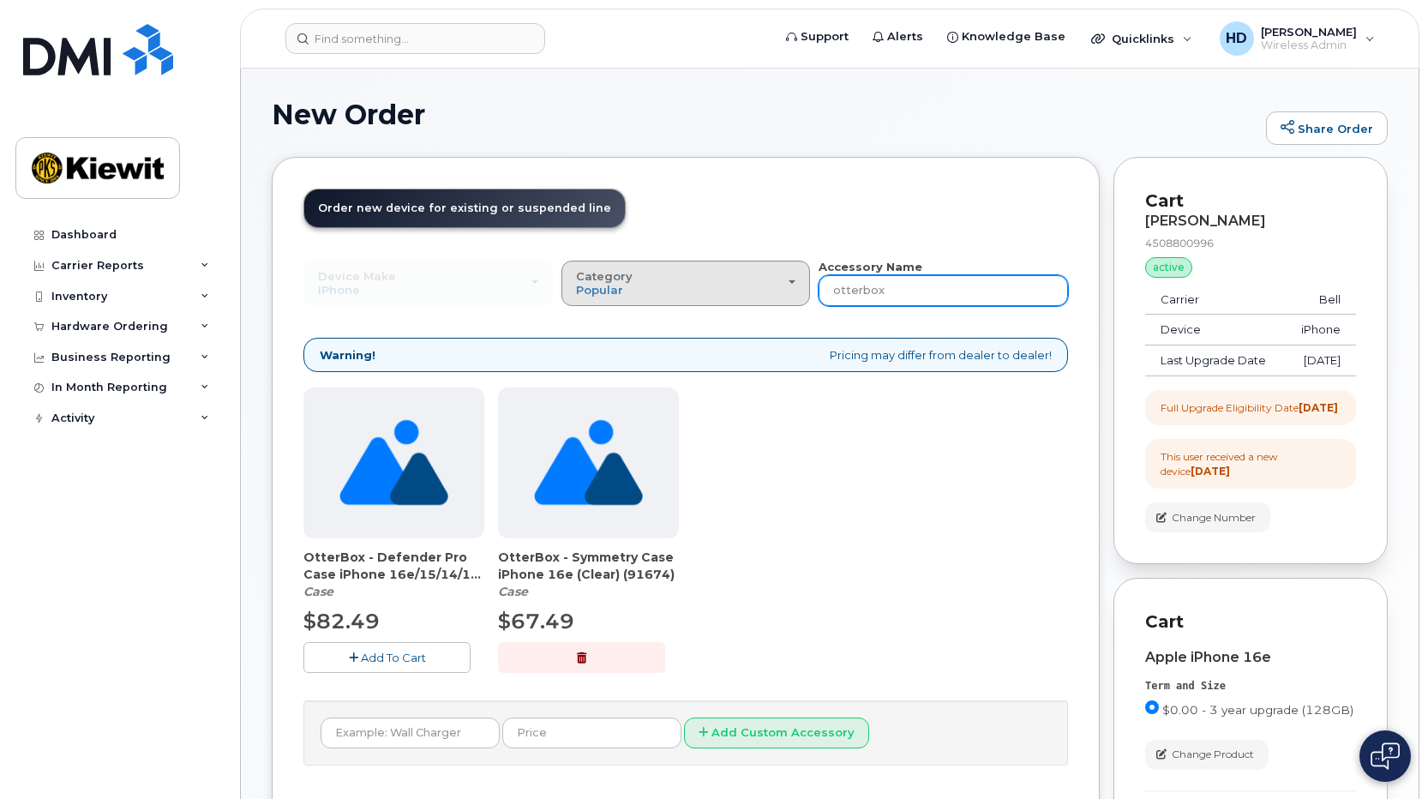
drag, startPoint x: 930, startPoint y: 288, endPoint x: 794, endPoint y: 287, distance: 136.3
click at [794, 288] on div "Device Make All Android Cell Phone HUB iPhone Modem Tablet All Android Cell Pho…" at bounding box center [686, 282] width 765 height 47
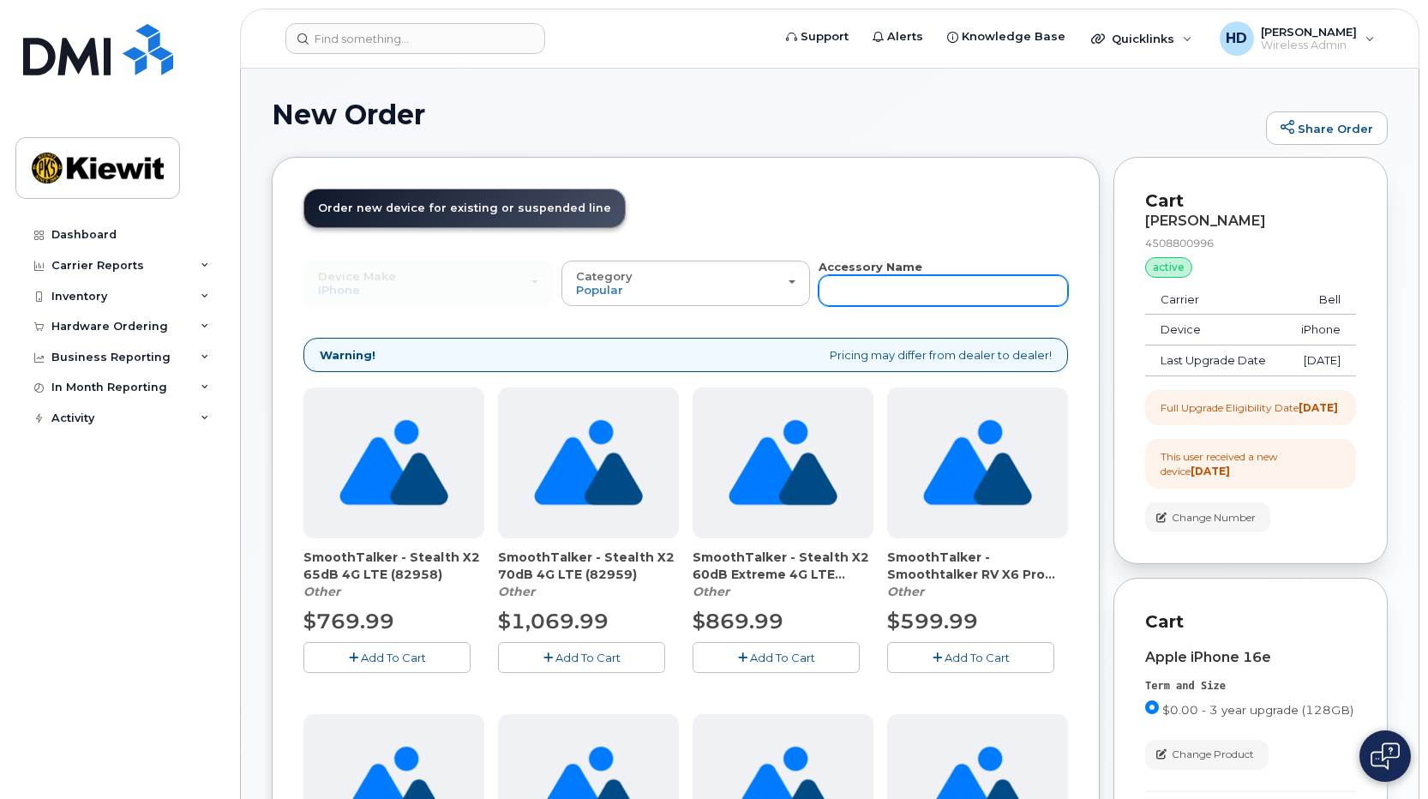
click at [952, 300] on input "text" at bounding box center [944, 290] width 250 height 31
type input "apple"
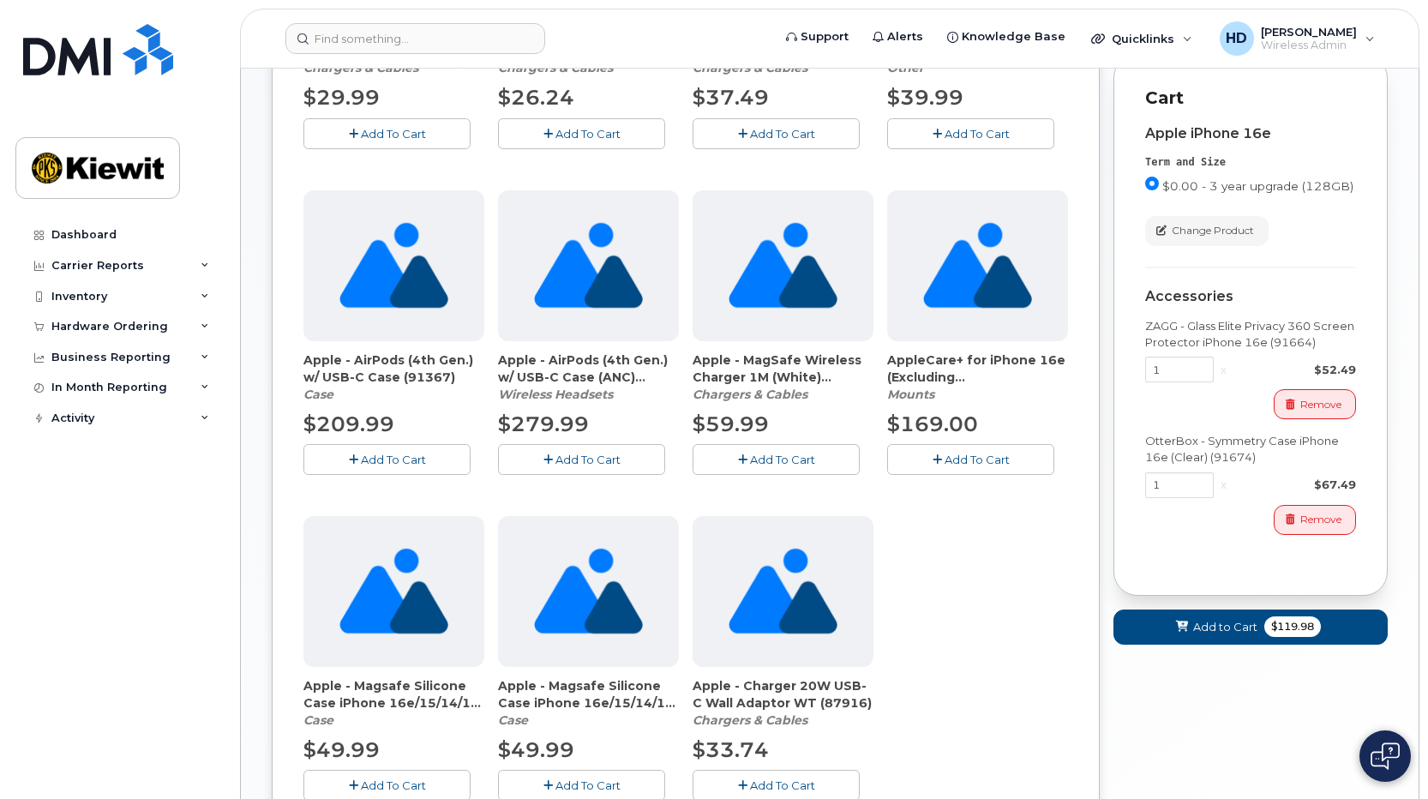
scroll to position [779, 0]
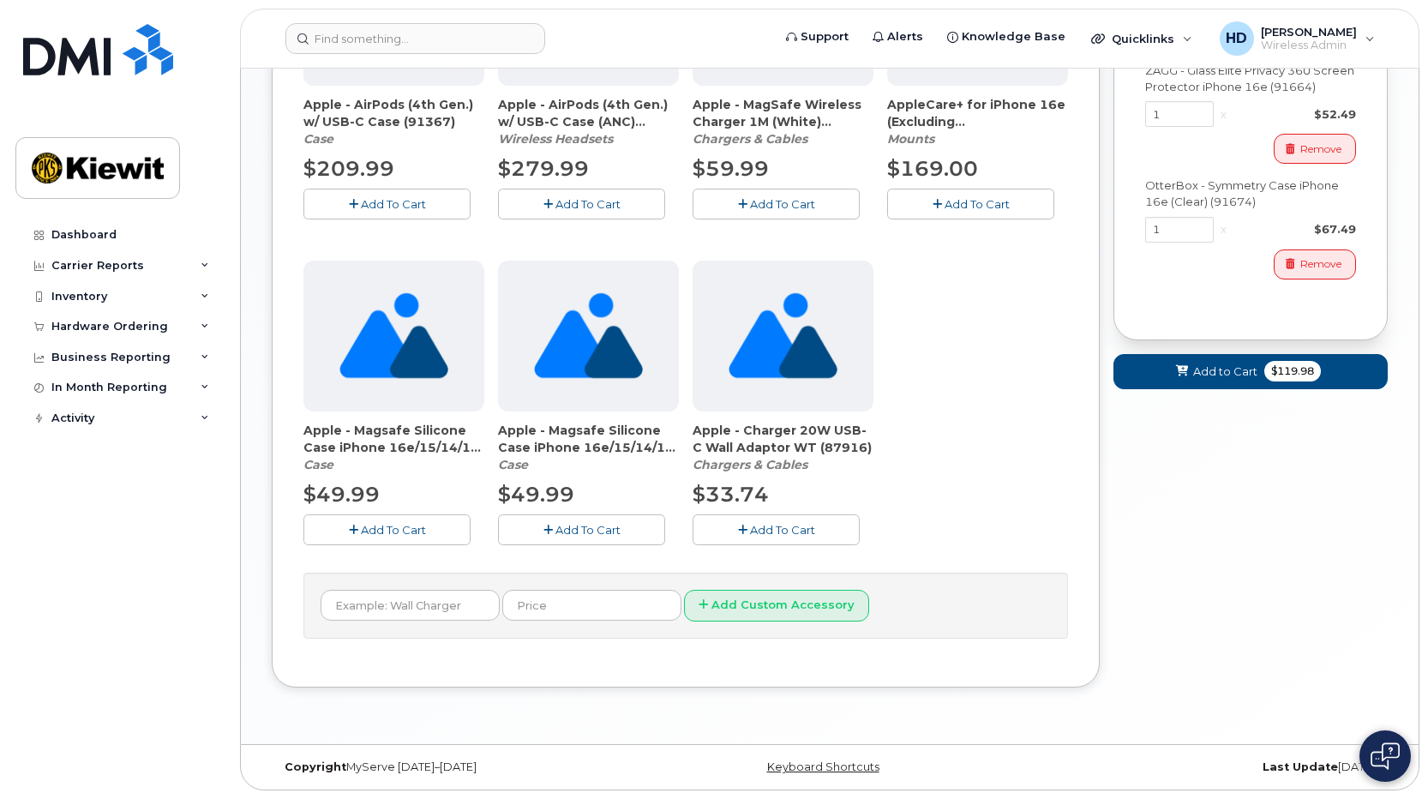
click at [740, 521] on button "Add To Cart" at bounding box center [776, 529] width 167 height 30
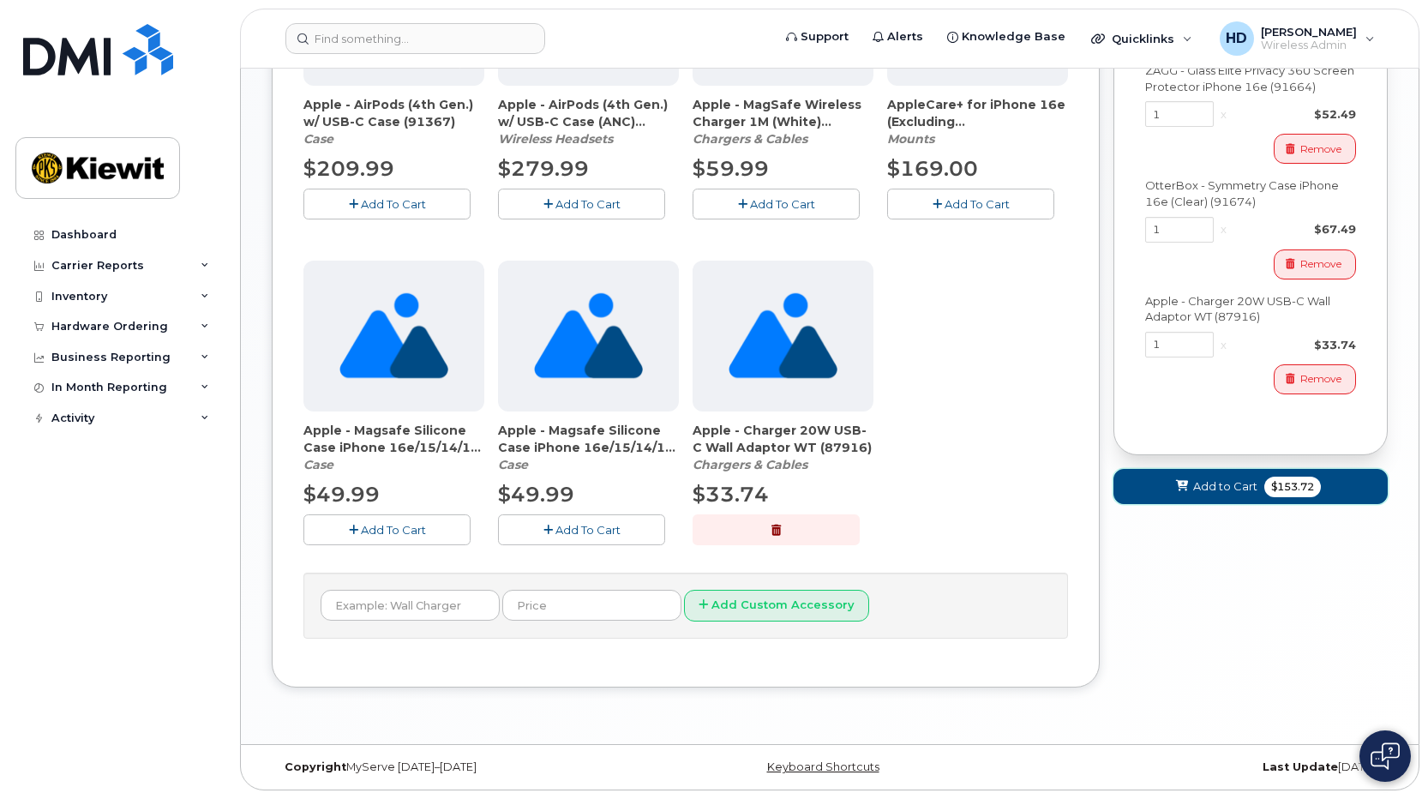
click at [1298, 497] on span "$153.72" at bounding box center [1293, 487] width 57 height 21
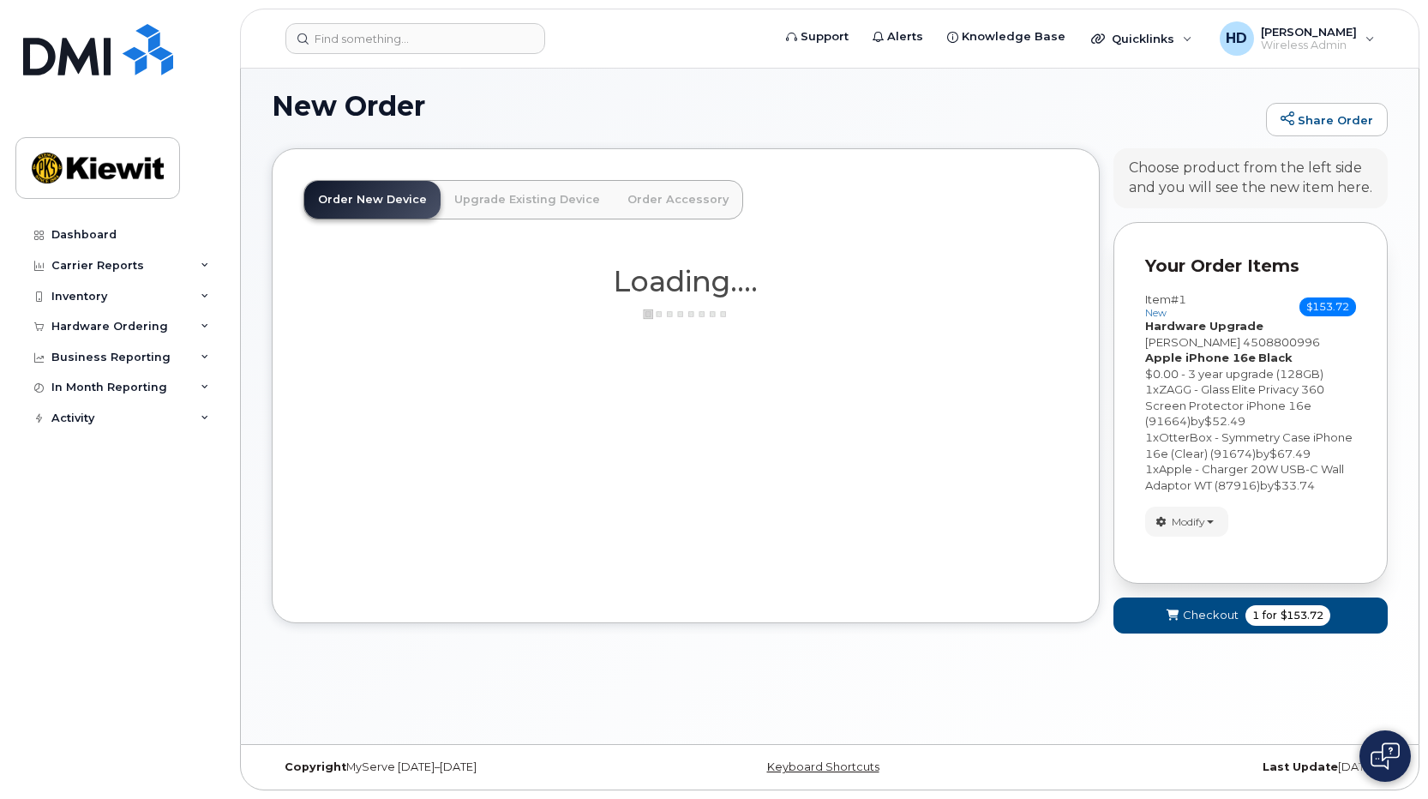
scroll to position [30, 0]
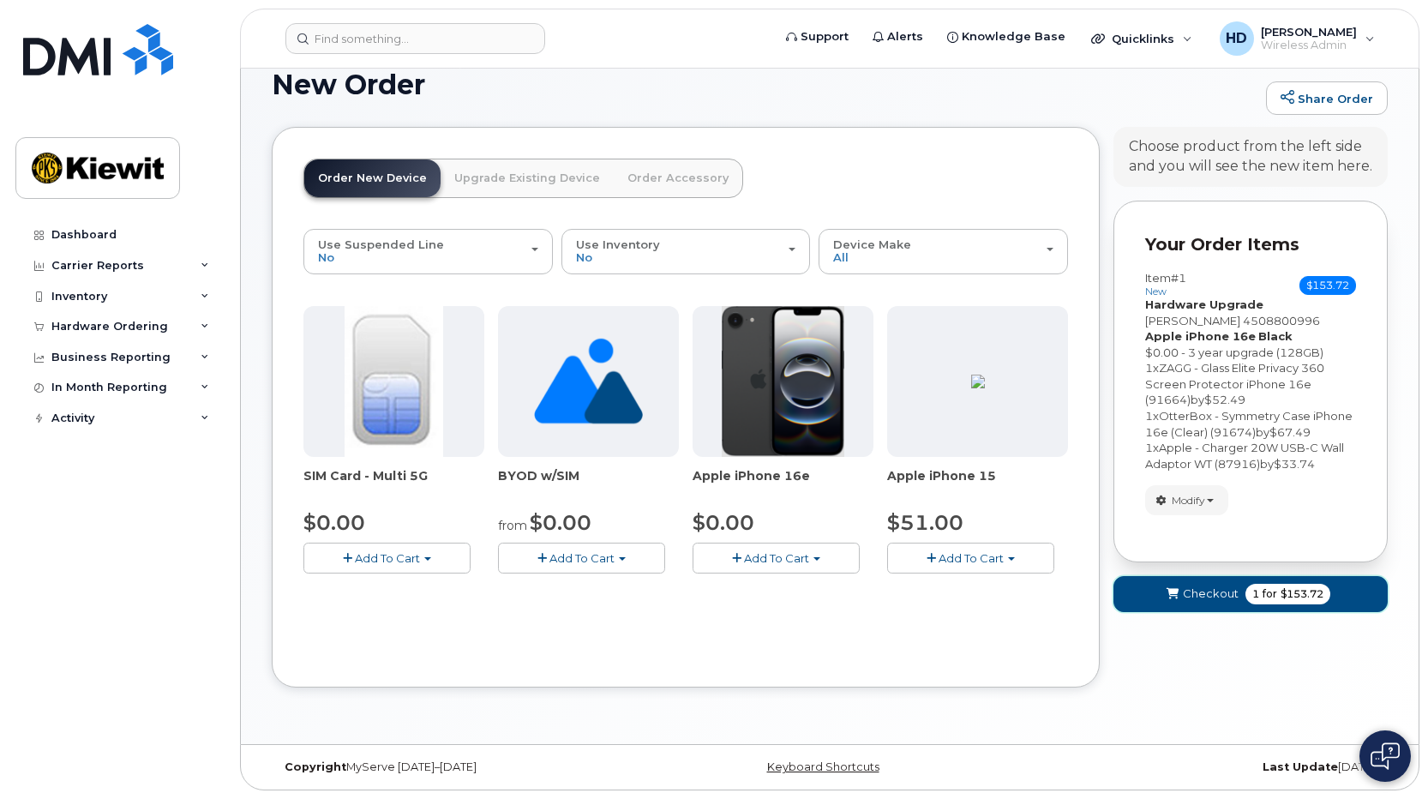
click at [1260, 584] on span "1 for $153.72" at bounding box center [1288, 594] width 85 height 21
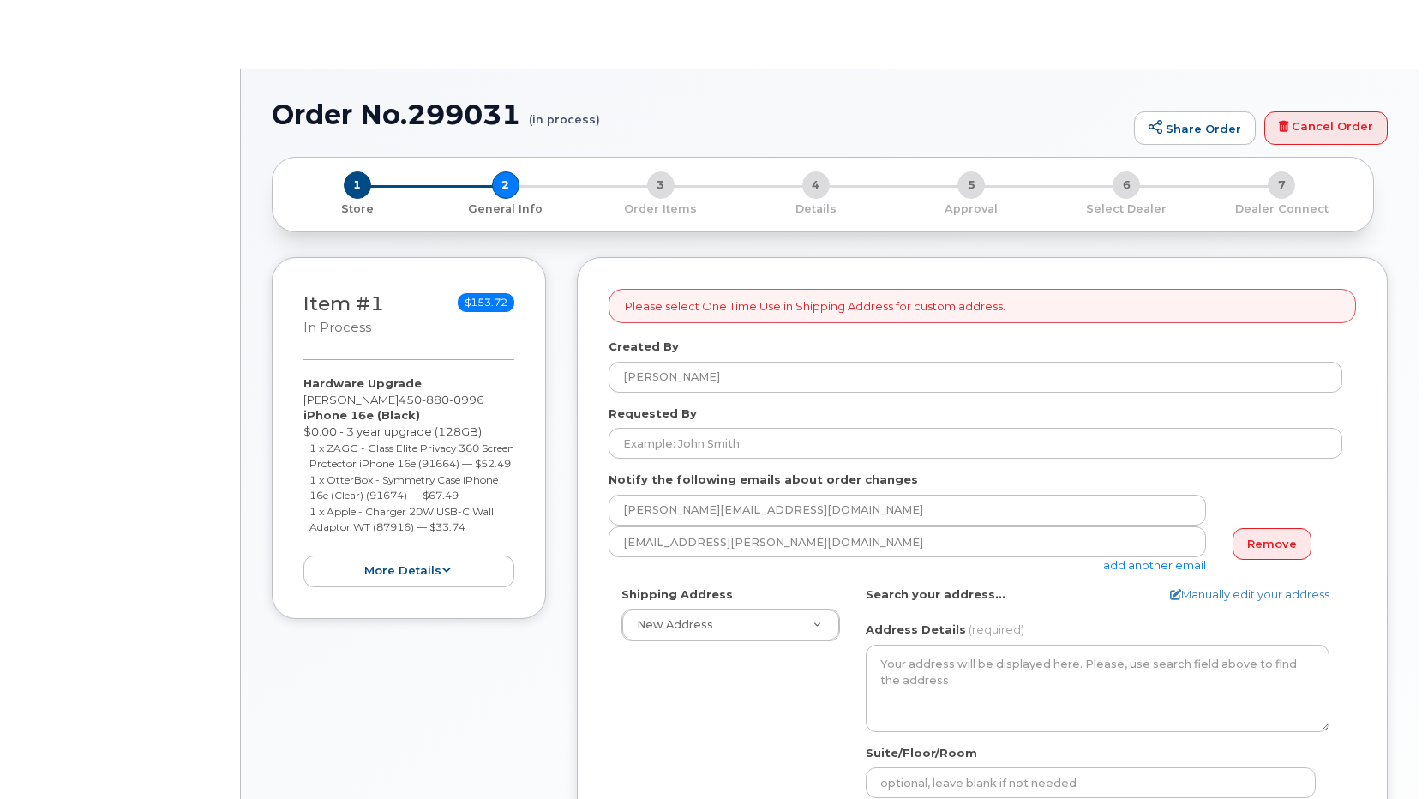
select select
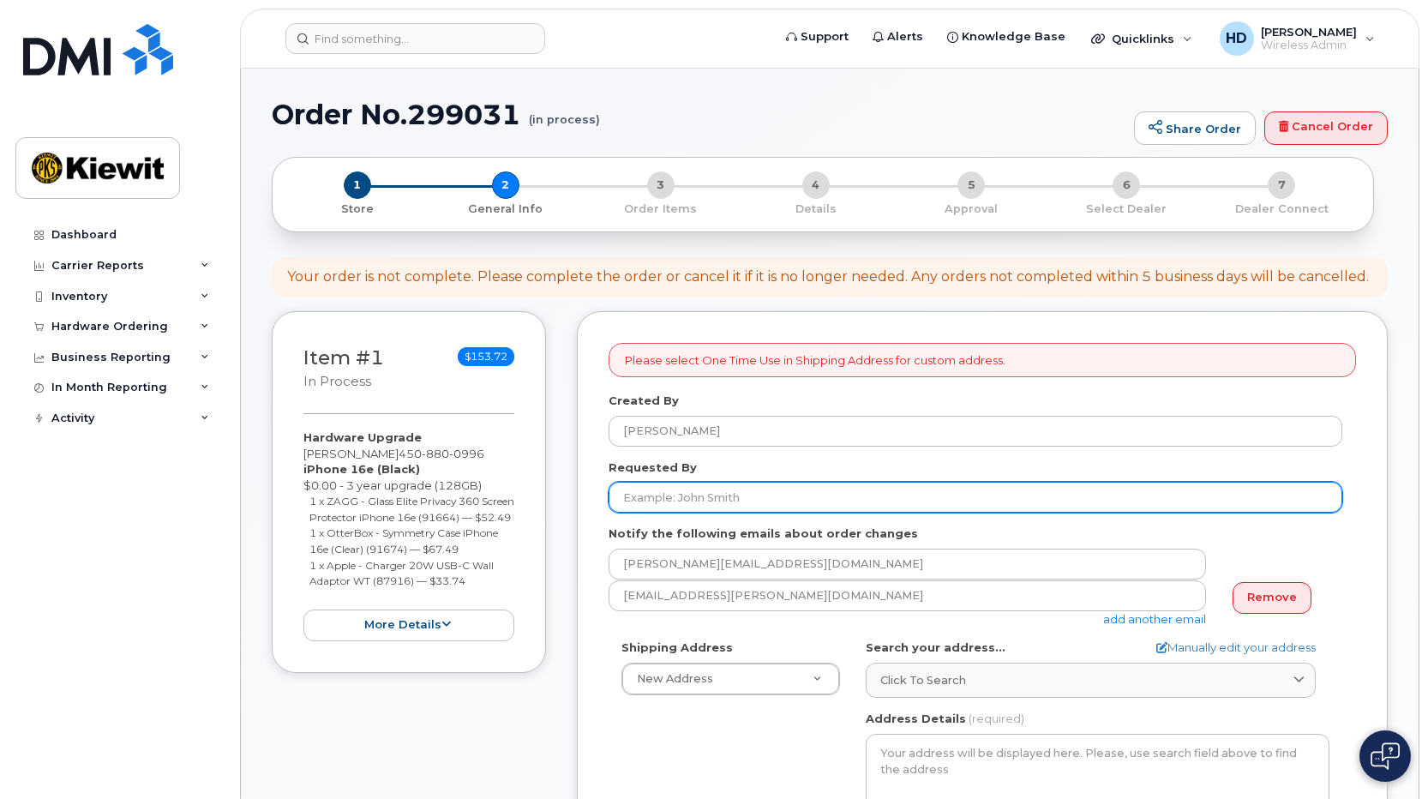
click at [730, 496] on input "Requested By" at bounding box center [976, 497] width 734 height 31
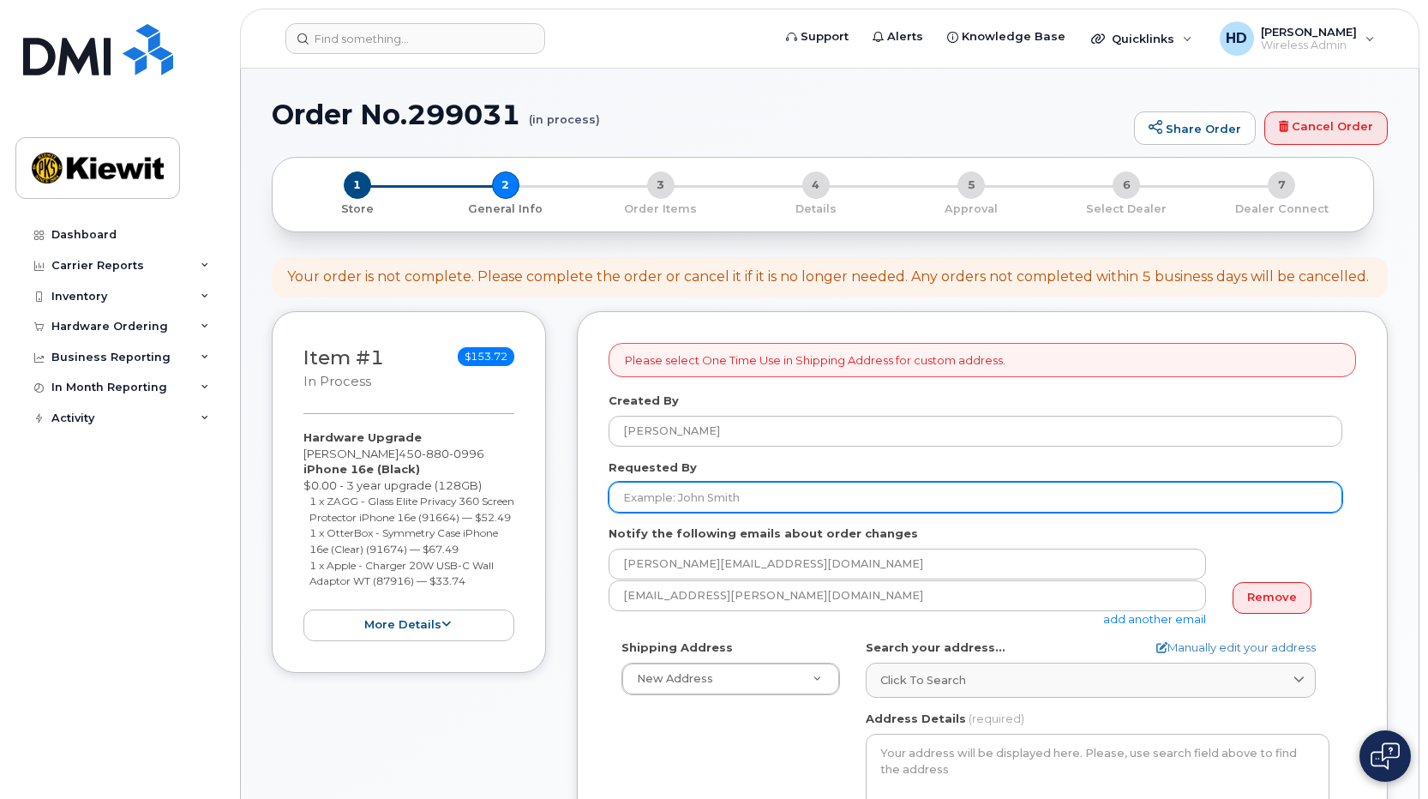
click at [698, 499] on input "Requested By" at bounding box center [976, 497] width 734 height 31
type input "M"
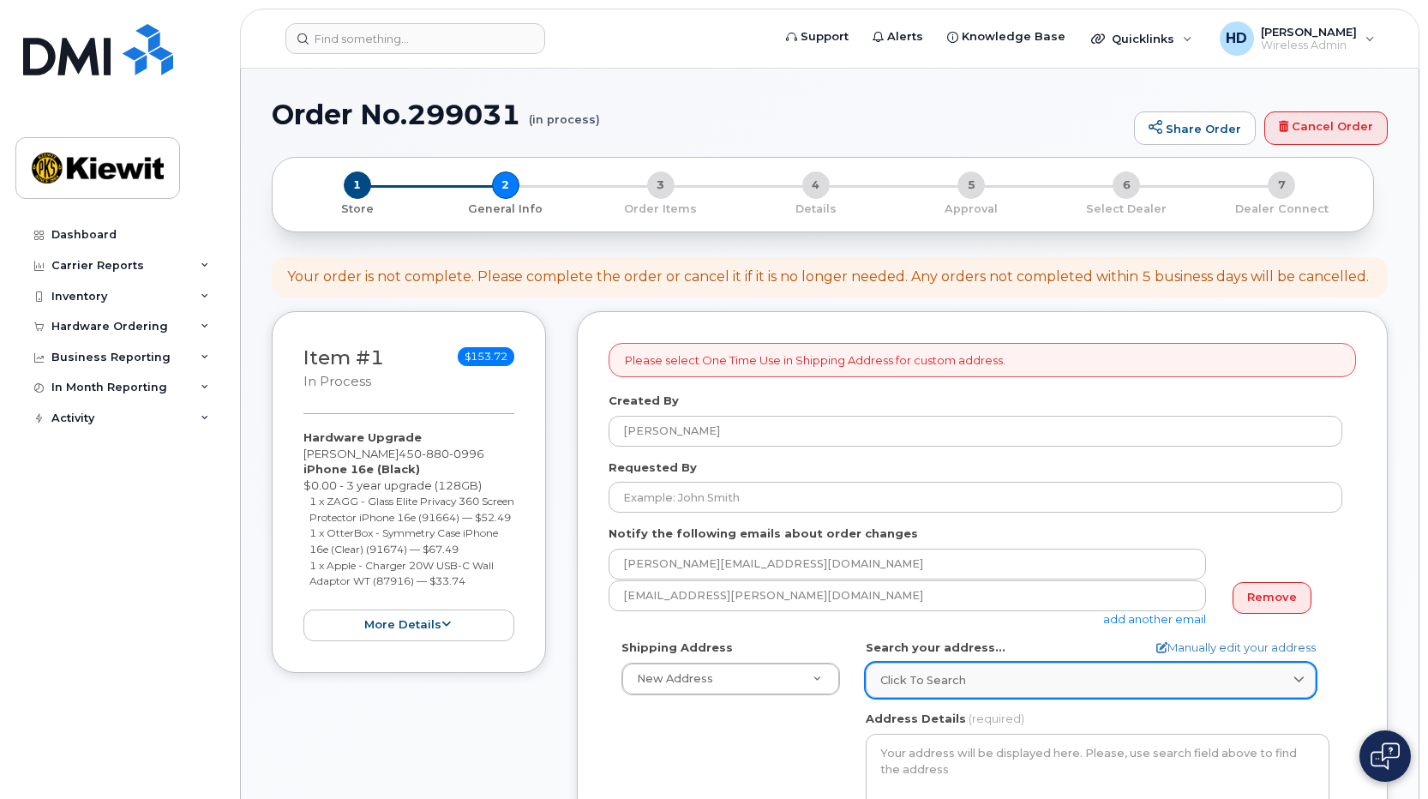
click at [1002, 689] on link "Click to search" at bounding box center [1091, 680] width 450 height 35
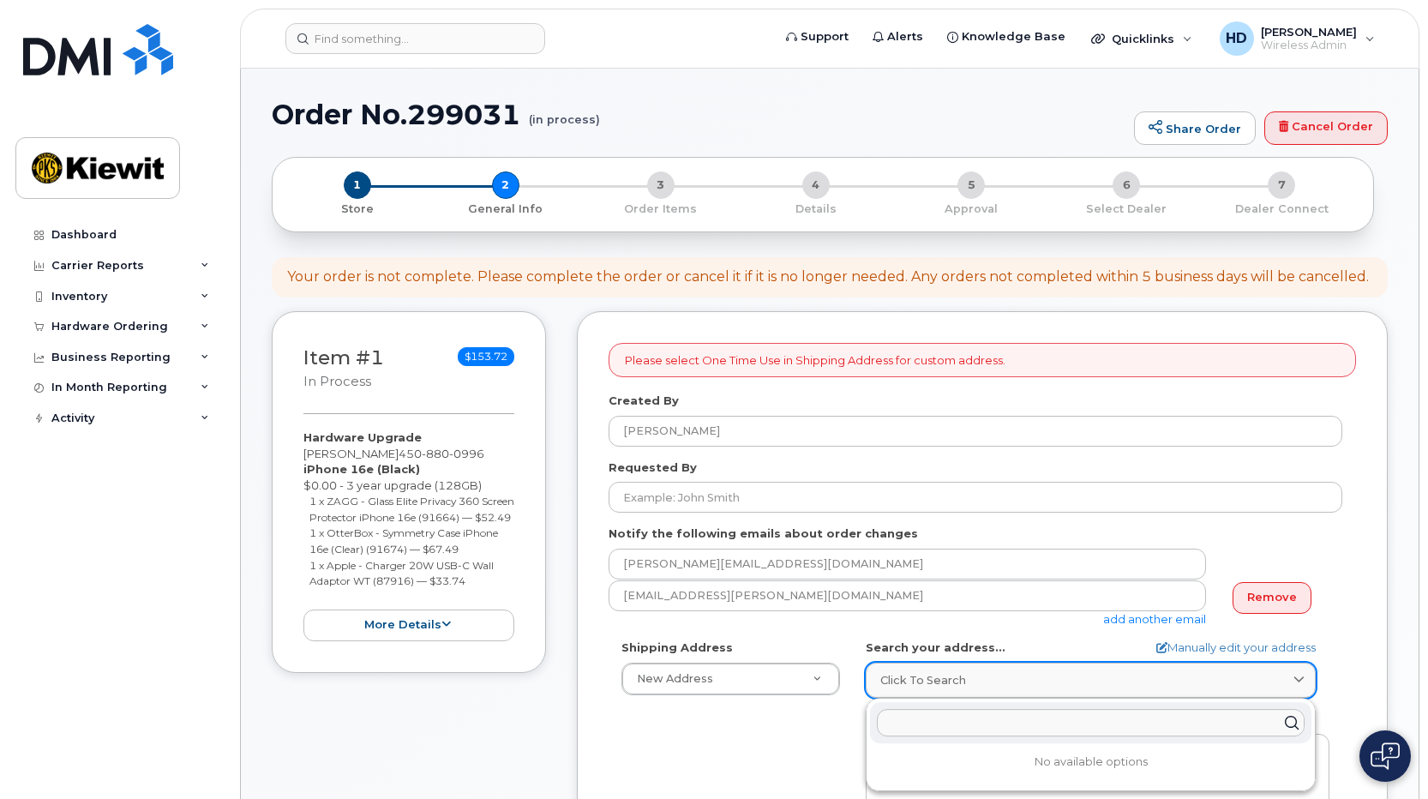
paste input "252 - [STREET_ADDRESS][PERSON_NAME]"
type input "252 - [STREET_ADDRESS][PERSON_NAME]"
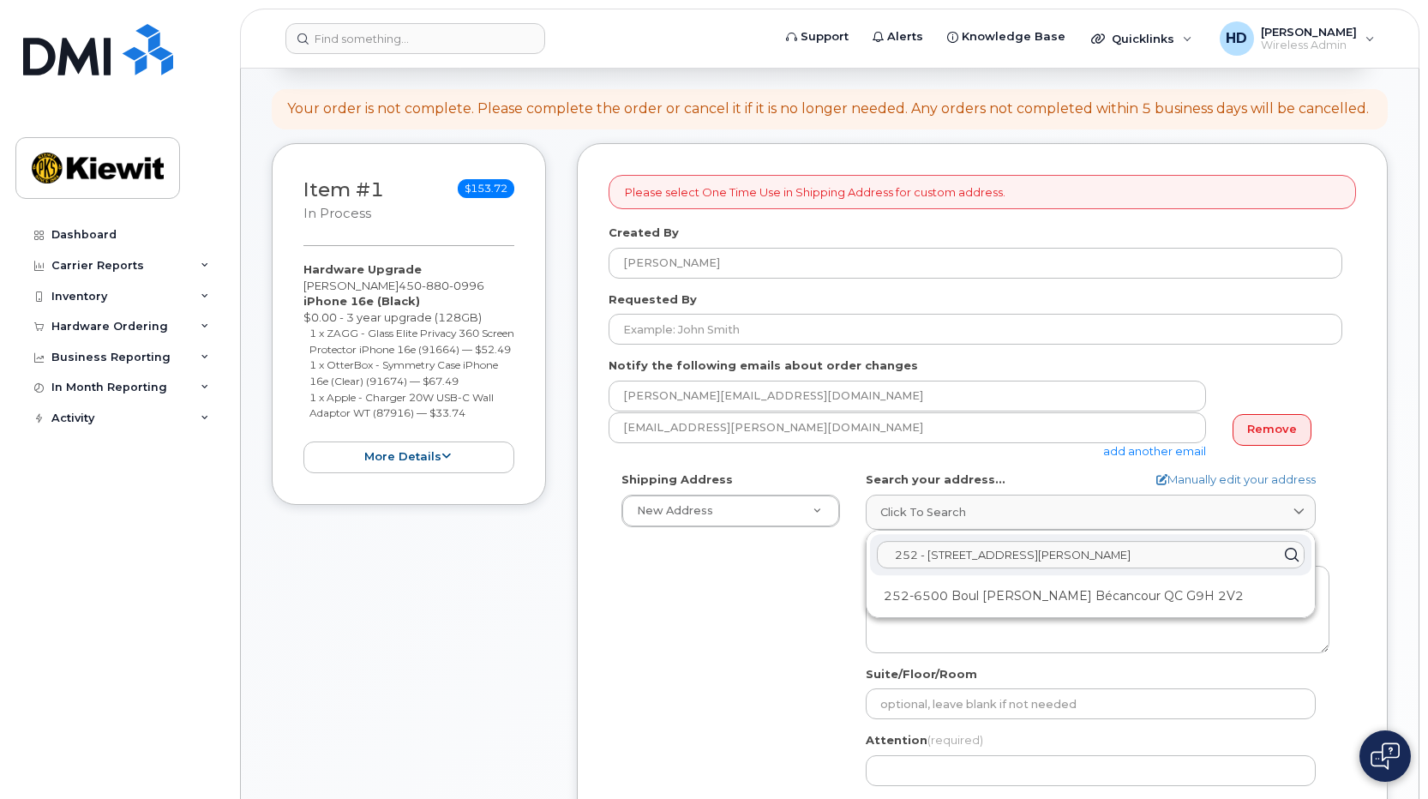
scroll to position [203, 0]
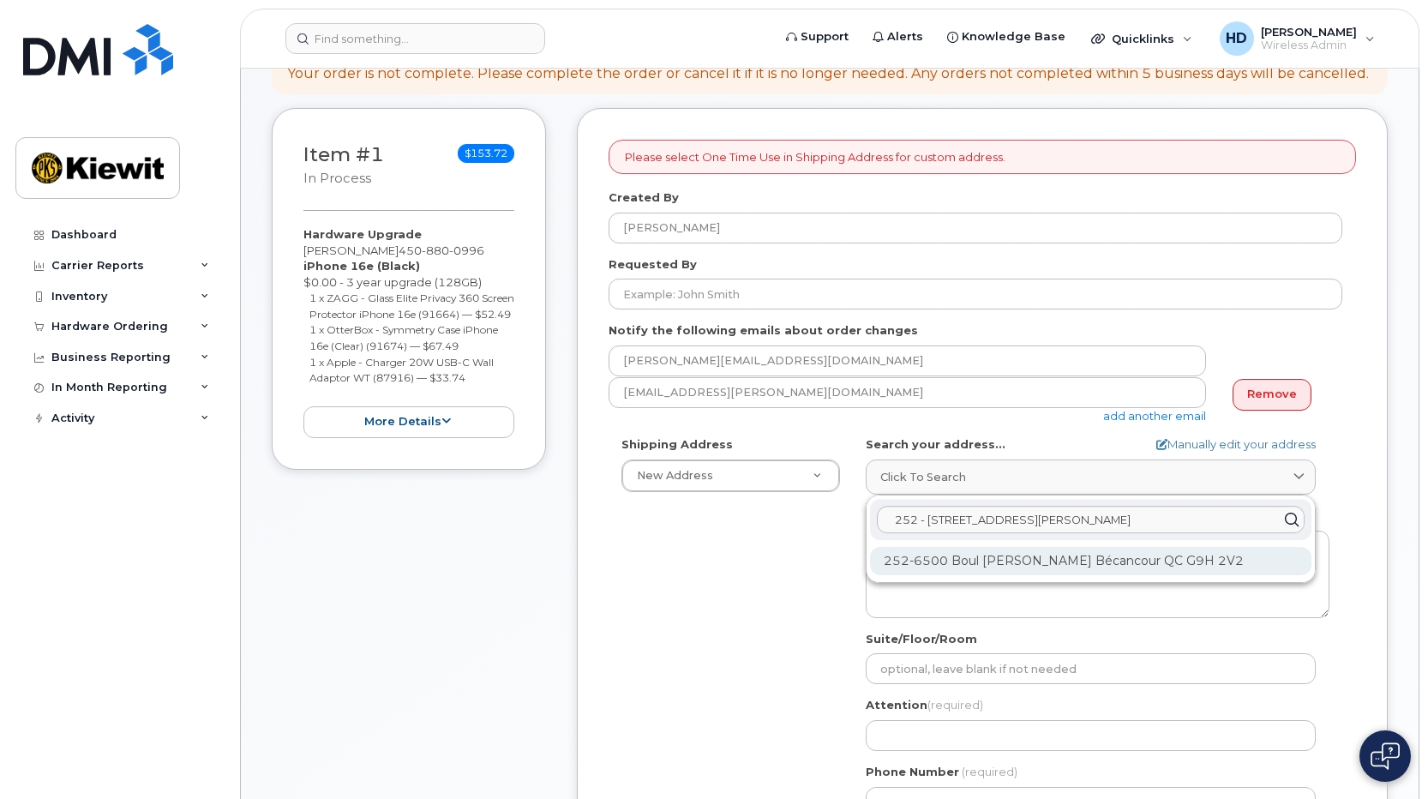
click at [1120, 561] on div "252-6500 Boul [PERSON_NAME] Bécancour QC G9H 2V2" at bounding box center [1091, 561] width 442 height 28
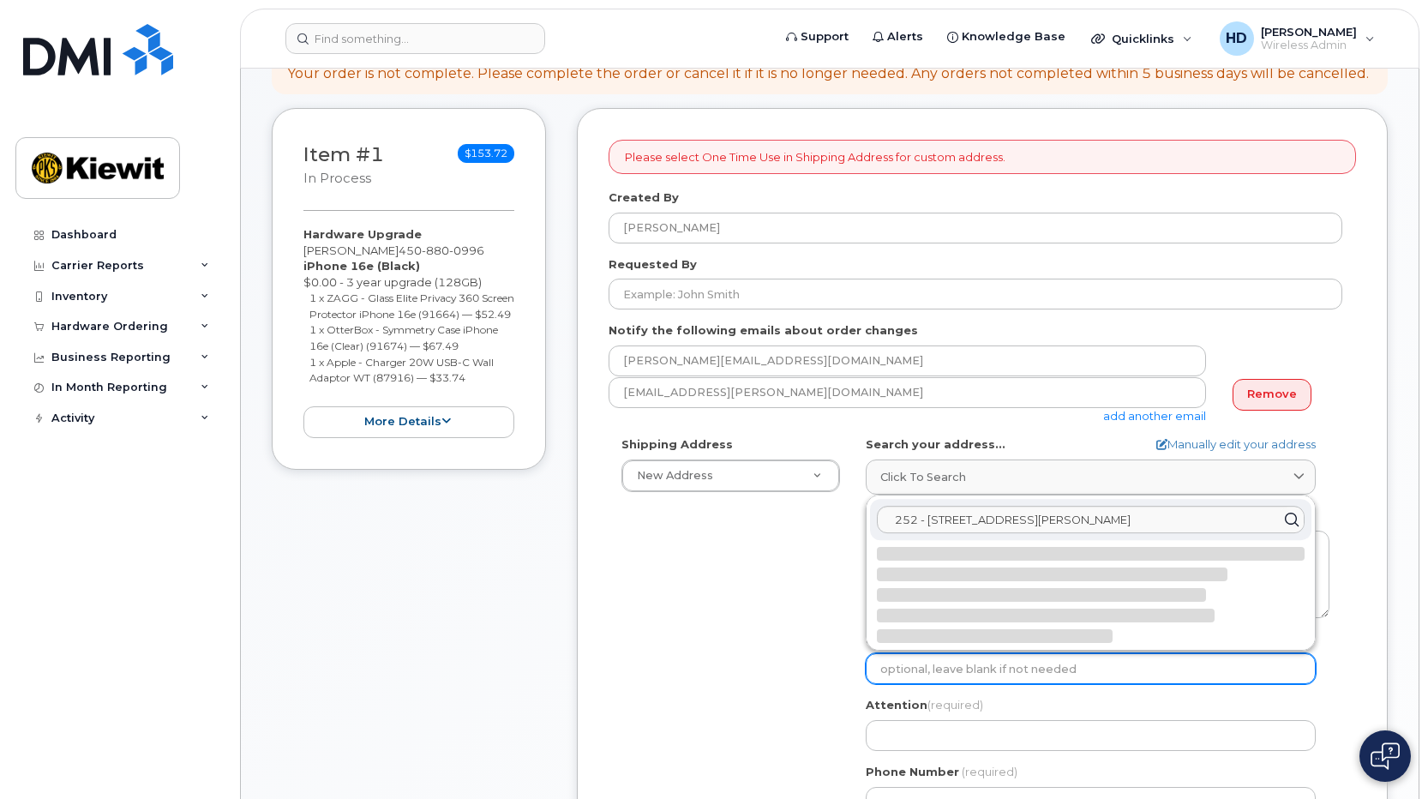
select select
type textarea "252-6500 Boul [PERSON_NAME] QC G9H 2V2 [GEOGRAPHIC_DATA]"
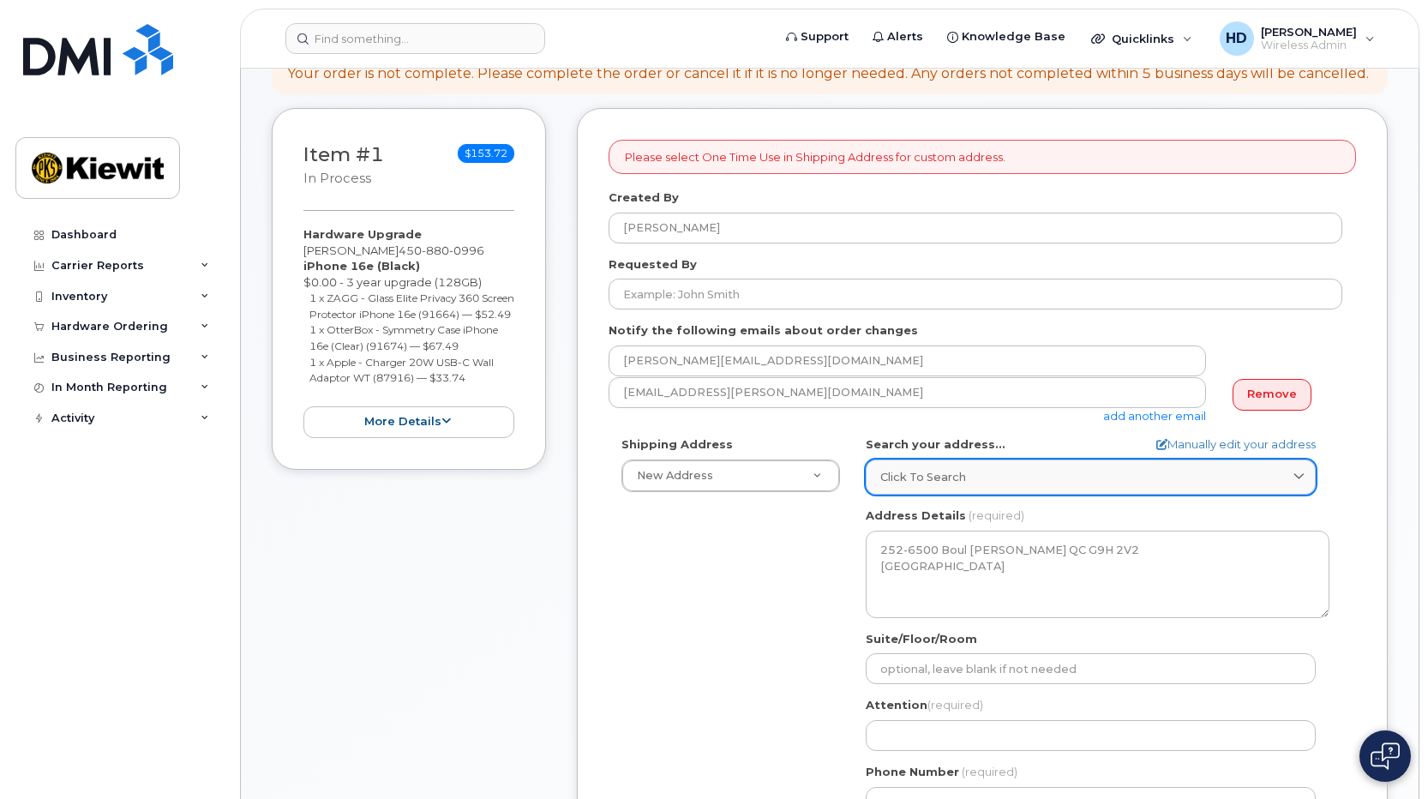
click at [1032, 480] on div "Click to search" at bounding box center [1091, 477] width 421 height 16
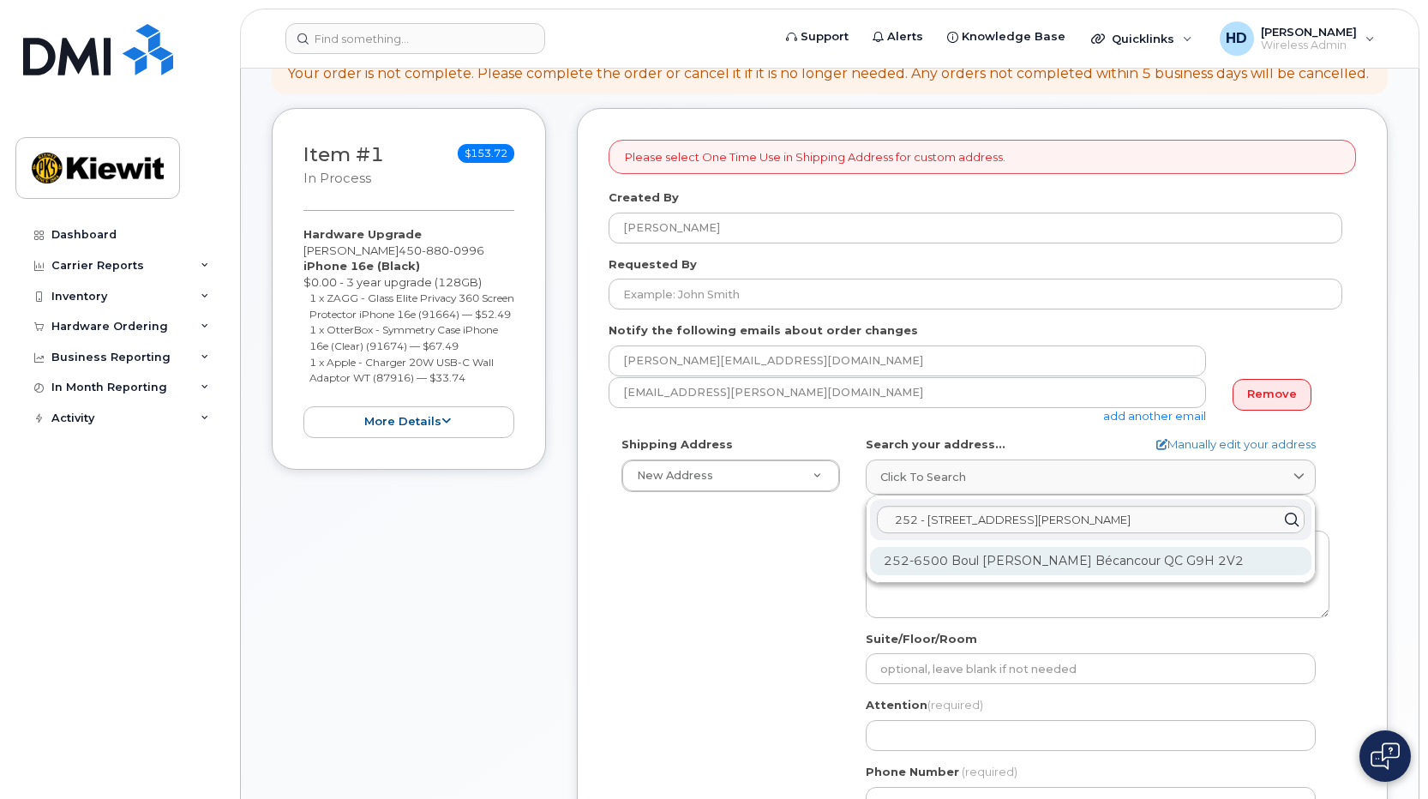
click at [1049, 560] on div "252-6500 Boul [PERSON_NAME] Bécancour QC G9H 2V2" at bounding box center [1091, 561] width 442 height 28
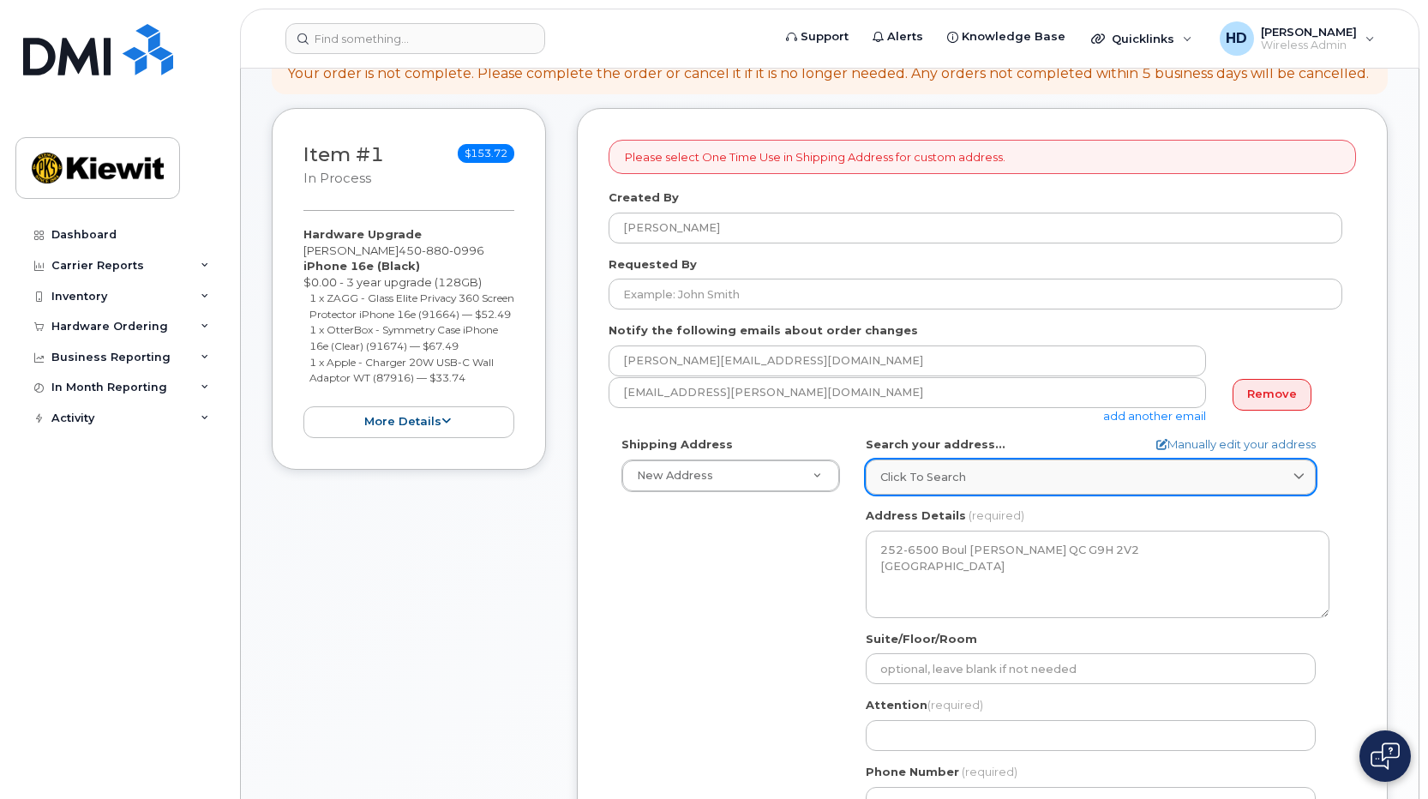
click at [1039, 486] on link "Click to search" at bounding box center [1091, 477] width 450 height 35
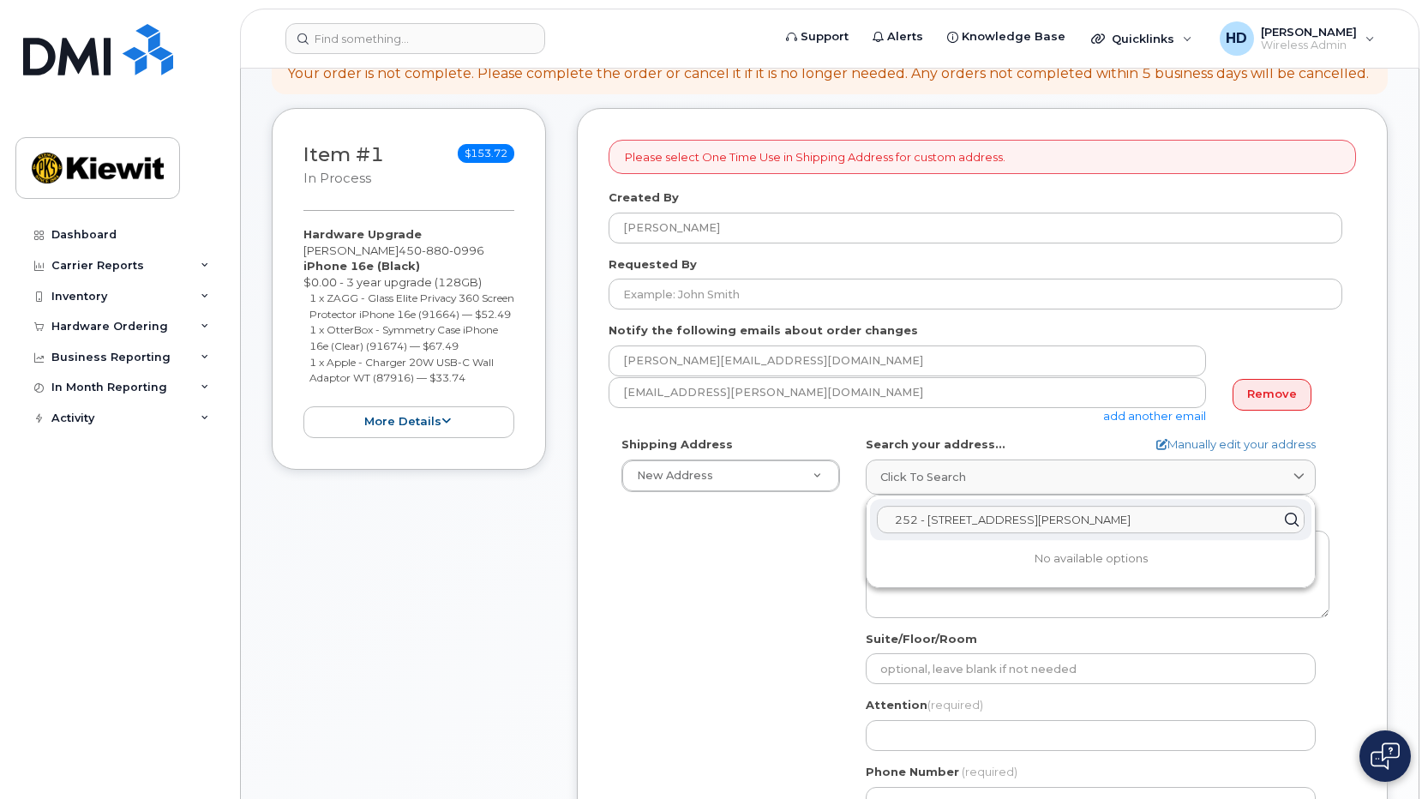
drag, startPoint x: 928, startPoint y: 520, endPoint x: 816, endPoint y: 526, distance: 111.7
click at [816, 526] on div "Shipping Address New Address New Address 979 Albert-Lozeau St 200-3055 Saint-Ma…" at bounding box center [976, 633] width 734 height 394
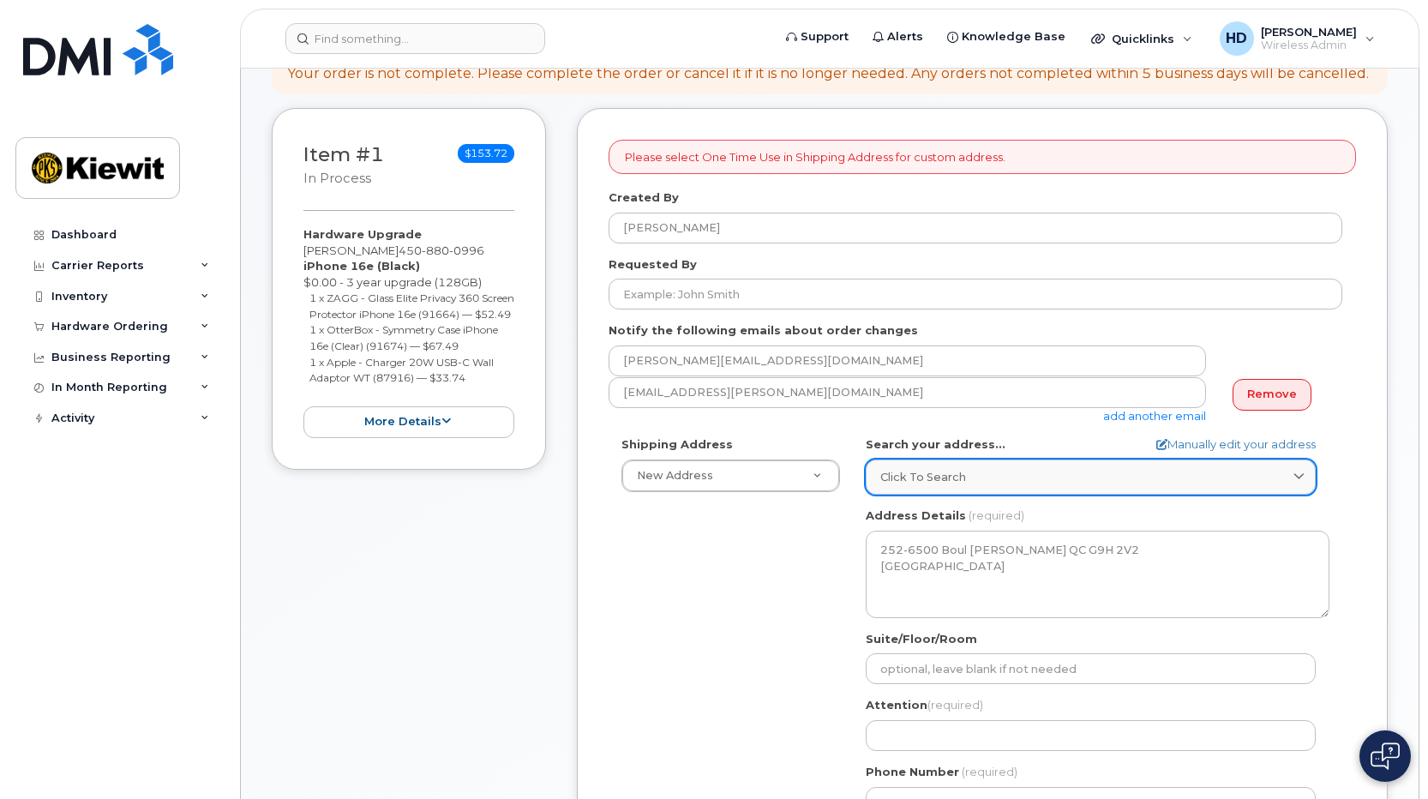
click at [1042, 464] on link "Click to search" at bounding box center [1091, 477] width 450 height 35
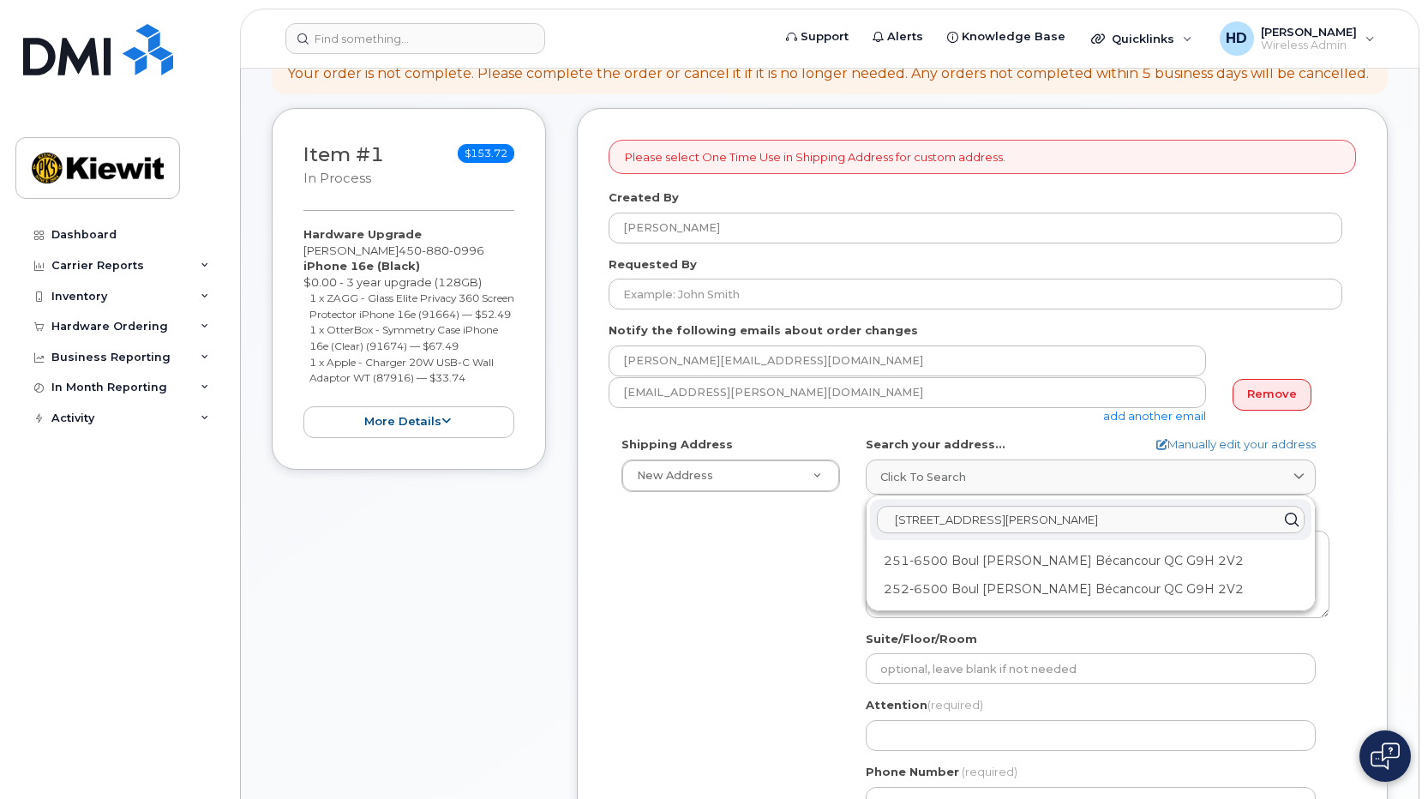
type input "6500 boulevard Raoul-Duches"
click at [677, 540] on div "Shipping Address New Address New Address 979 Albert-Lozeau St 200-3055 Saint-Ma…" at bounding box center [976, 633] width 734 height 394
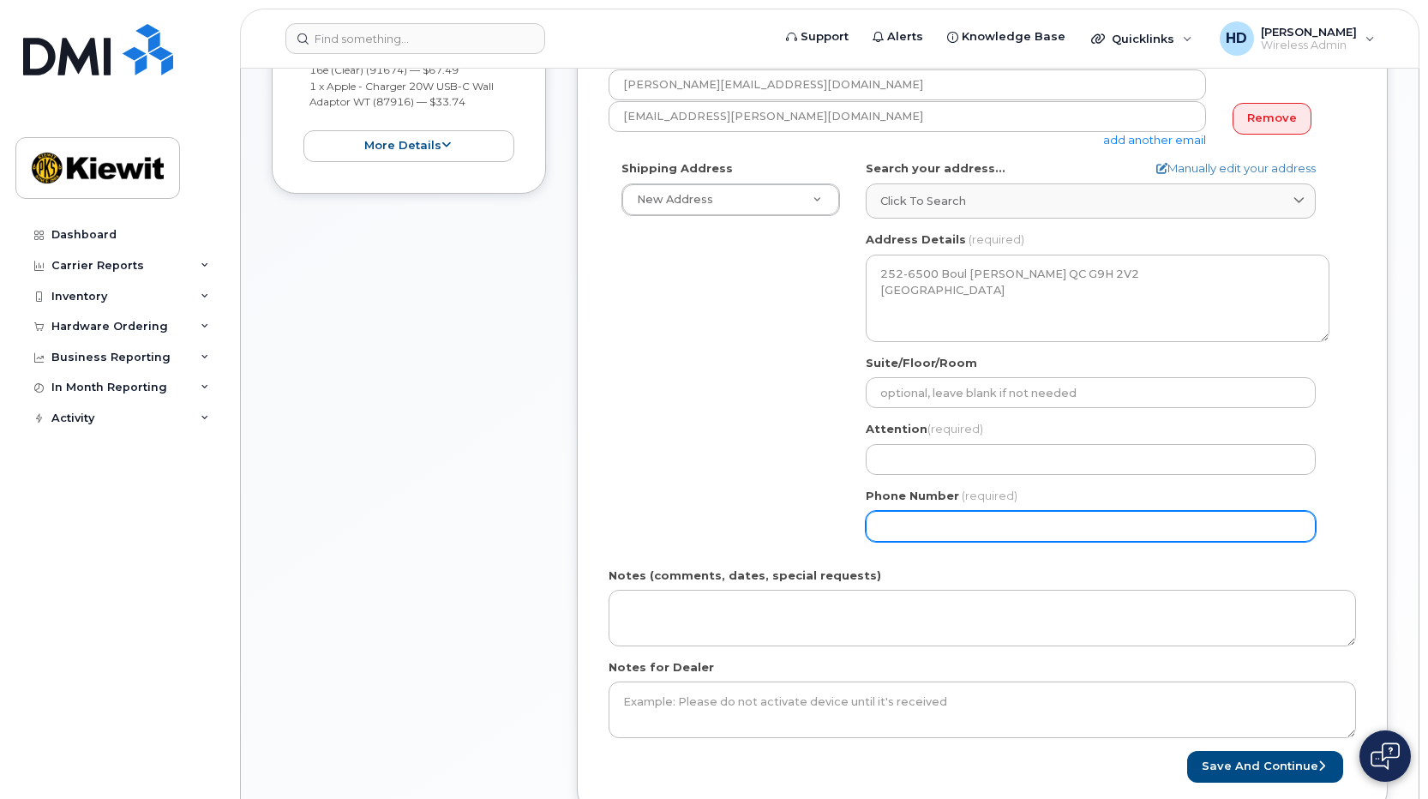
scroll to position [502, 0]
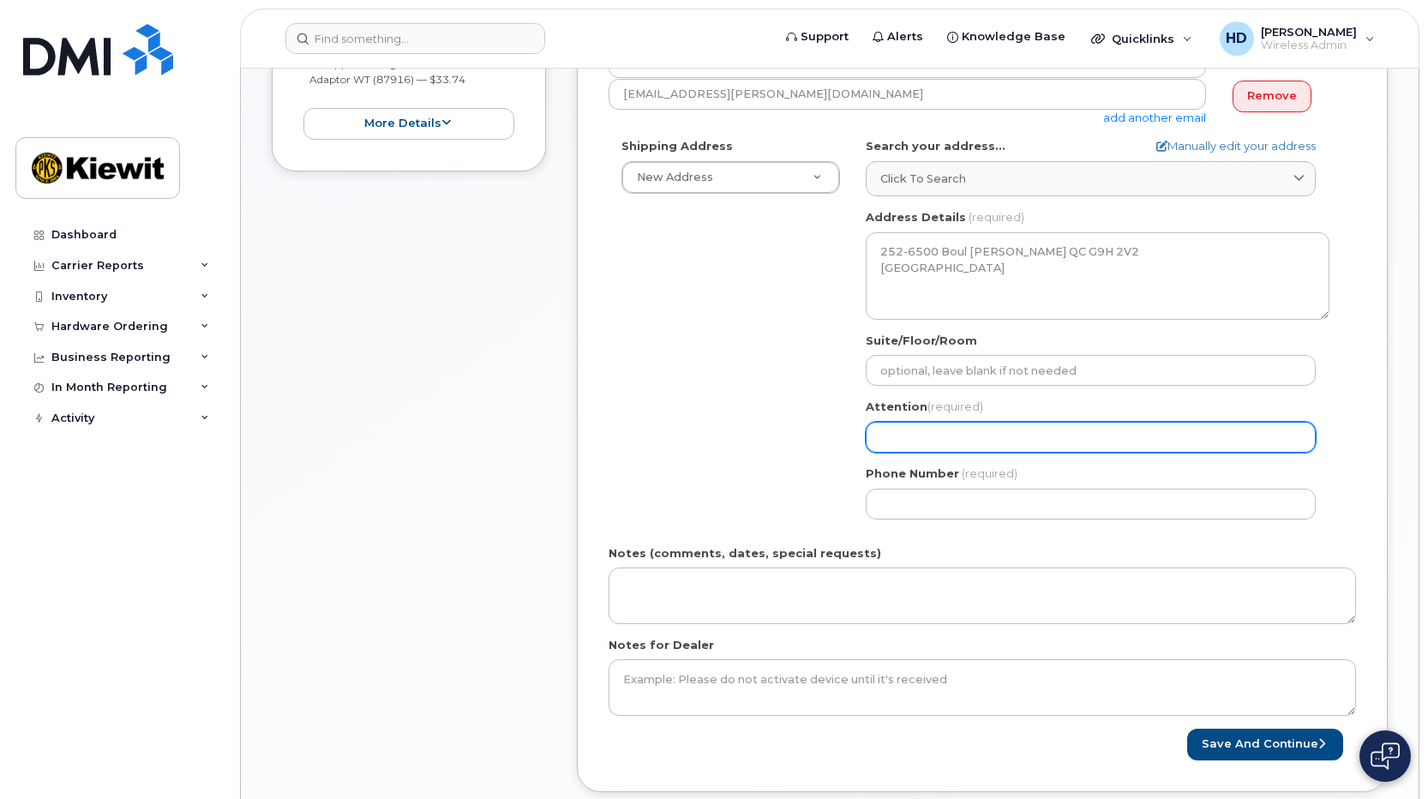
click at [961, 439] on input "Attention (required)" at bounding box center [1091, 437] width 450 height 31
select select
type input "R"
select select
type input "Ru"
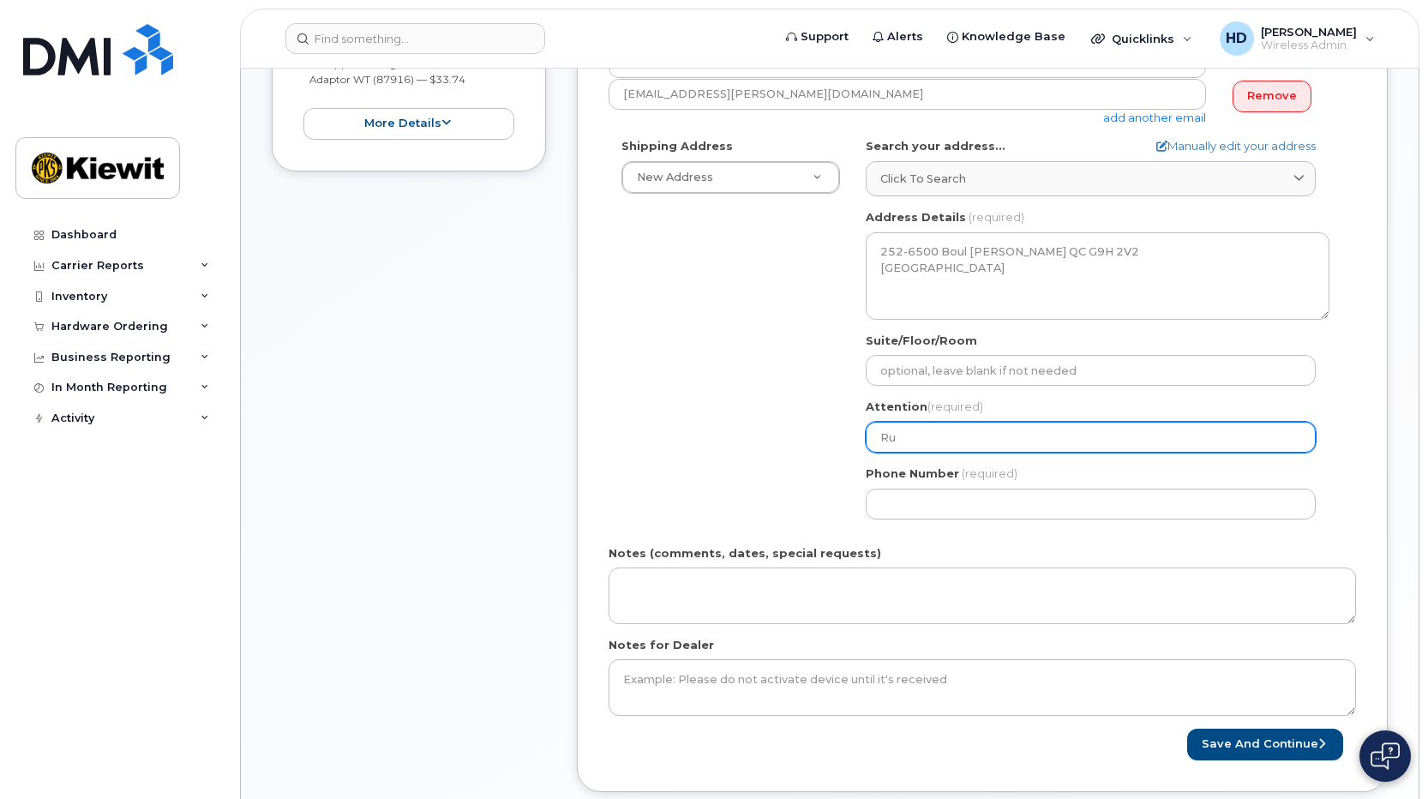
select select
type input "Rub"
select select
type input "Rube"
select select
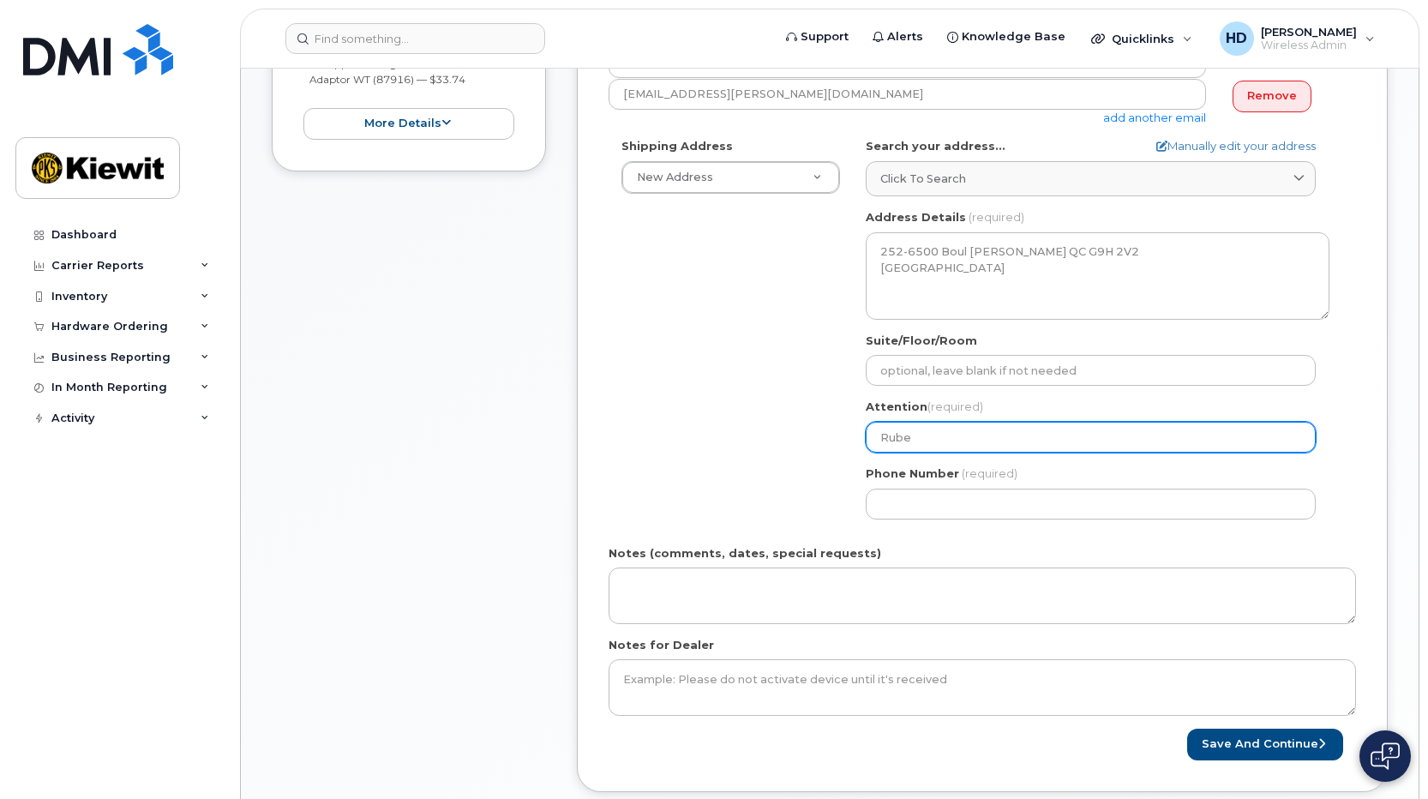
type input "Ruben"
select select
type input "Rubens"
select select
type input "Rubens P"
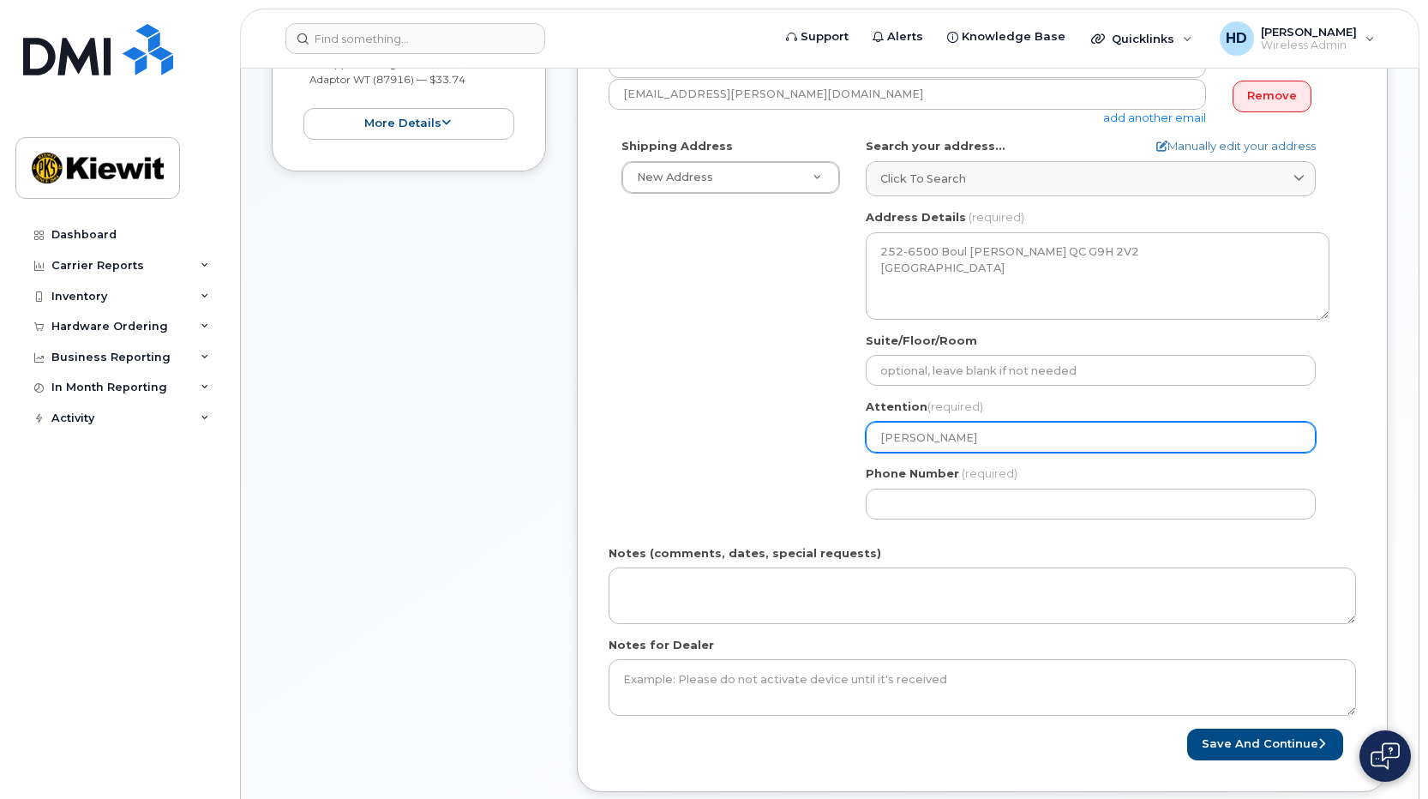
select select
type input "Rubens Pe"
select select
type input "Rubens Pet"
select select
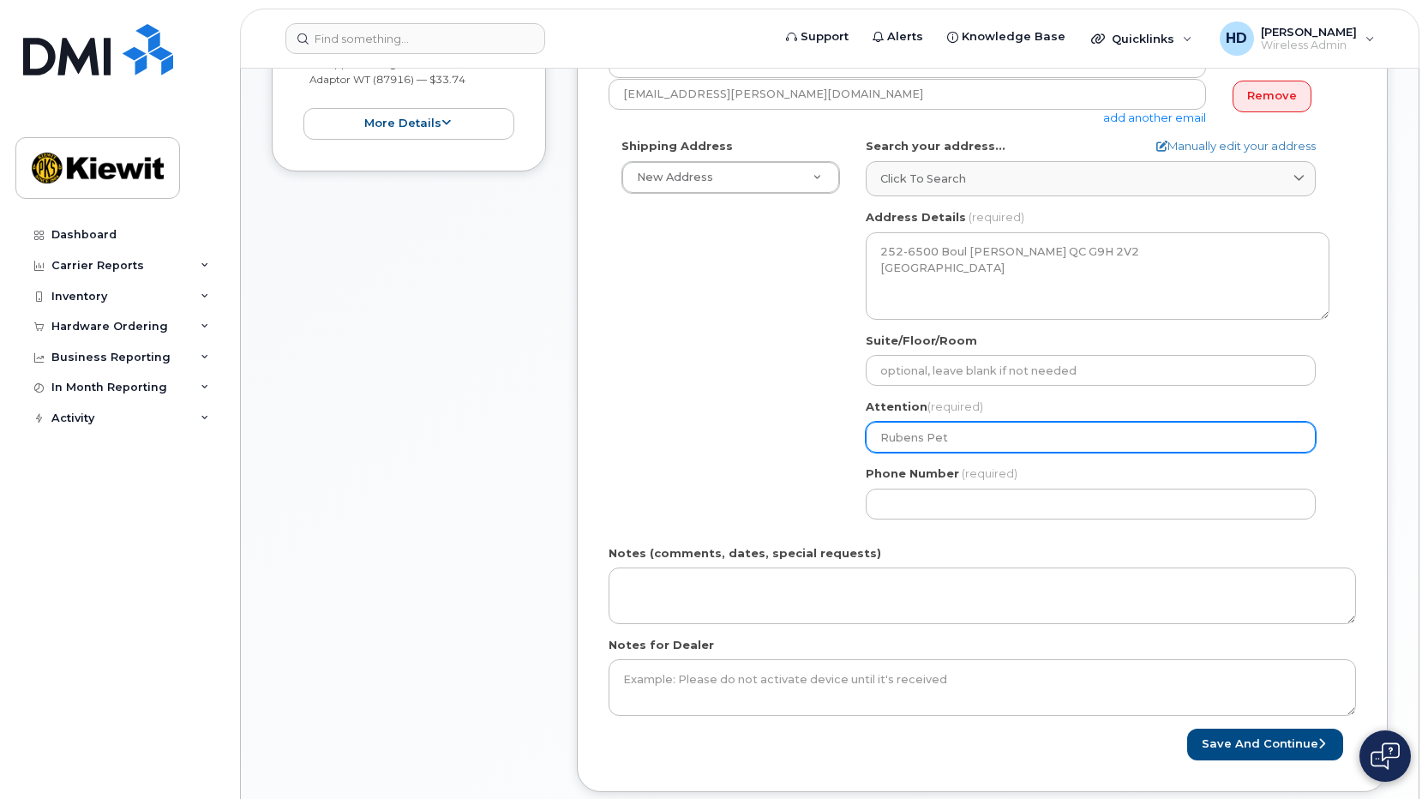
type input "Rubens Peti"
select select
type input "Rubens Petio"
select select
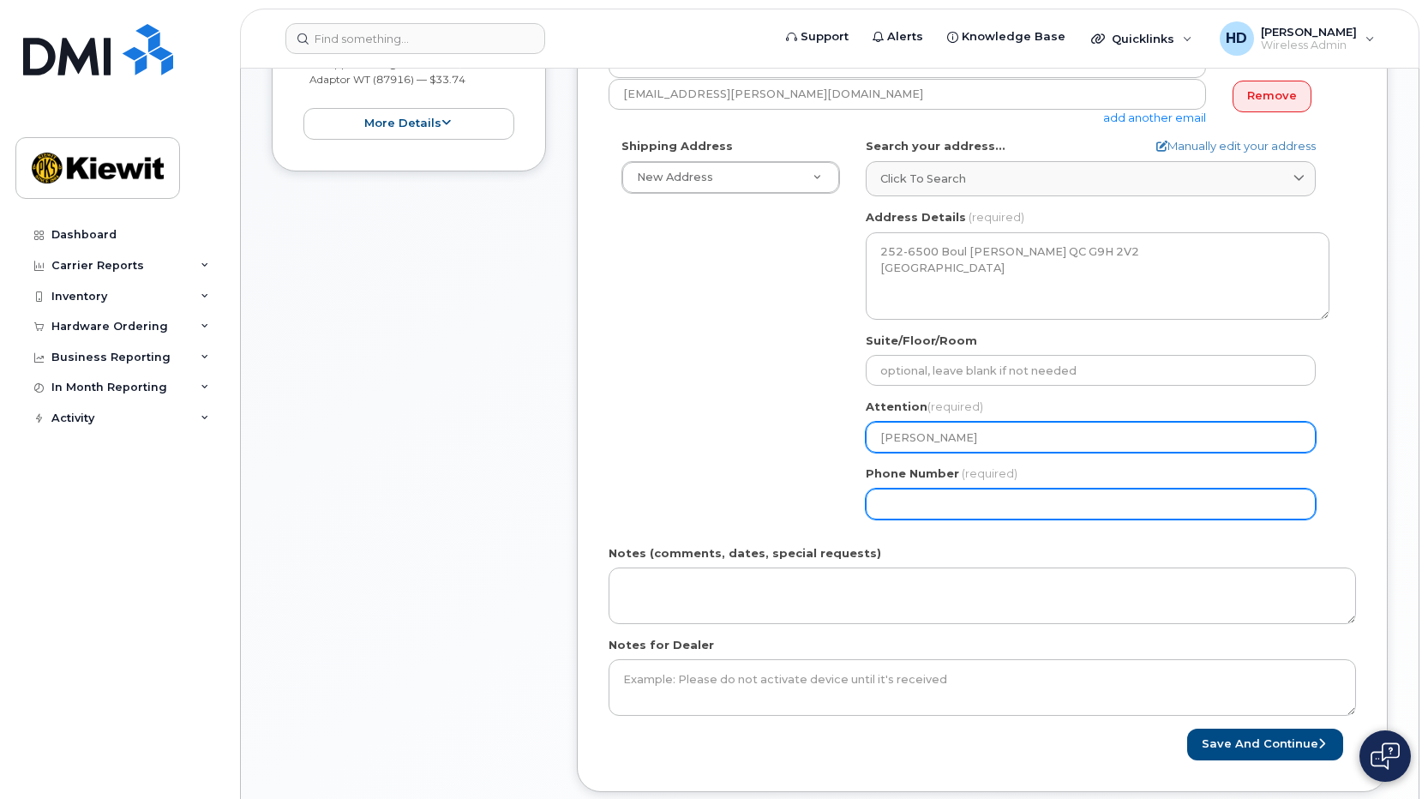
type input "[PERSON_NAME]"
click at [922, 495] on input "Phone Number" at bounding box center [1091, 504] width 450 height 31
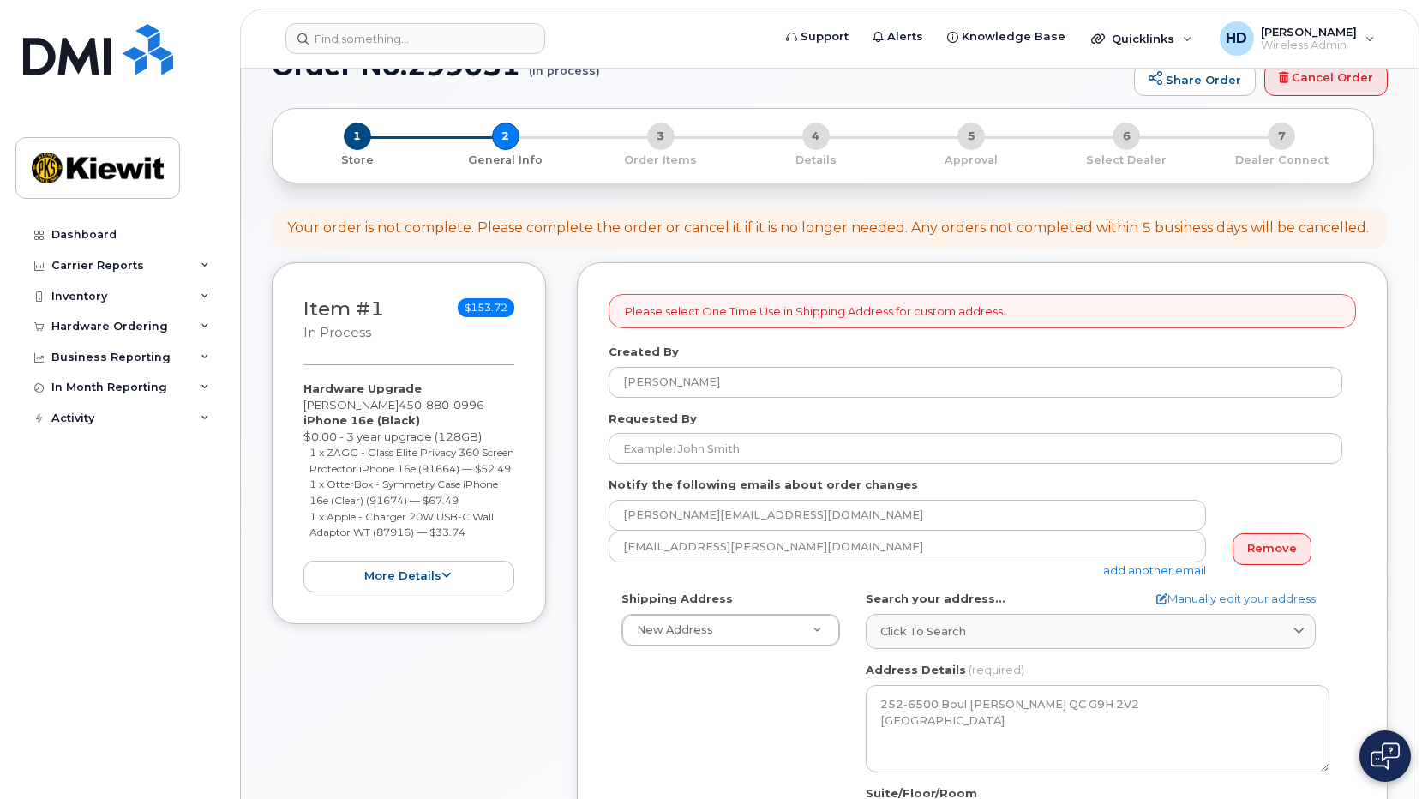
scroll to position [8, 0]
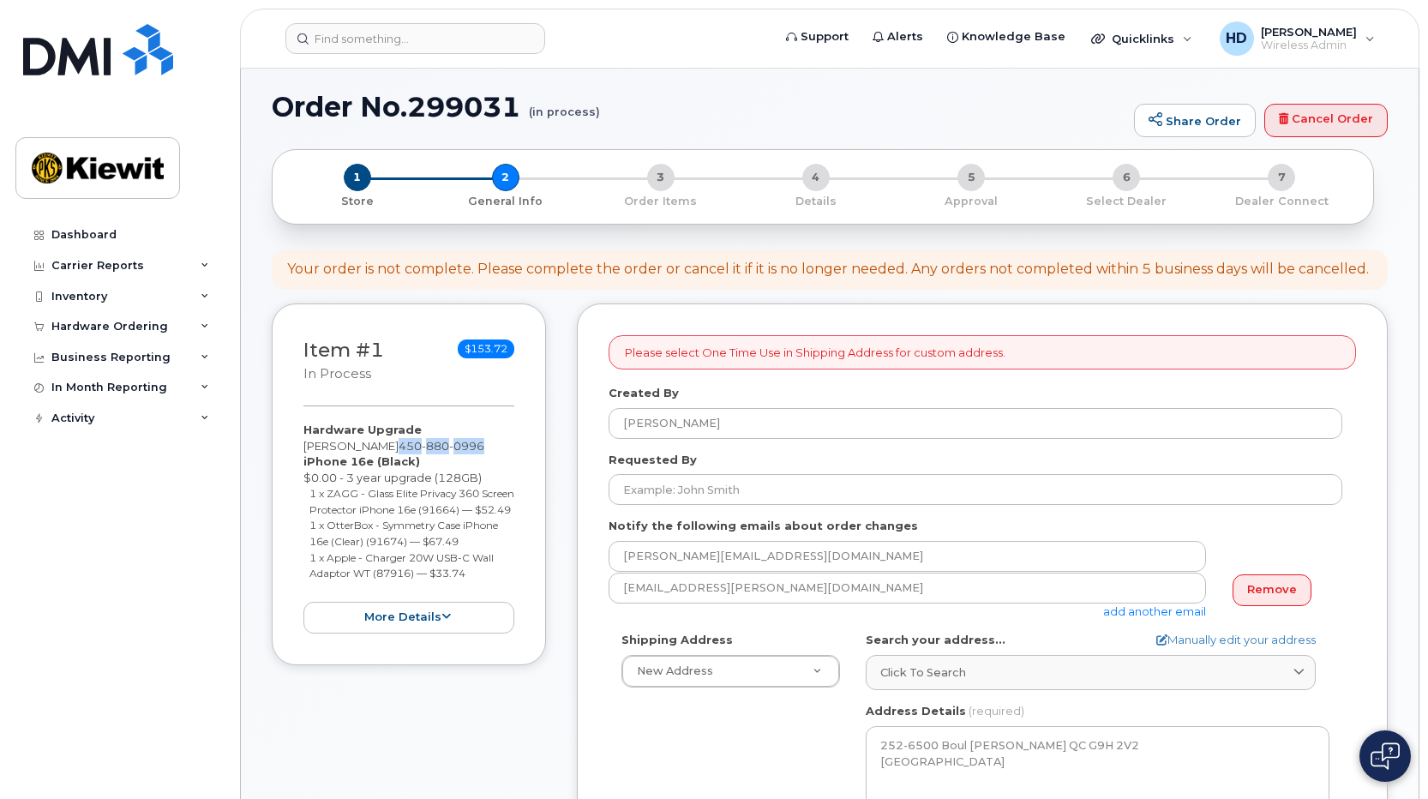
drag, startPoint x: 478, startPoint y: 447, endPoint x: 388, endPoint y: 450, distance: 89.2
click at [388, 450] on div "Hardware Upgrade Rubens Petiot 450 880 0996 iPhone 16e (Black) $0.00 - 3 year u…" at bounding box center [409, 527] width 211 height 211
copy span "450 880 0996"
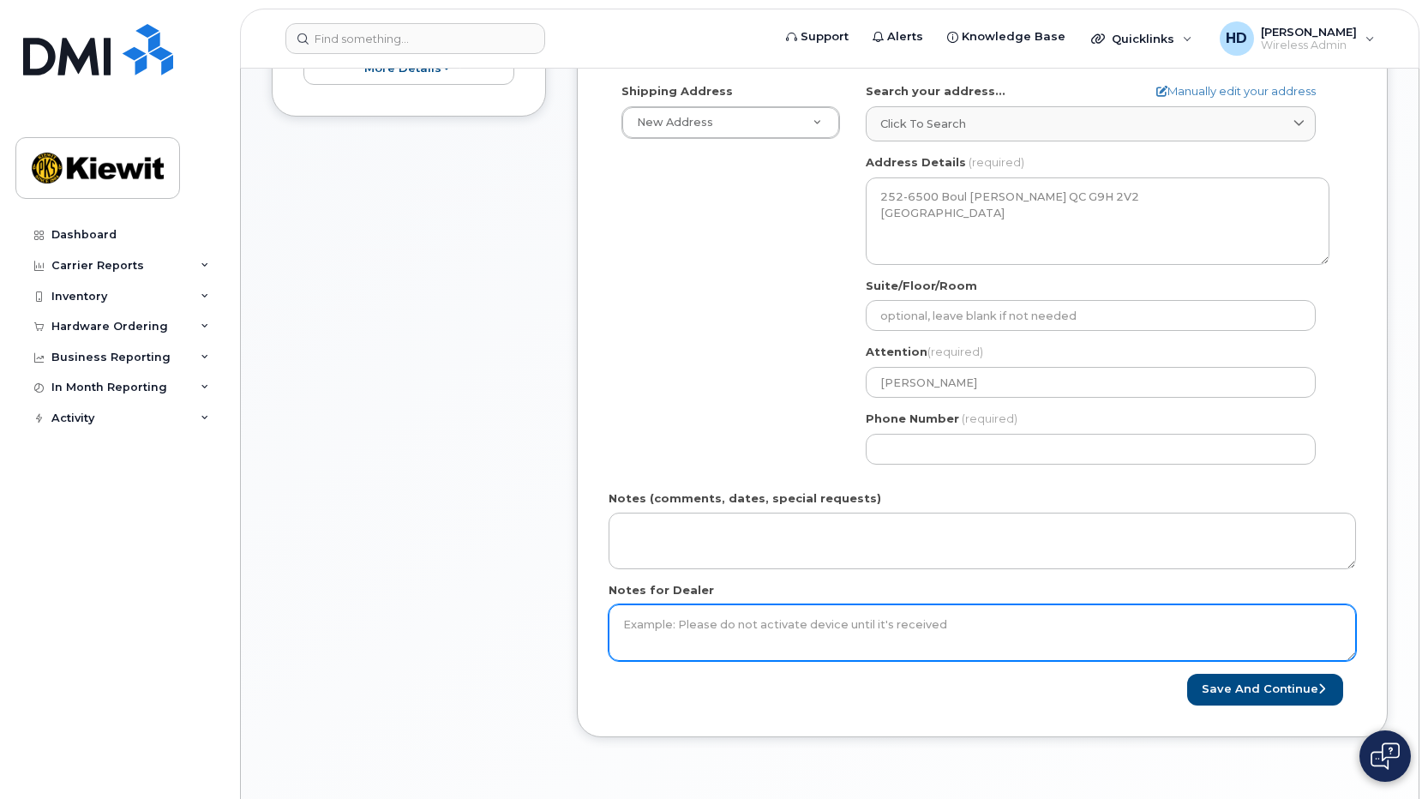
scroll to position [566, 0]
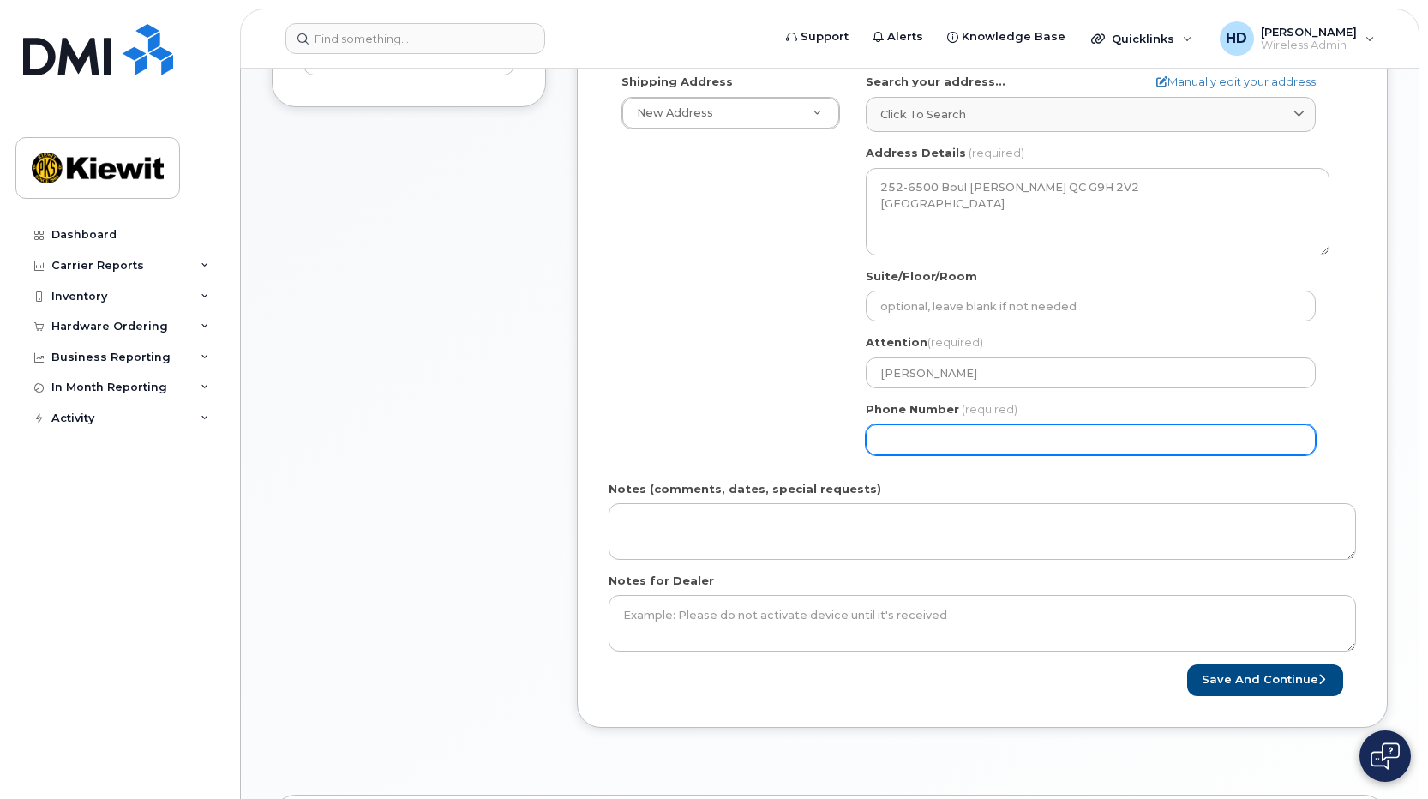
click at [972, 448] on input "Phone Number" at bounding box center [1091, 439] width 450 height 31
paste input "4508800996"
select select
type input "4508800996"
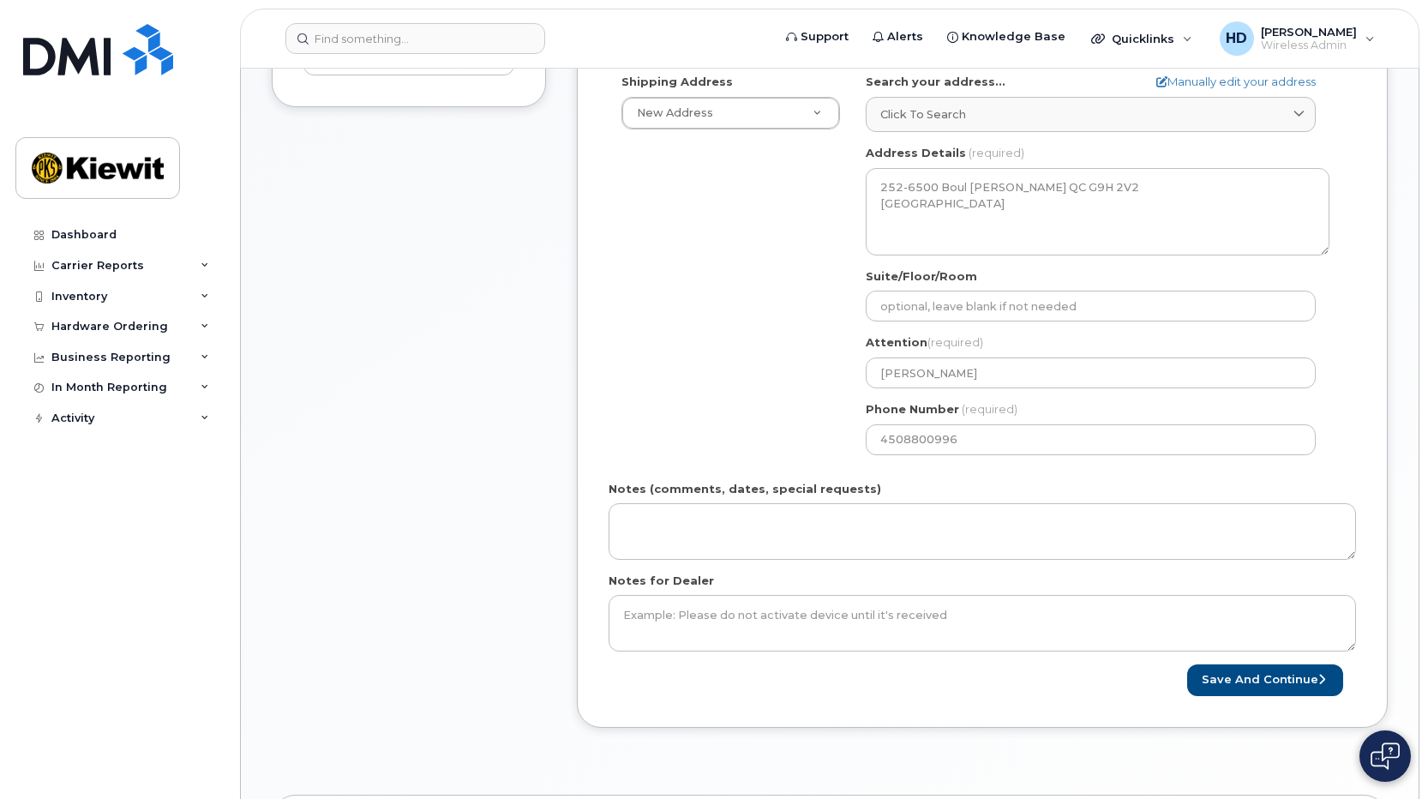
click at [1392, 347] on div "Order No.299031 (in process) Share Order Cancel Order × Share This Order If you…" at bounding box center [830, 342] width 1178 height 1678
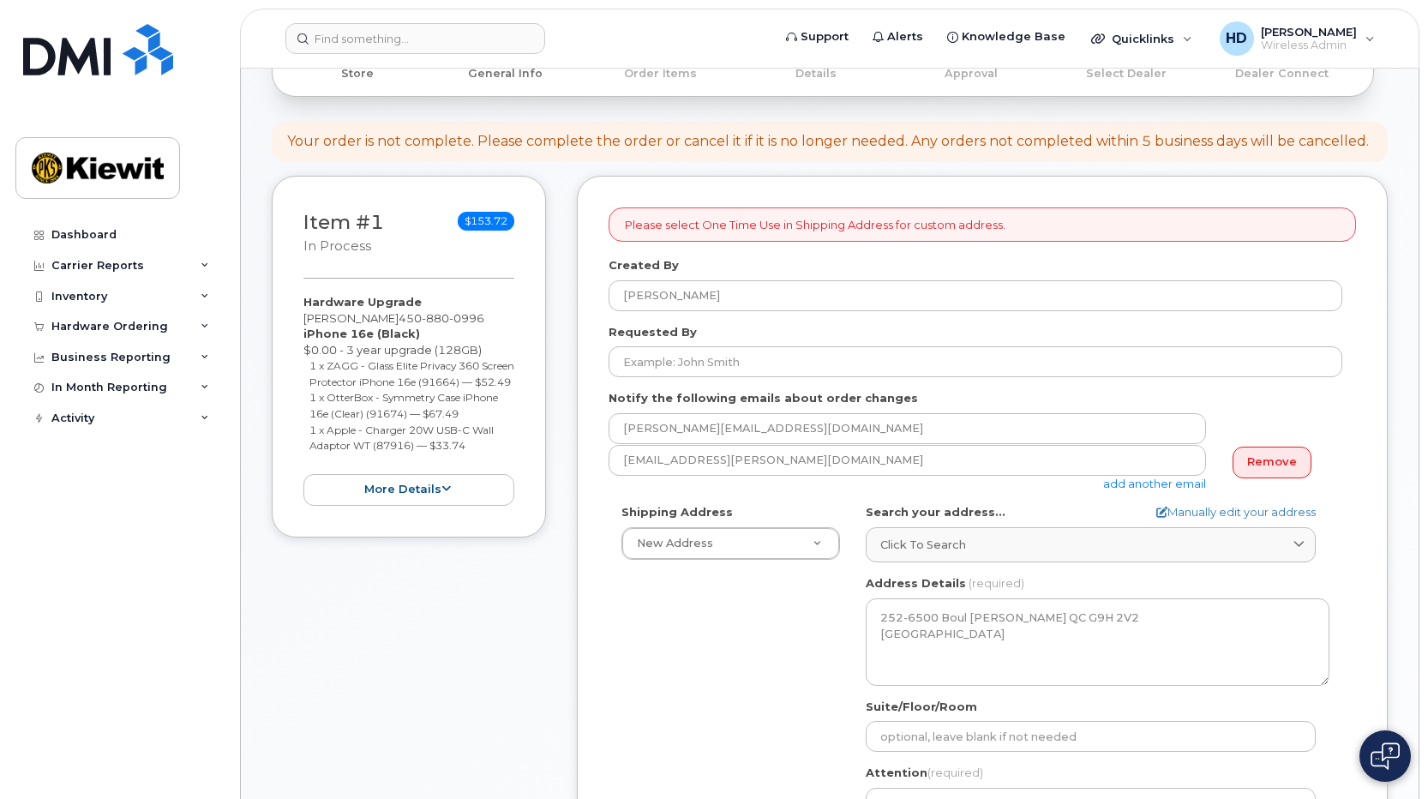
scroll to position [116, 0]
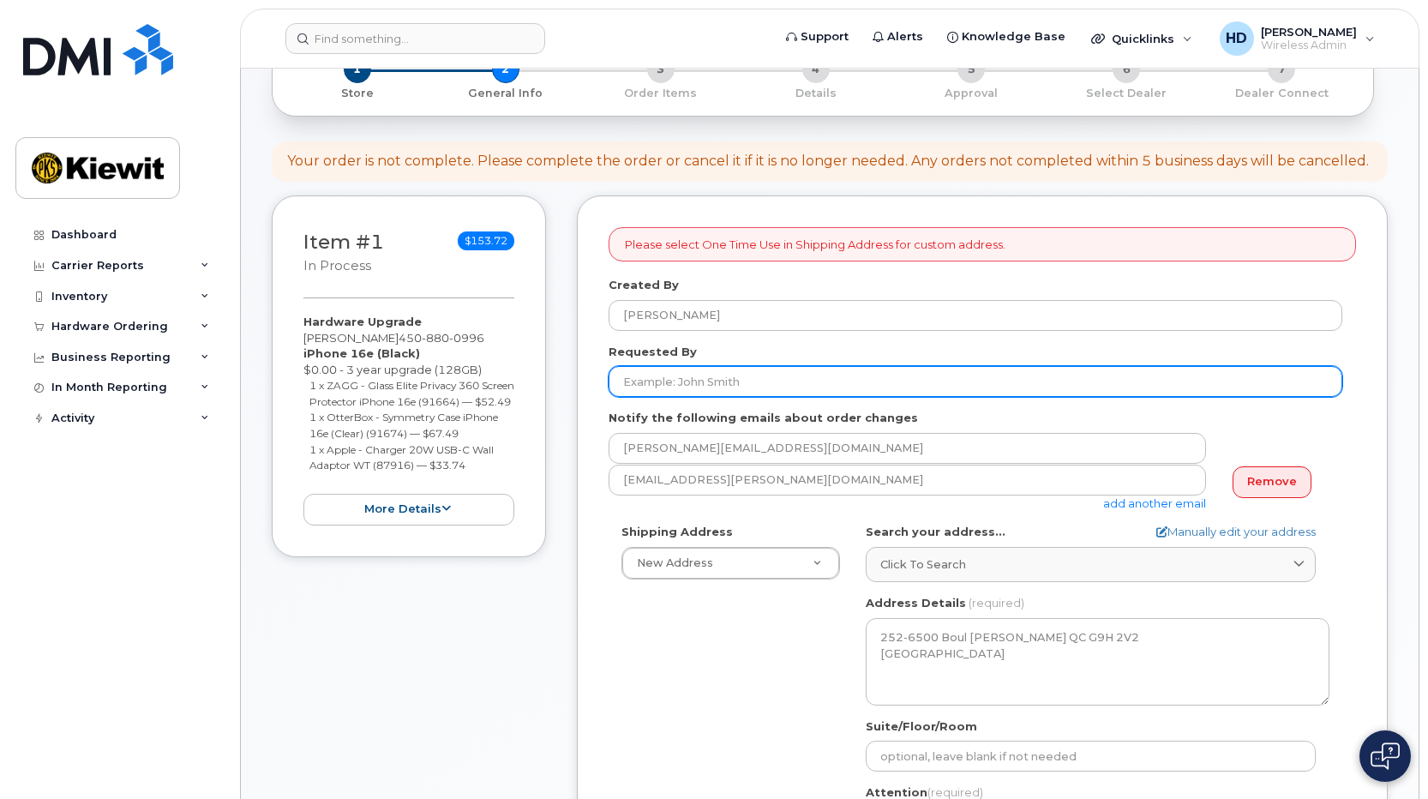
click at [795, 377] on input "Requested By" at bounding box center [976, 381] width 734 height 31
type input "[PERSON_NAME]"
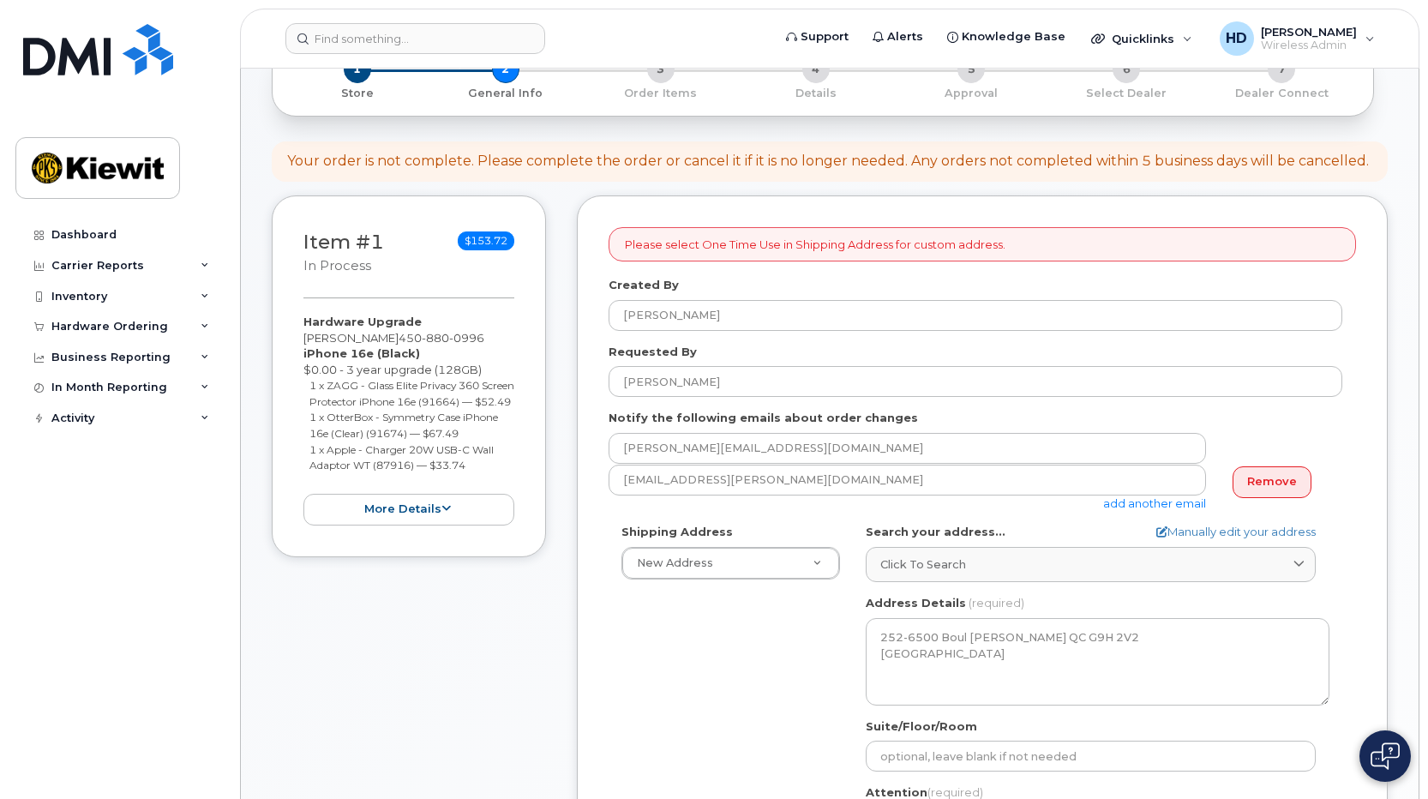
click at [682, 724] on div "Shipping Address New Address New Address 979 Albert-Lozeau St 200-3055 Saint-Ma…" at bounding box center [976, 721] width 734 height 394
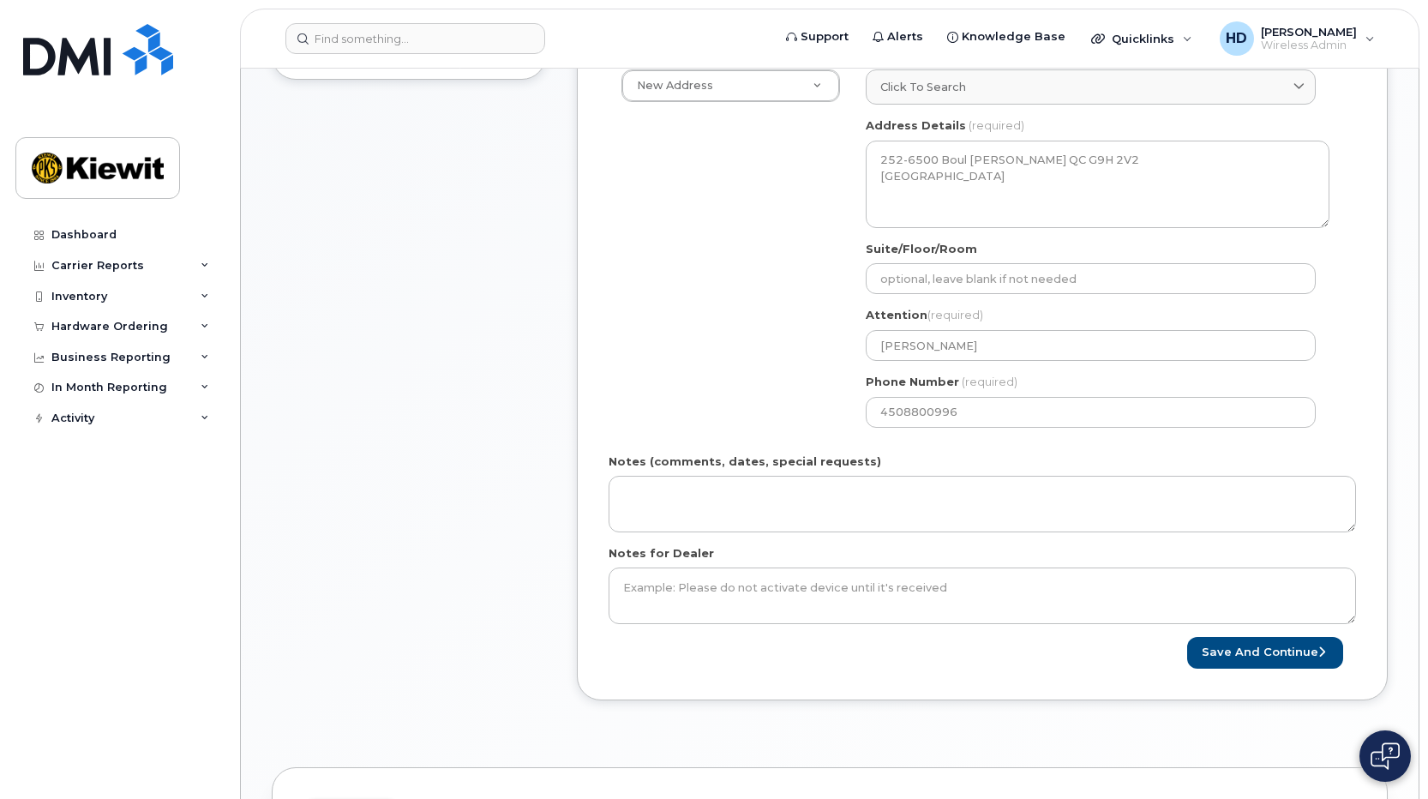
scroll to position [616, 0]
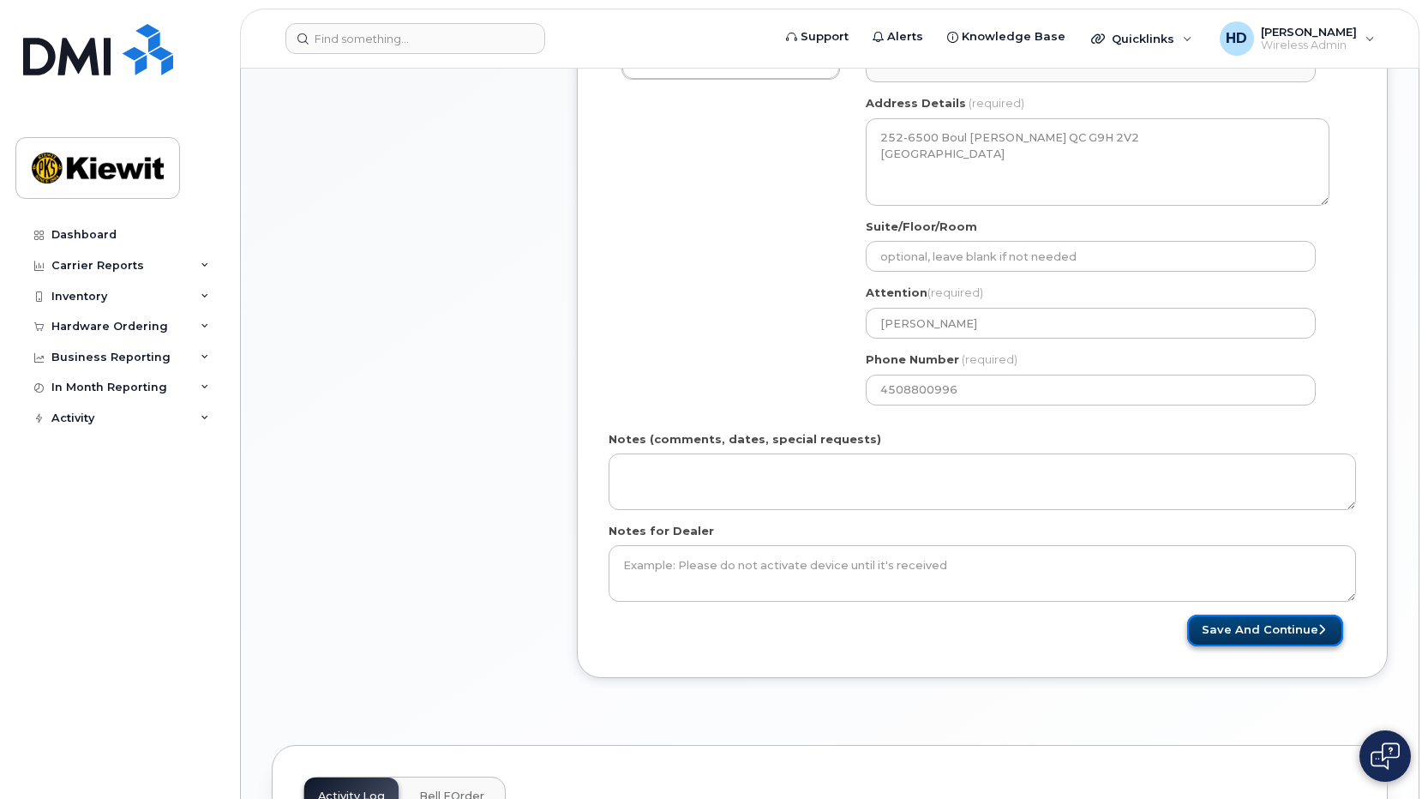
click at [1264, 632] on button "Save and Continue" at bounding box center [1265, 631] width 156 height 32
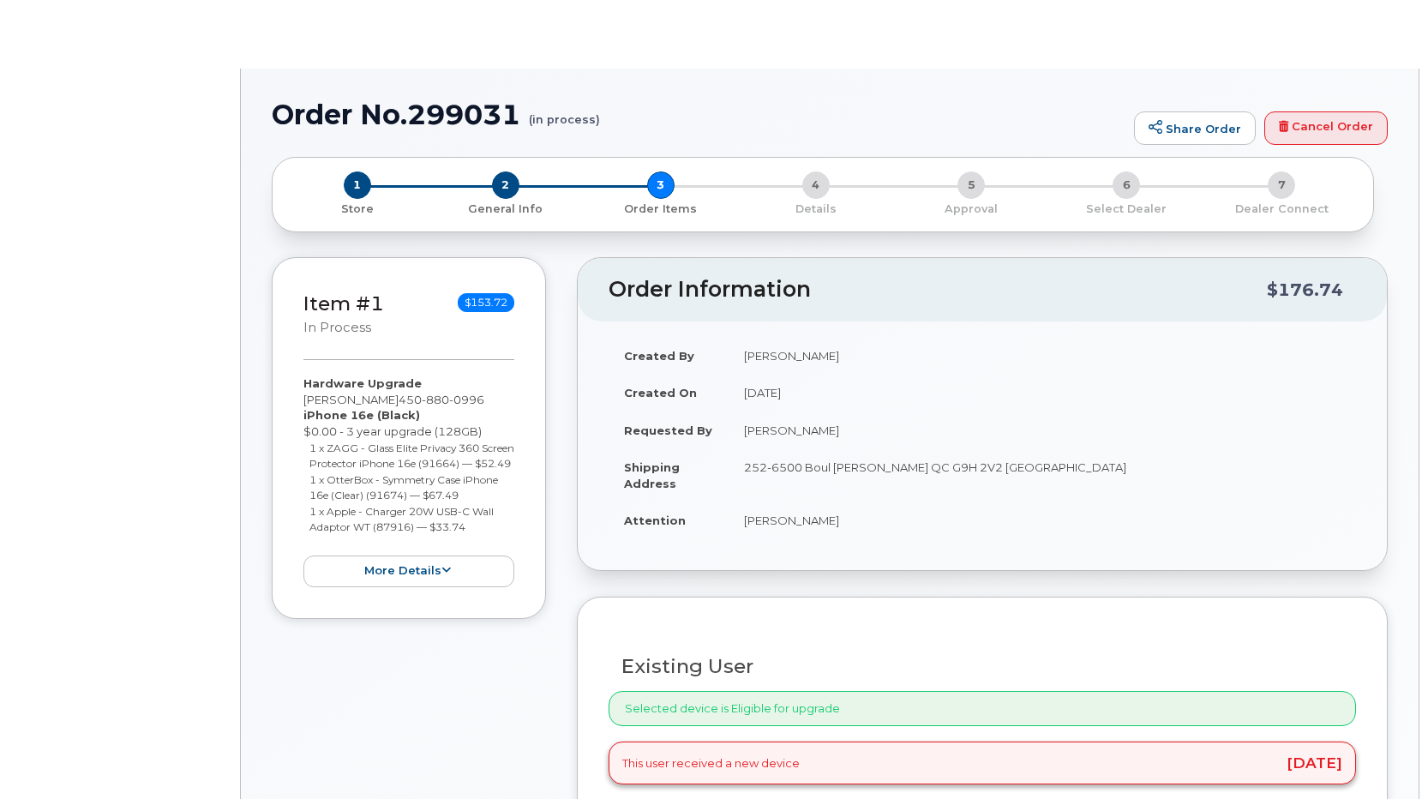
type input "[PERSON_NAME]"
radio input "true"
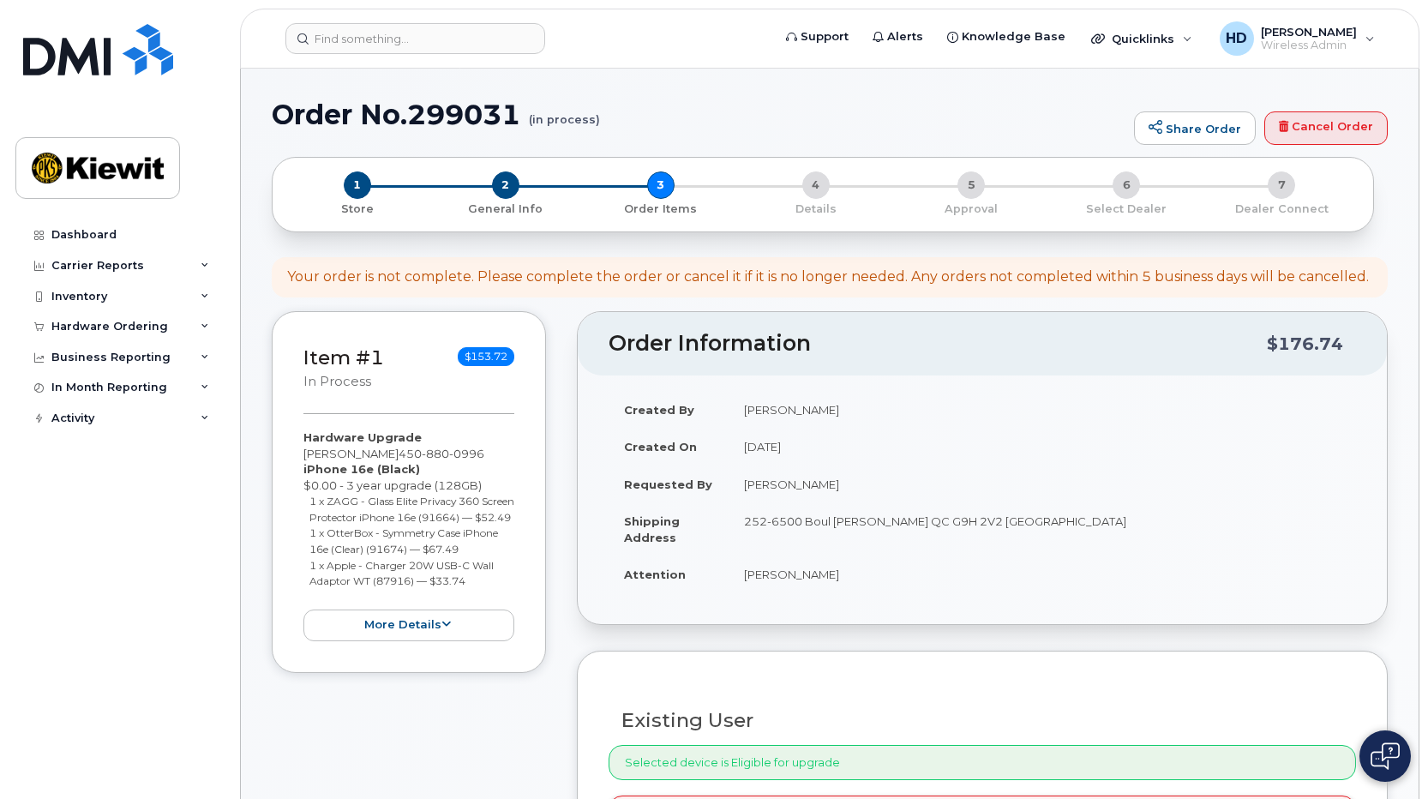
scroll to position [700, 0]
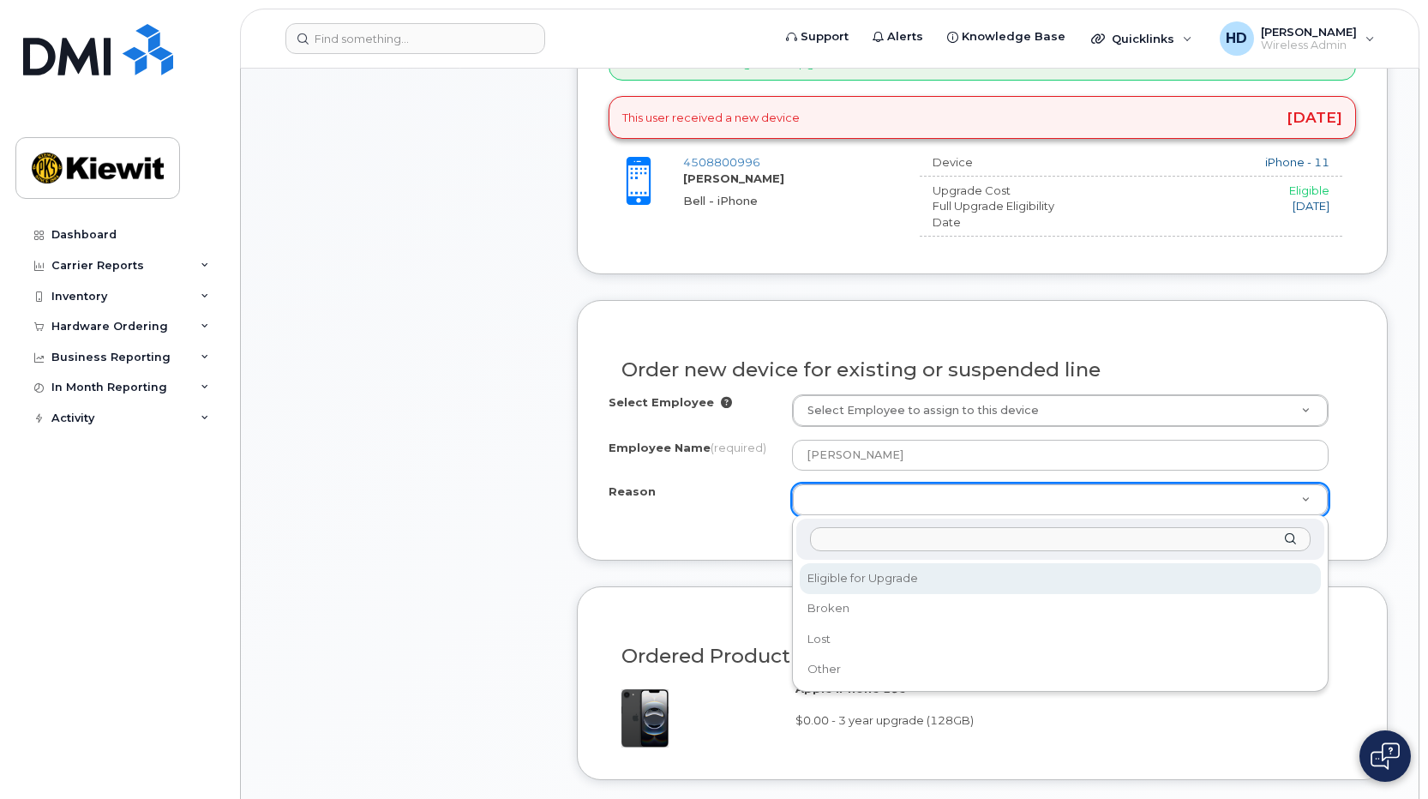
select select "eligible_for_upgrade"
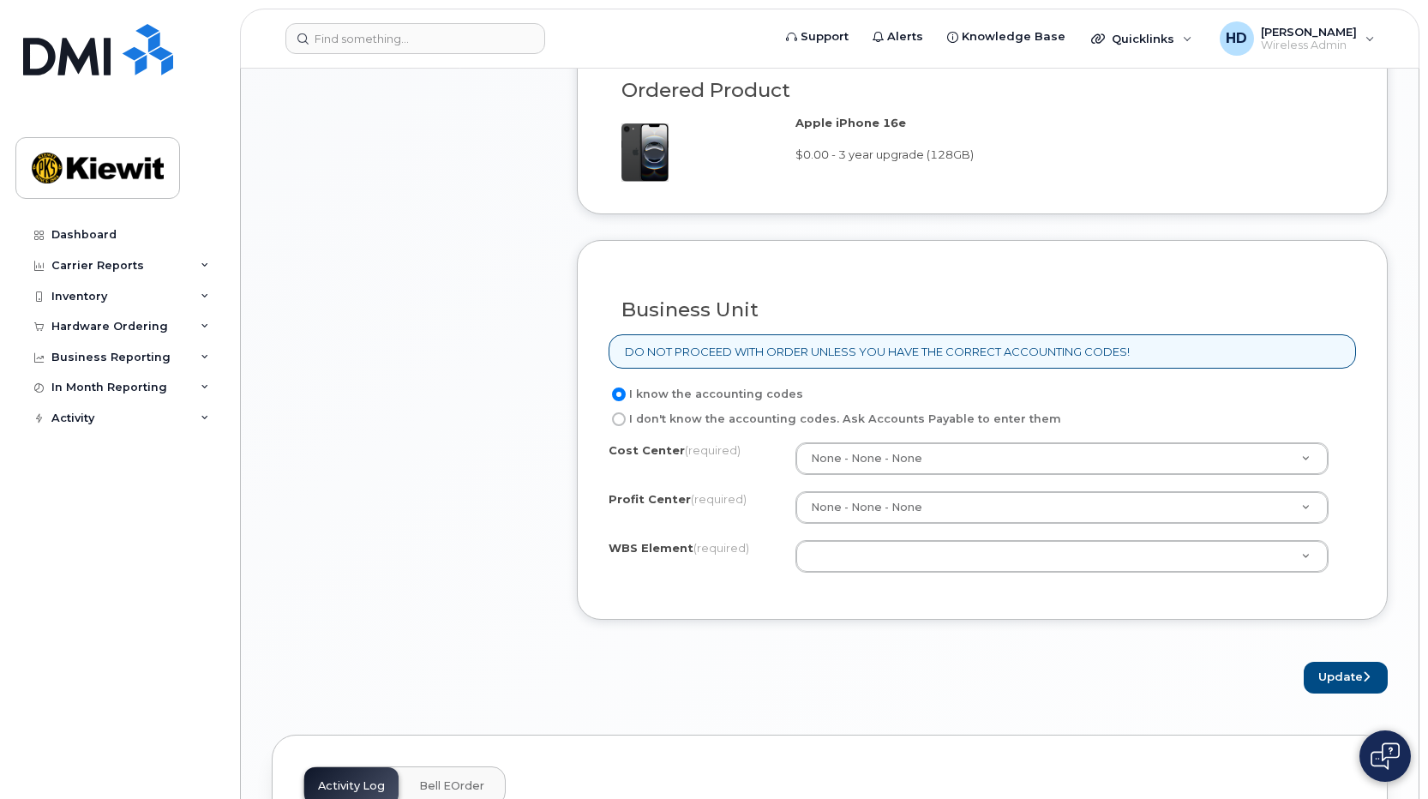
scroll to position [1292, 0]
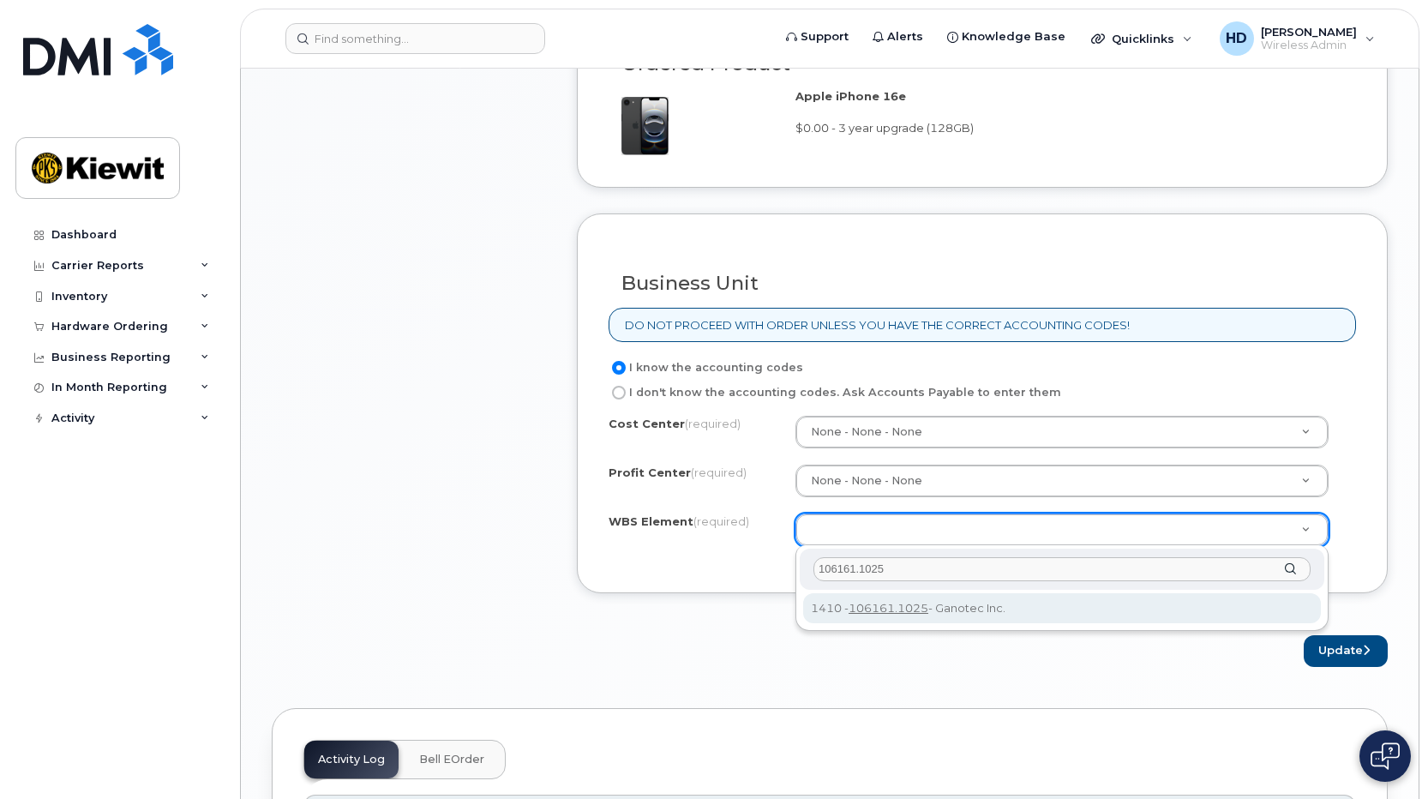
type input "106161.1025"
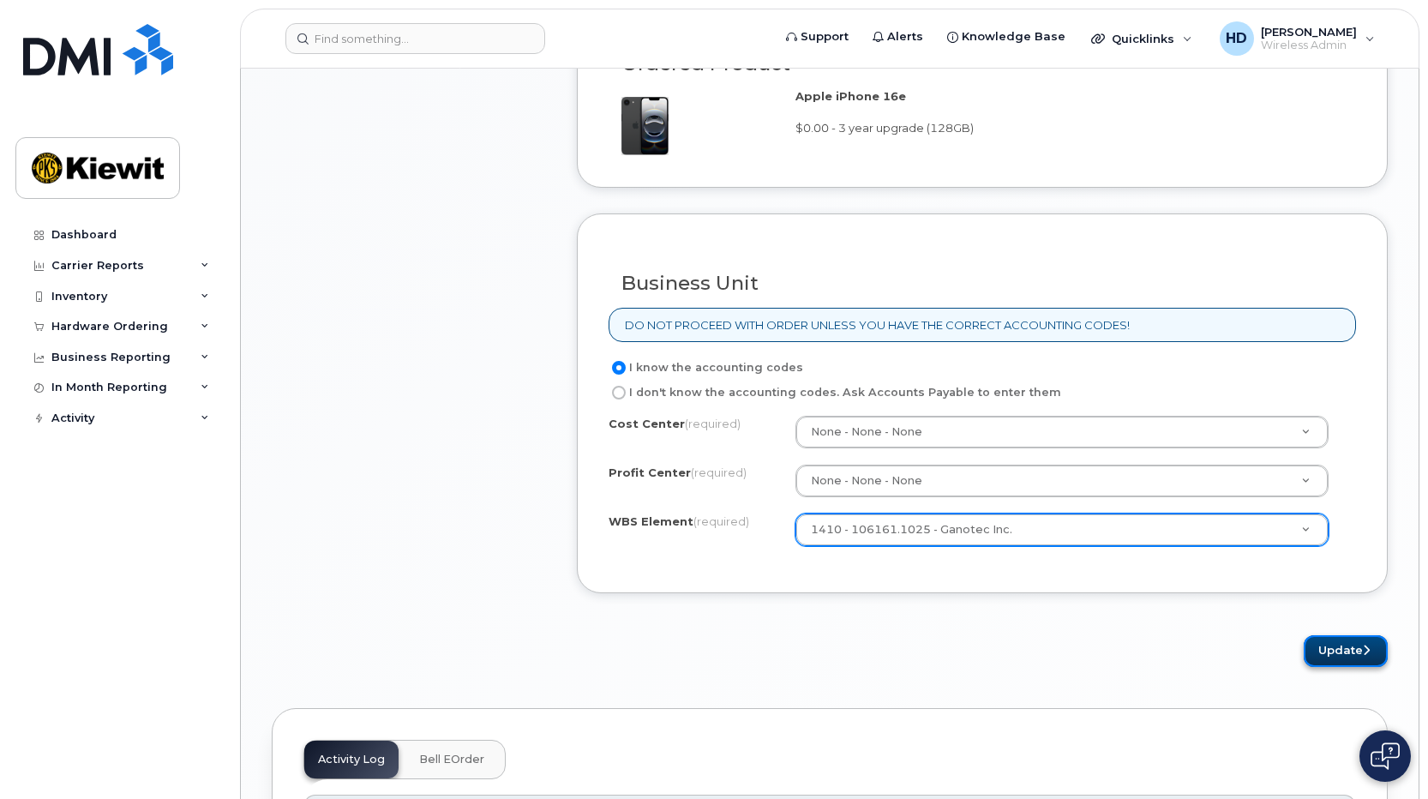
click at [1325, 643] on button "Update" at bounding box center [1346, 651] width 84 height 32
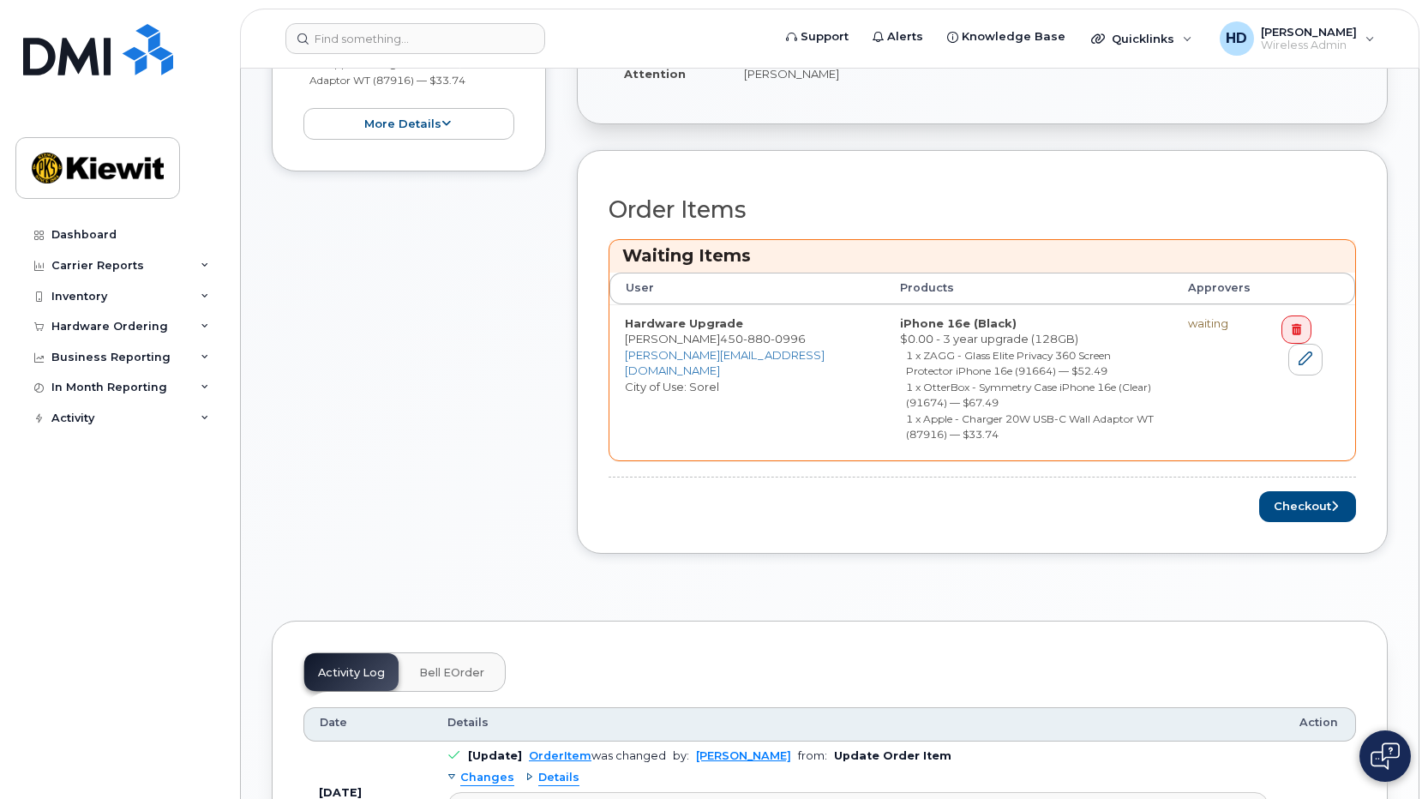
scroll to position [581, 0]
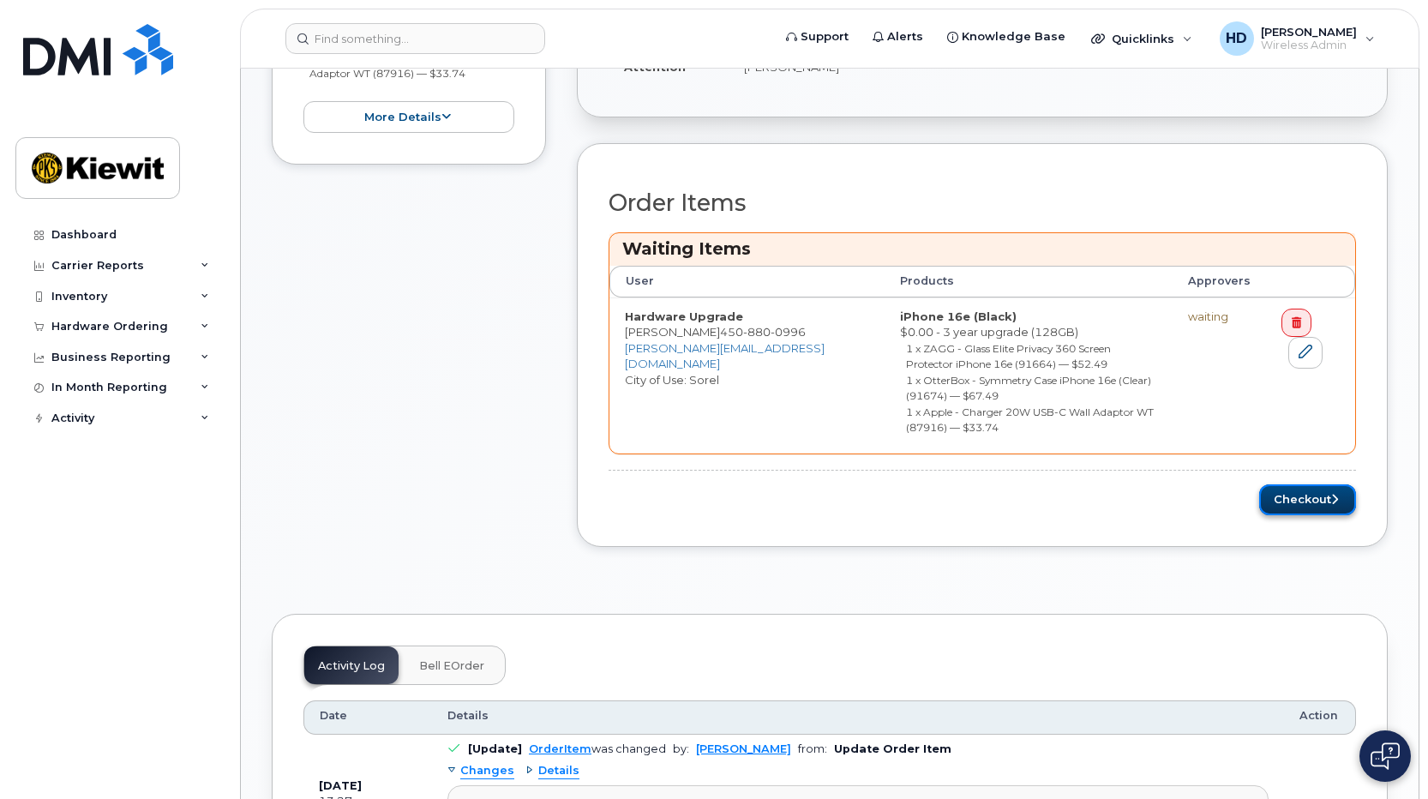
click at [1300, 494] on button "Checkout" at bounding box center [1308, 500] width 97 height 32
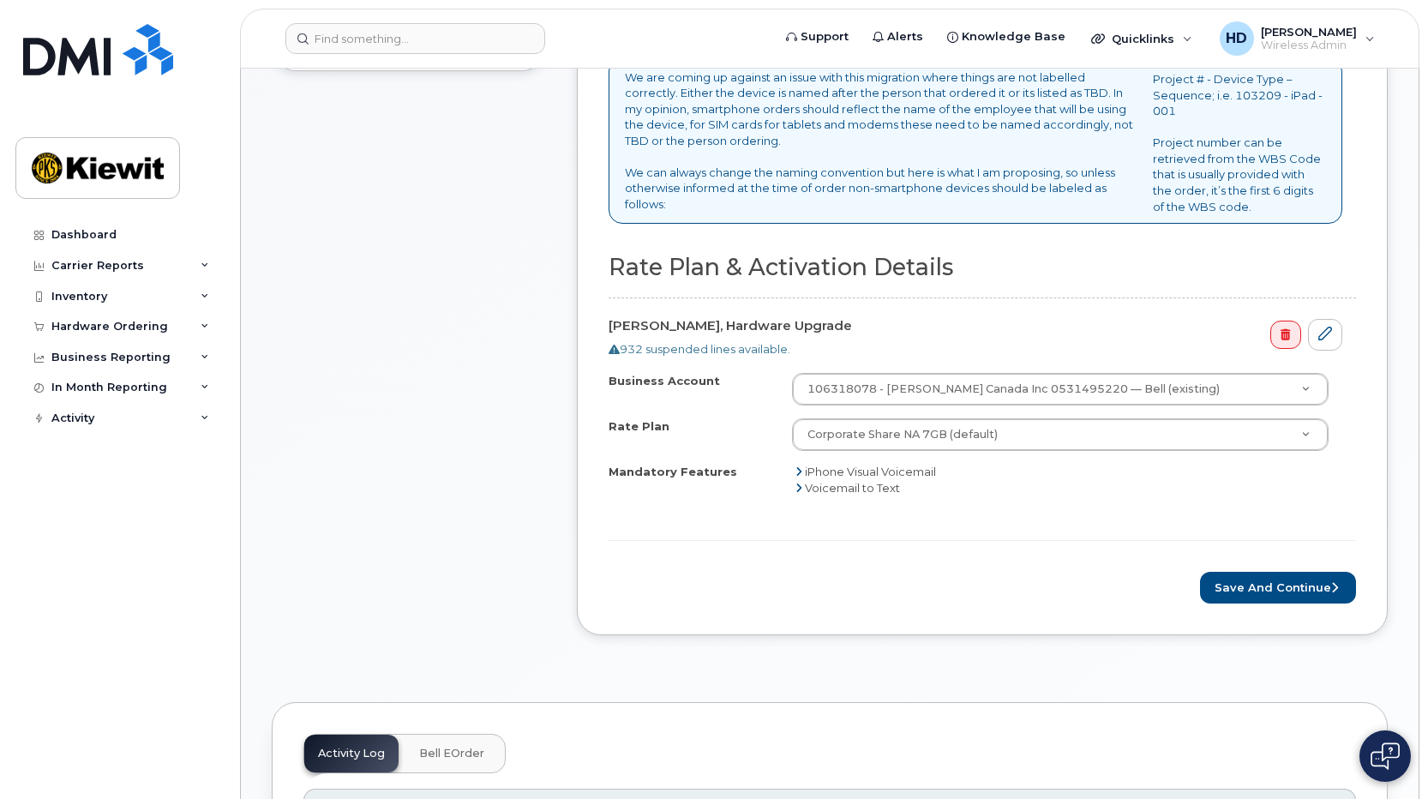
scroll to position [600, 0]
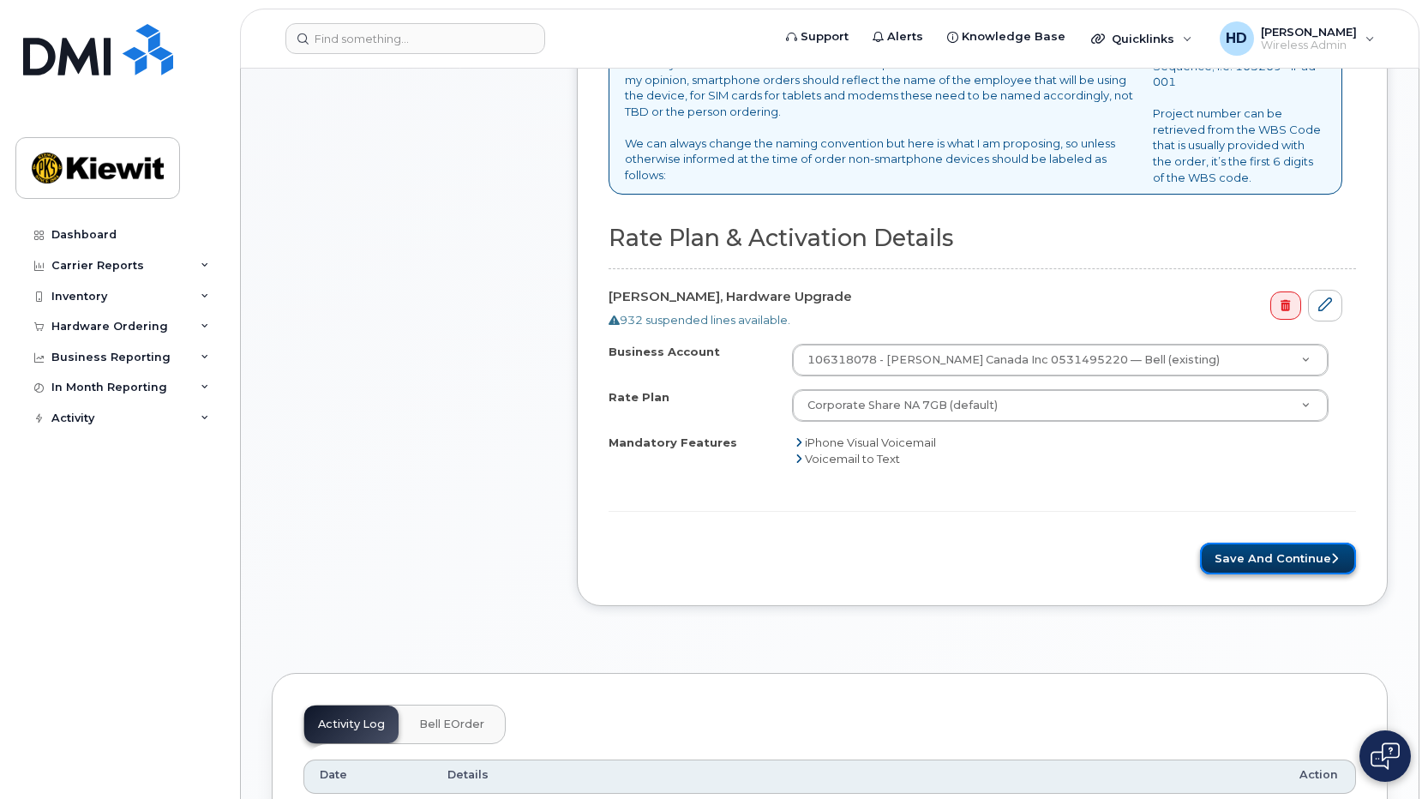
click at [1300, 546] on button "Save and Continue" at bounding box center [1278, 559] width 156 height 32
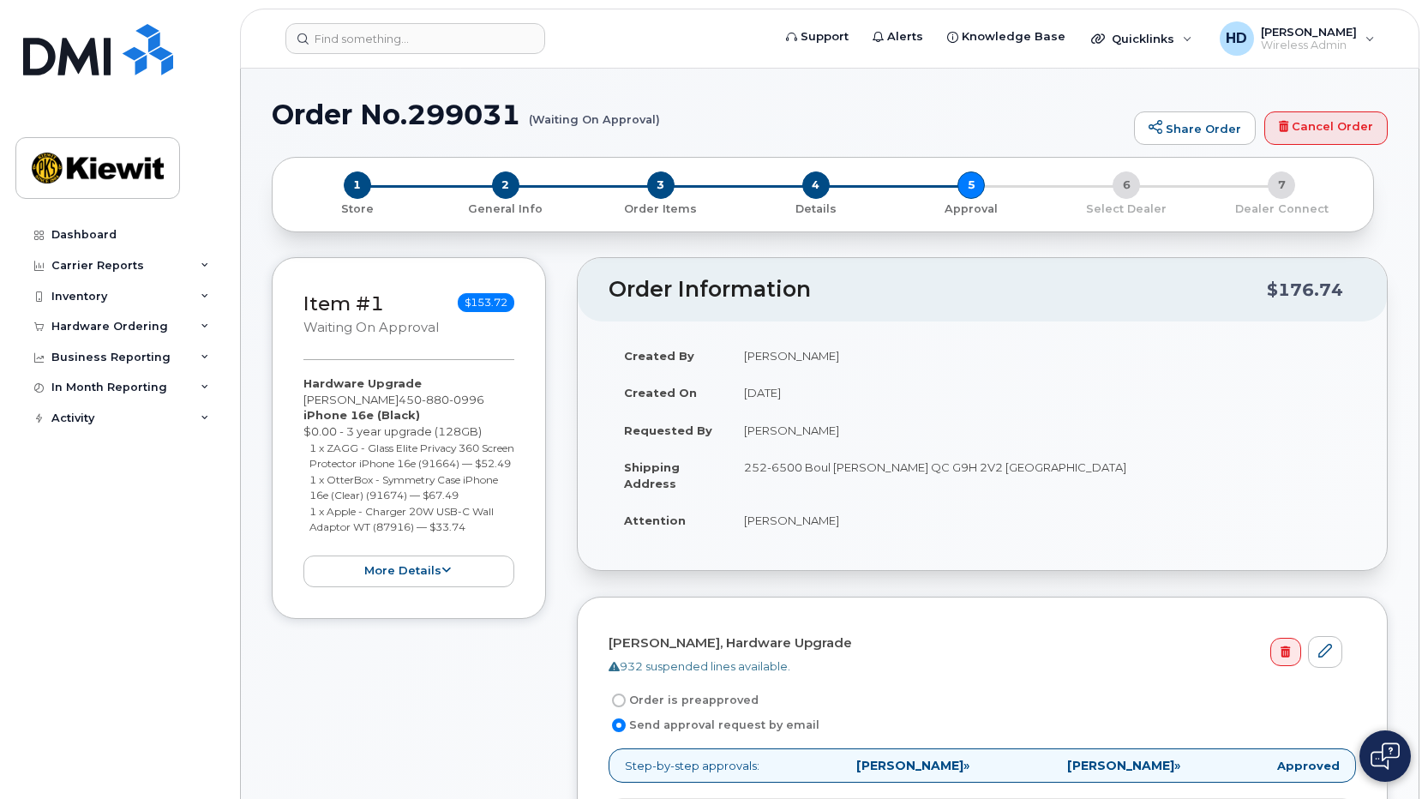
click at [618, 695] on input "Order is preapproved" at bounding box center [619, 701] width 14 height 14
radio input "true"
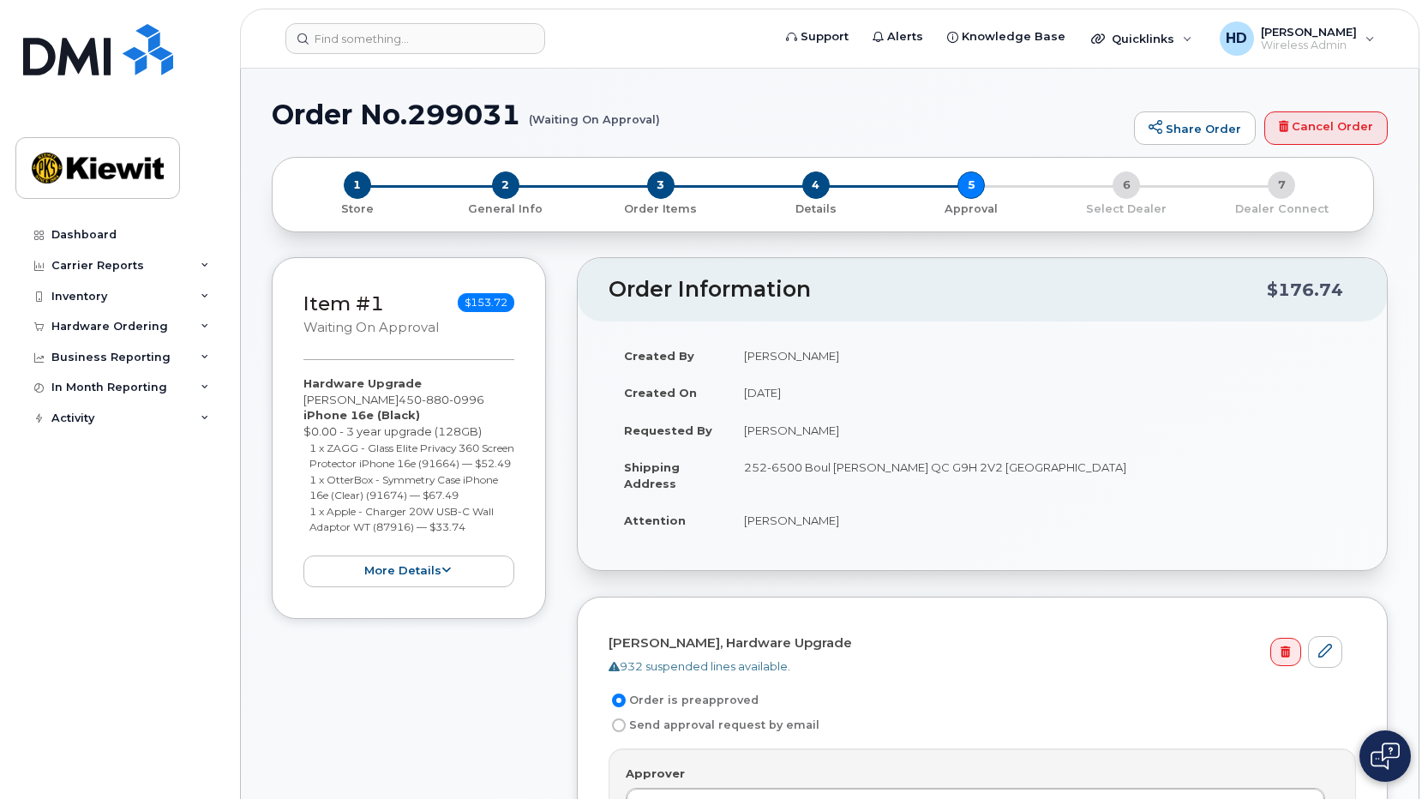
click at [626, 725] on label "Send approval request by email" at bounding box center [714, 725] width 211 height 21
click at [626, 725] on input "Send approval request by email" at bounding box center [619, 726] width 14 height 14
radio input "true"
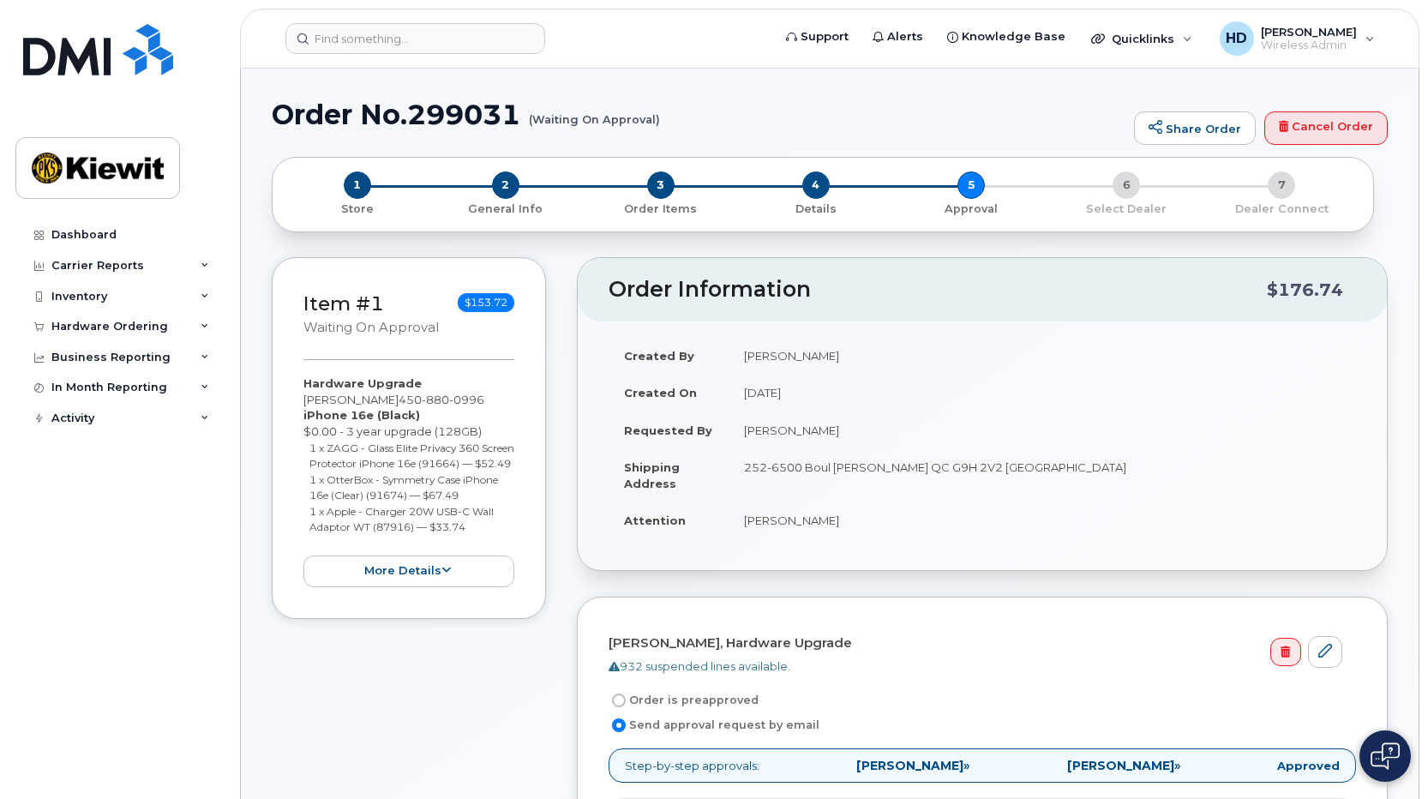
click at [614, 700] on input "Order is preapproved" at bounding box center [619, 701] width 14 height 14
radio input "true"
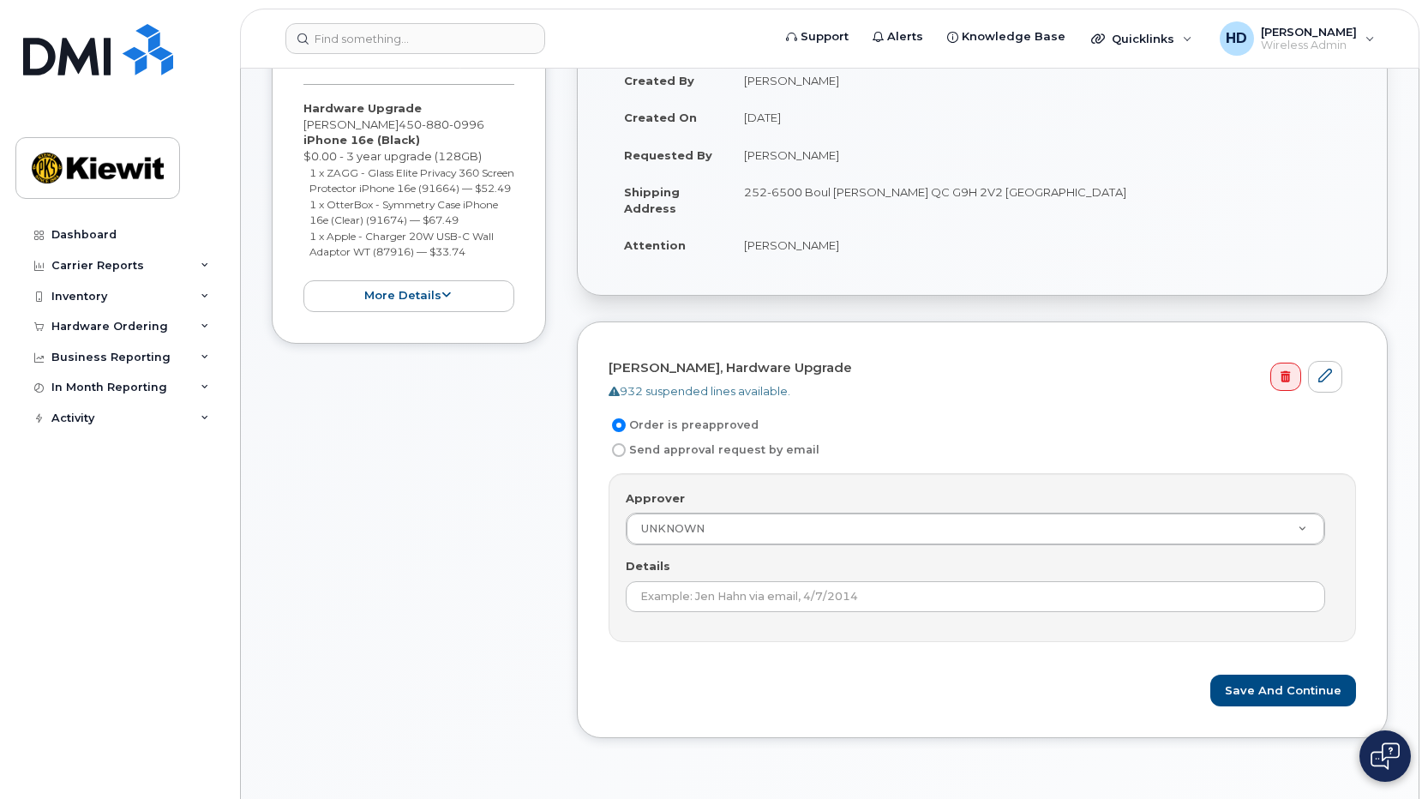
scroll to position [402, 0]
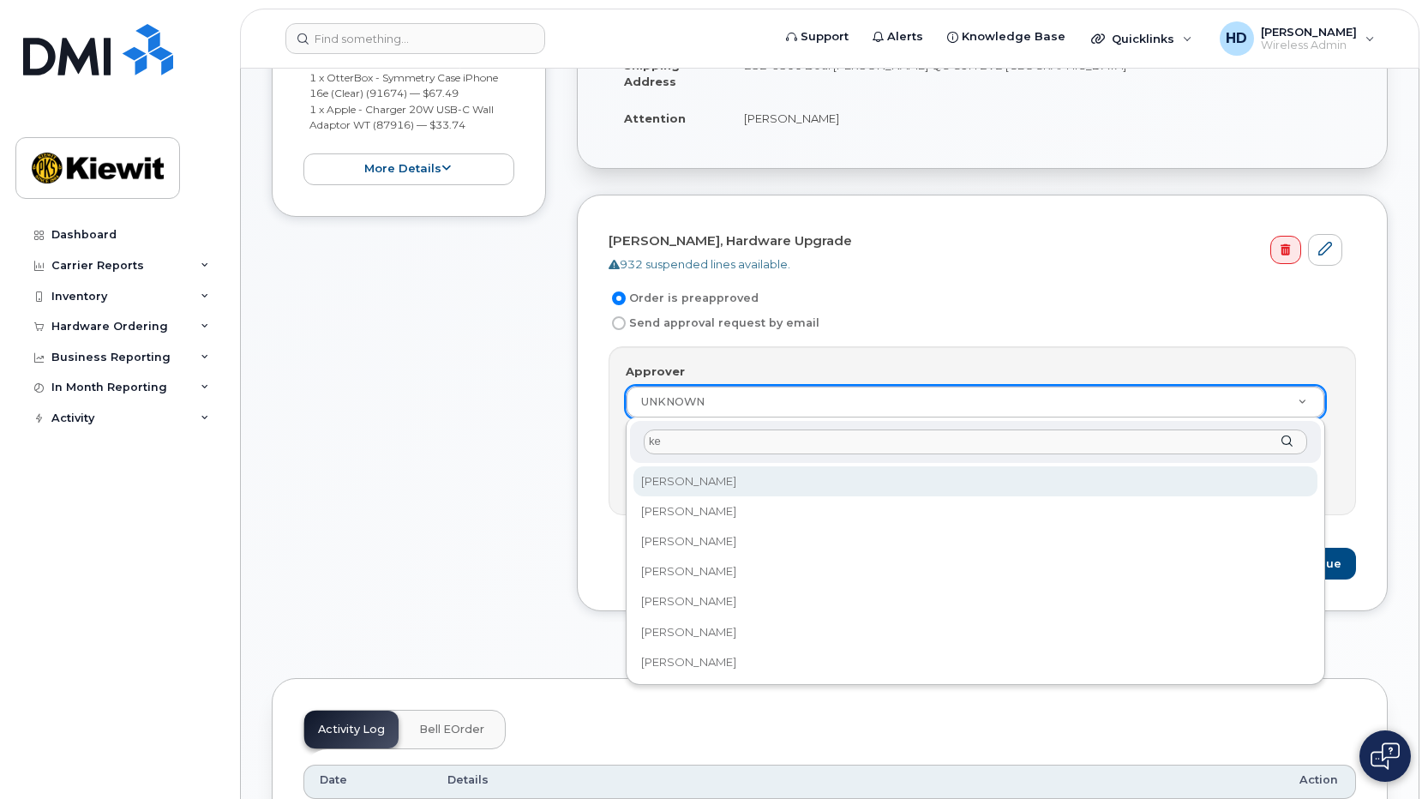
type input "kev"
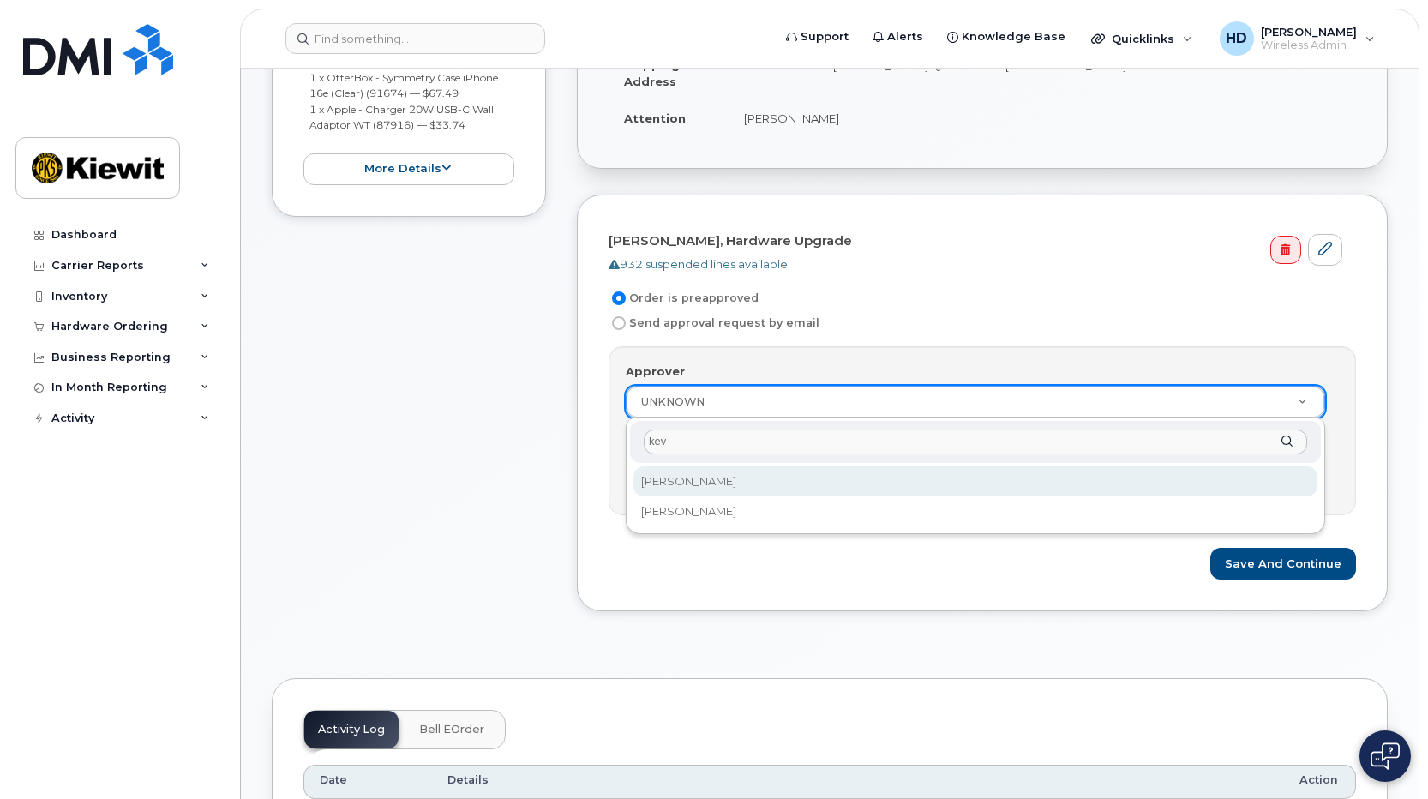
select select "6596"
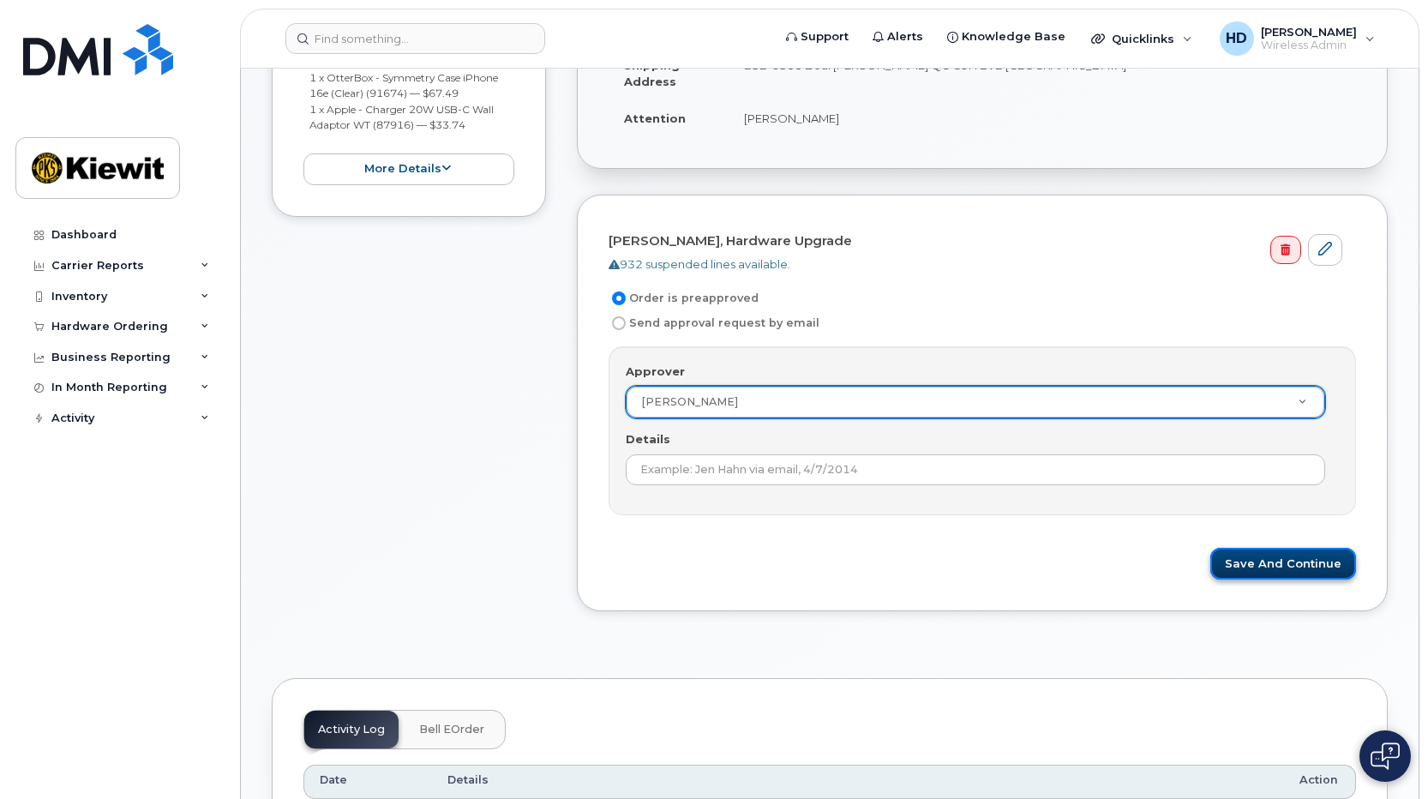
click at [1291, 568] on button "Save and Continue" at bounding box center [1284, 564] width 146 height 32
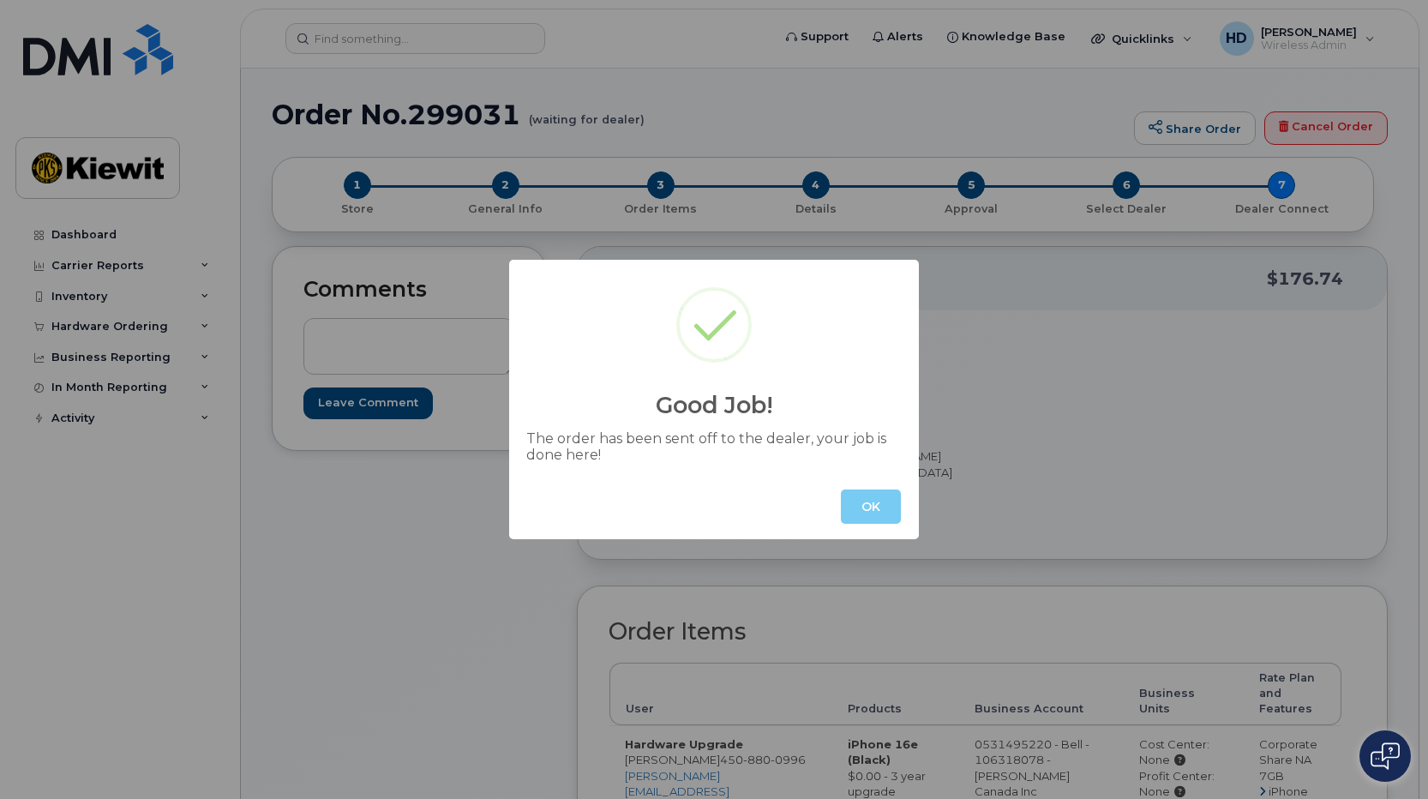
click at [867, 502] on button "OK" at bounding box center [871, 507] width 60 height 34
